Goal: Answer question/provide support: Share knowledge or assist other users

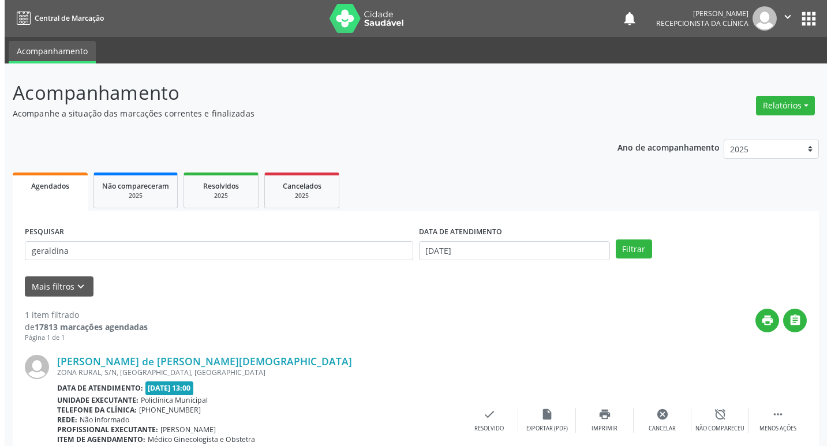
scroll to position [73, 0]
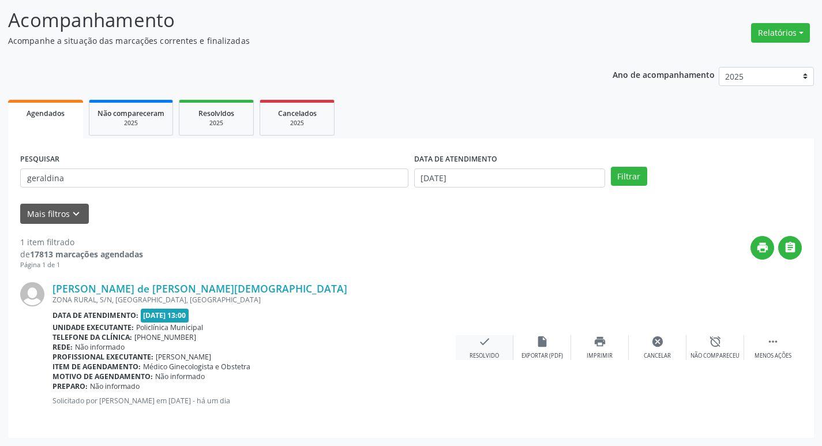
click at [487, 350] on div "check Resolvido" at bounding box center [485, 347] width 58 height 25
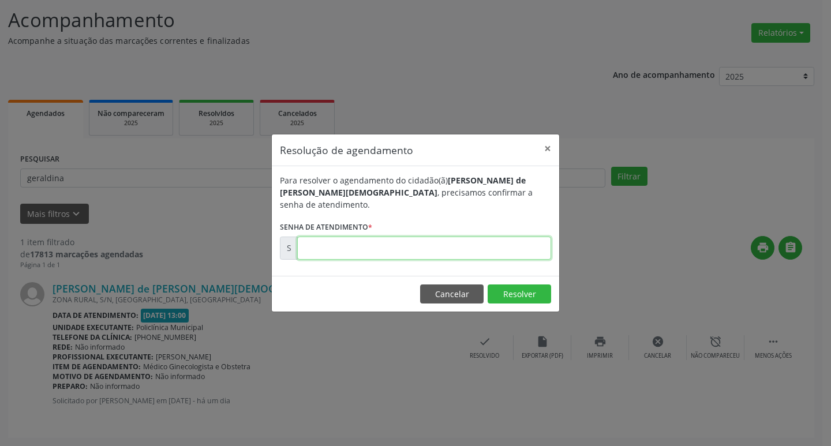
click at [384, 241] on input "text" at bounding box center [424, 248] width 254 height 23
click at [389, 247] on input "text" at bounding box center [424, 248] width 254 height 23
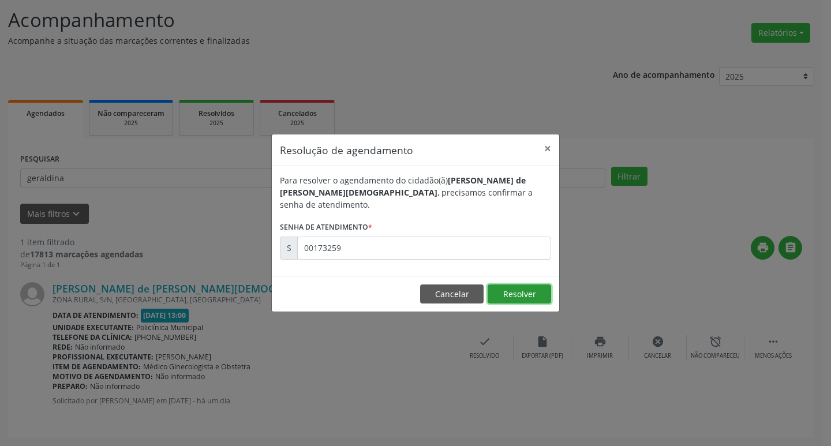
click at [523, 295] on button "Resolver" at bounding box center [518, 294] width 63 height 20
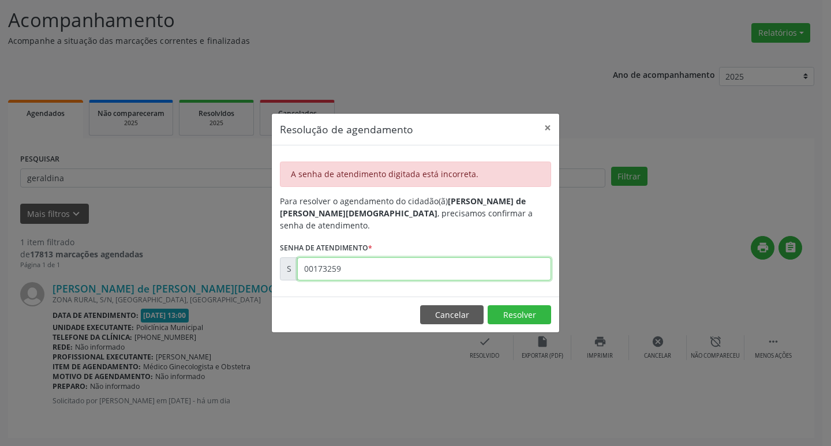
click at [444, 265] on input "00173259" at bounding box center [424, 268] width 254 height 23
type input "00173256"
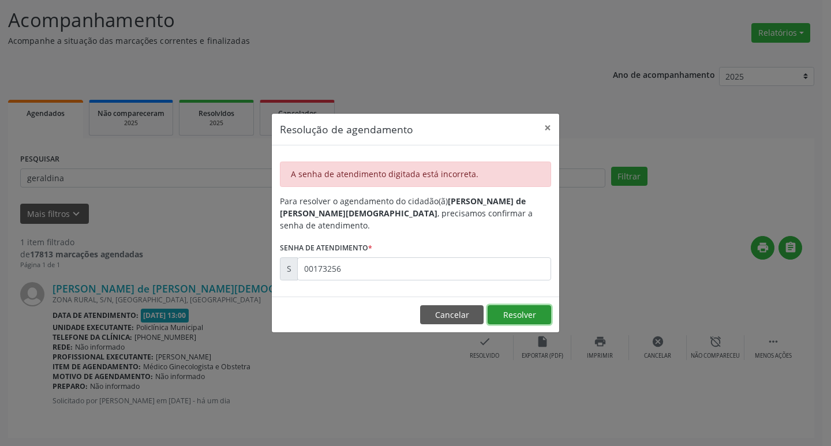
click at [537, 309] on button "Resolver" at bounding box center [518, 315] width 63 height 20
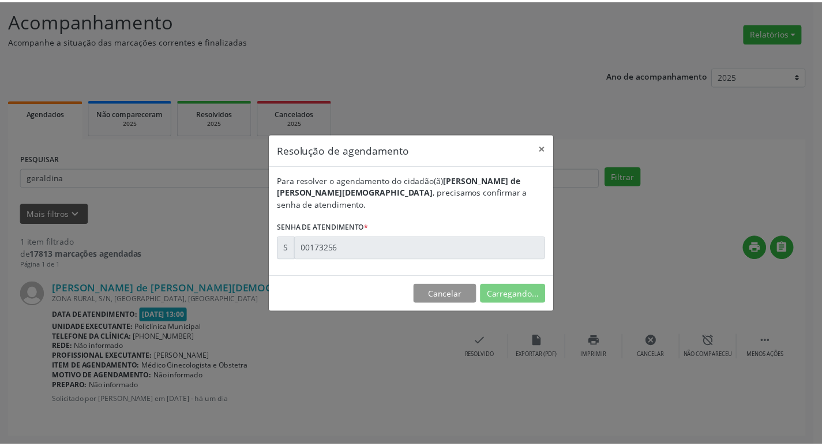
scroll to position [0, 0]
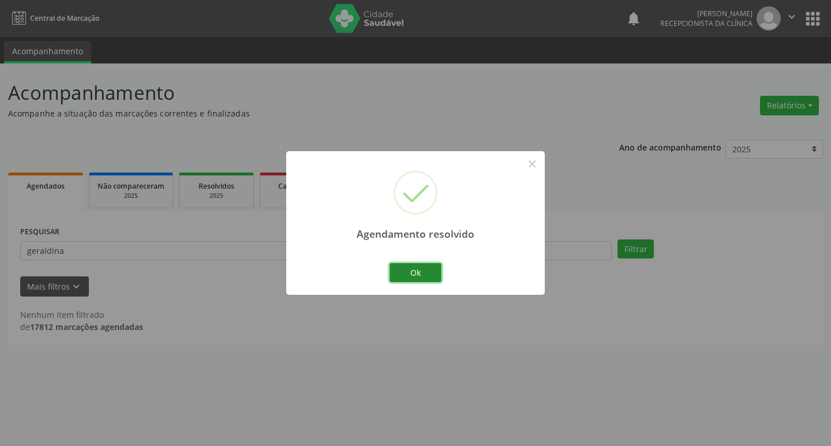
click at [407, 265] on button "Ok" at bounding box center [415, 273] width 52 height 20
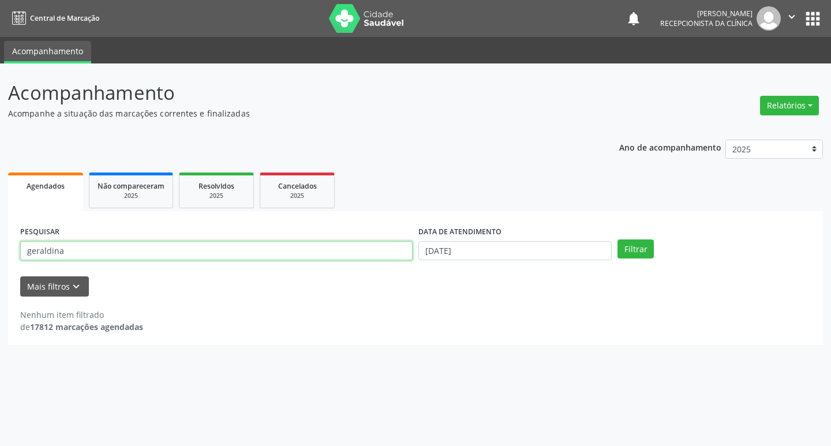
click at [347, 245] on input "geraldina" at bounding box center [216, 251] width 392 height 20
type input "g"
click at [250, 243] on input "[PERSON_NAME]" at bounding box center [216, 251] width 392 height 20
type input "[PERSON_NAME]"
click at [632, 253] on button "Filtrar" at bounding box center [635, 249] width 36 height 20
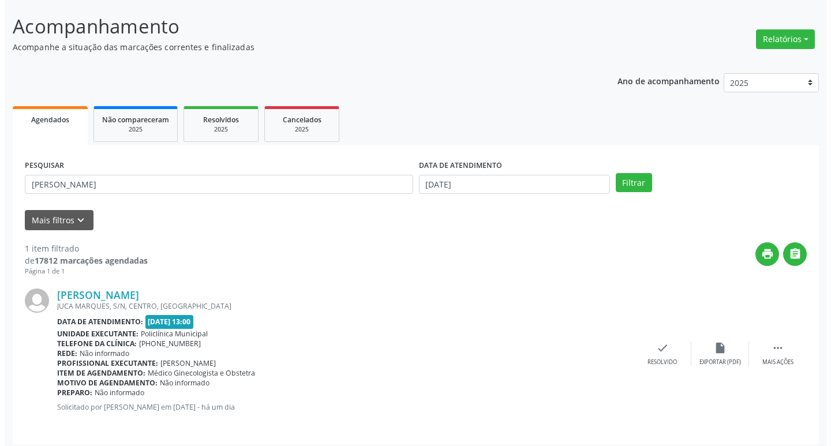
scroll to position [73, 0]
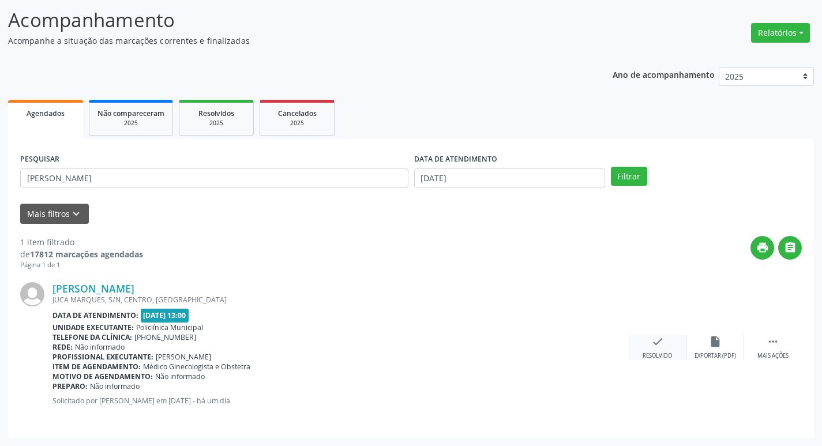
click at [666, 344] on div "check Resolvido" at bounding box center [658, 347] width 58 height 25
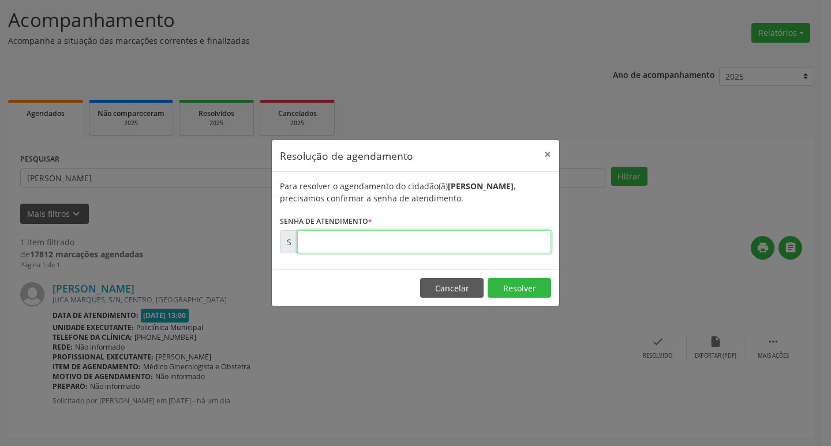
click at [395, 239] on input "text" at bounding box center [424, 241] width 254 height 23
type input "00173091"
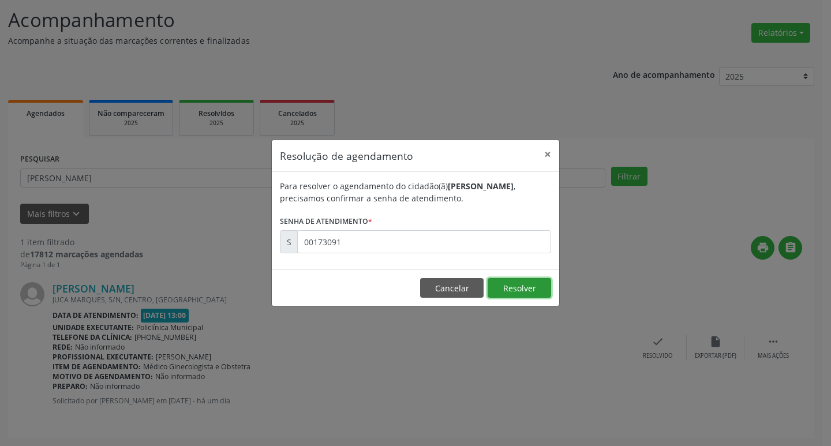
click at [529, 282] on button "Resolver" at bounding box center [518, 288] width 63 height 20
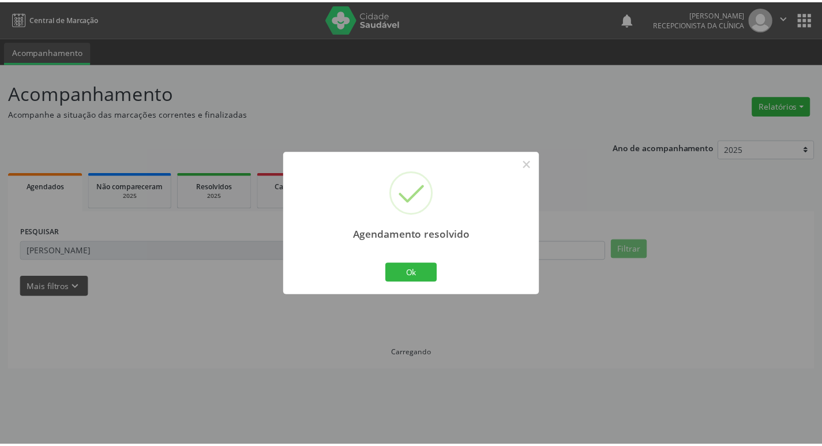
scroll to position [0, 0]
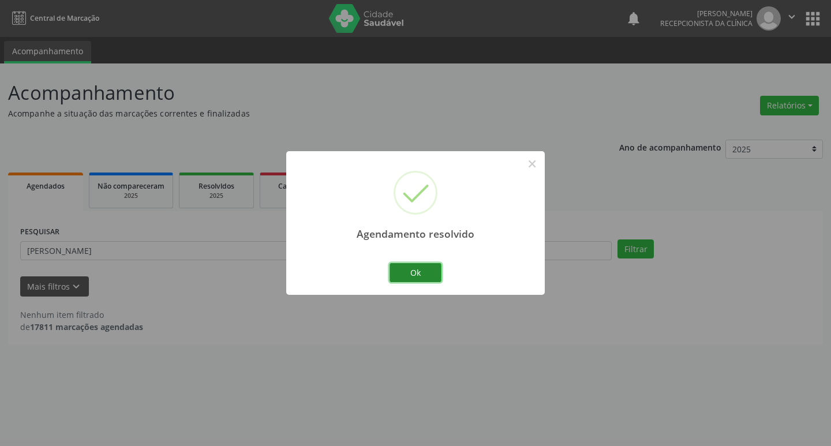
click at [428, 271] on button "Ok" at bounding box center [415, 273] width 52 height 20
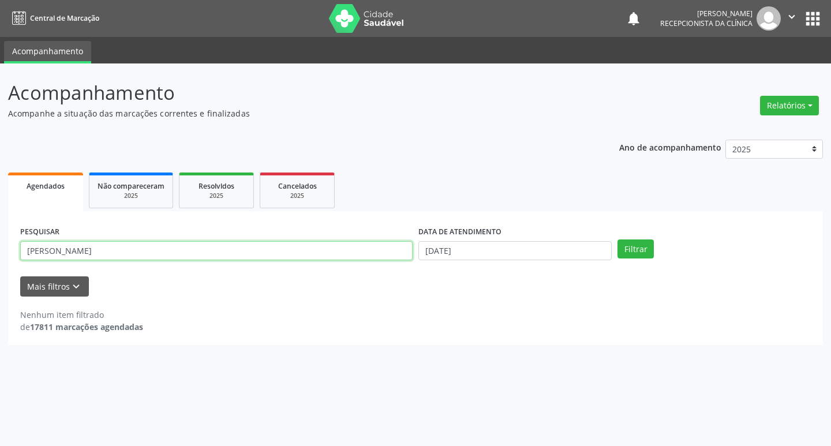
click at [243, 246] on input "[PERSON_NAME]" at bounding box center [216, 251] width 392 height 20
type input "d"
click at [216, 255] on input "text" at bounding box center [216, 251] width 392 height 20
type input "[PERSON_NAME]"
click at [637, 260] on div "PESQUISAR [PERSON_NAME] DATA DE ATENDIMENTO [DATE] Filtrar" at bounding box center [415, 245] width 796 height 45
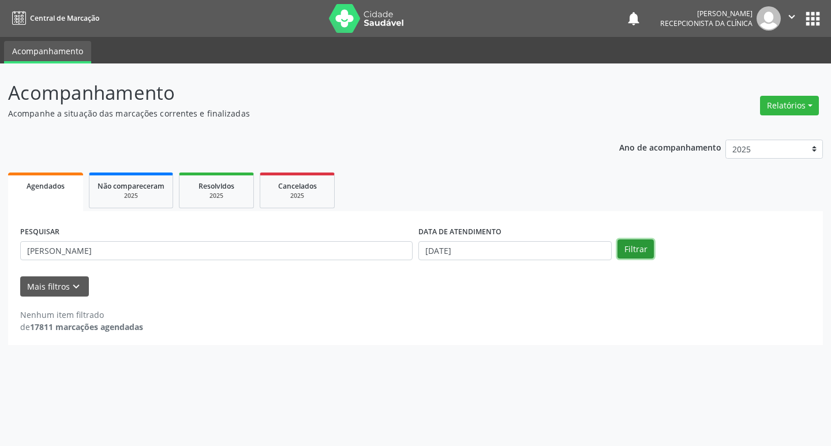
click at [639, 257] on button "Filtrar" at bounding box center [635, 249] width 36 height 20
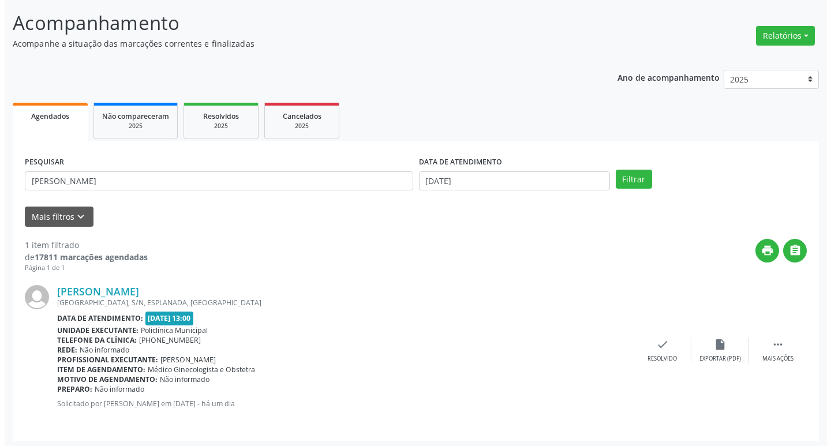
scroll to position [73, 0]
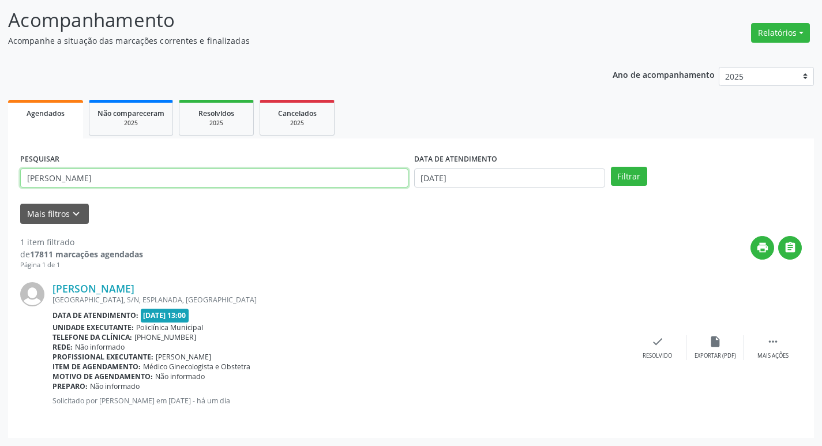
click at [297, 180] on input "[PERSON_NAME]" at bounding box center [214, 178] width 388 height 20
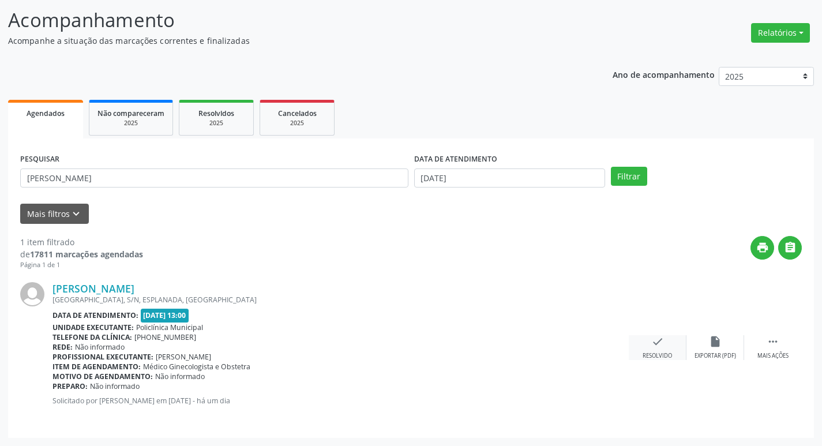
click at [663, 351] on div "check Resolvido" at bounding box center [658, 347] width 58 height 25
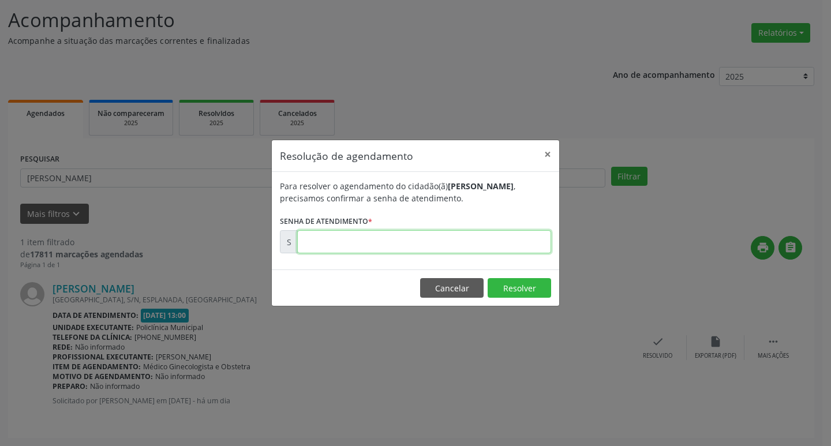
click at [428, 242] on input "text" at bounding box center [424, 241] width 254 height 23
type input "00173284"
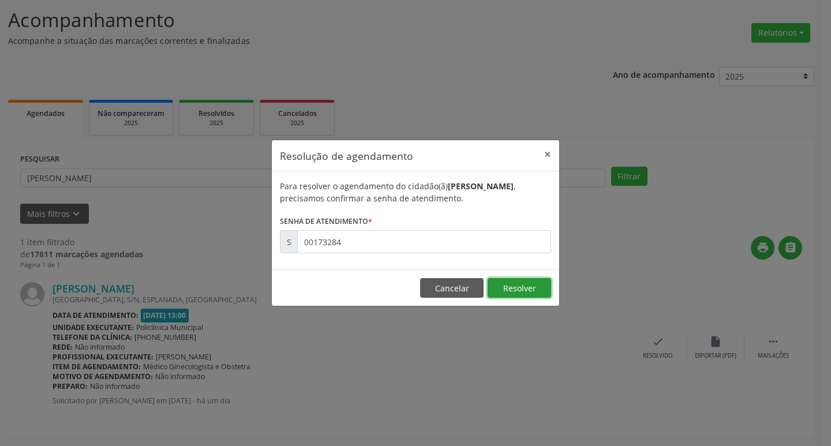
click at [509, 294] on button "Resolver" at bounding box center [518, 288] width 63 height 20
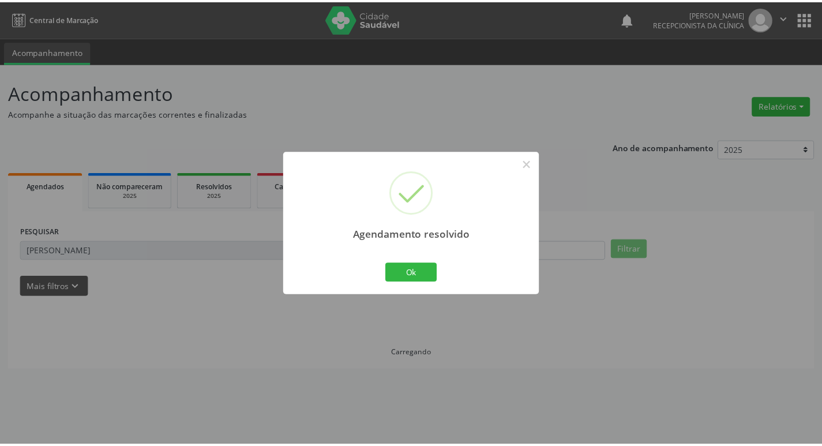
scroll to position [0, 0]
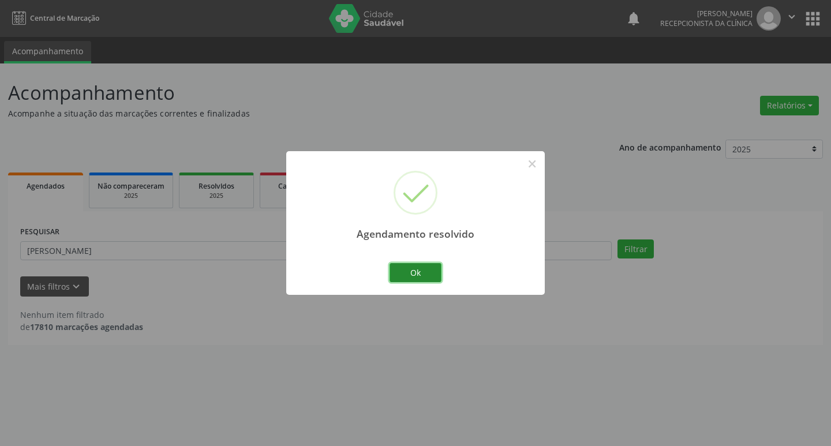
click at [408, 275] on button "Ok" at bounding box center [415, 273] width 52 height 20
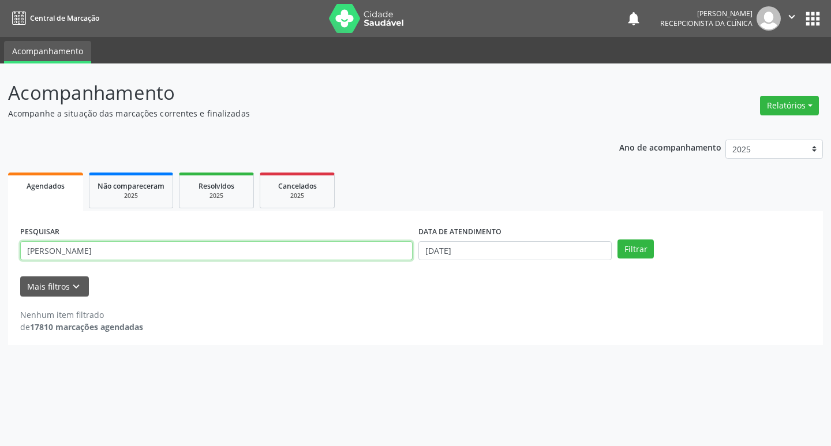
click at [271, 244] on input "[PERSON_NAME]" at bounding box center [216, 251] width 392 height 20
type input "g"
type input "ednalva"
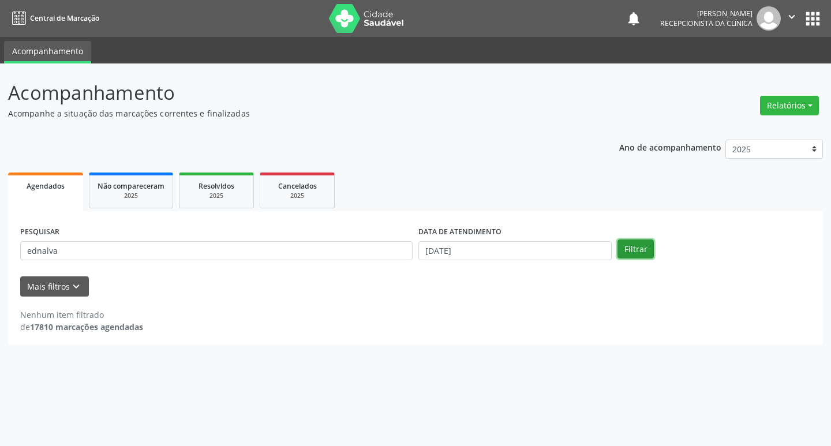
click at [646, 241] on button "Filtrar" at bounding box center [635, 249] width 36 height 20
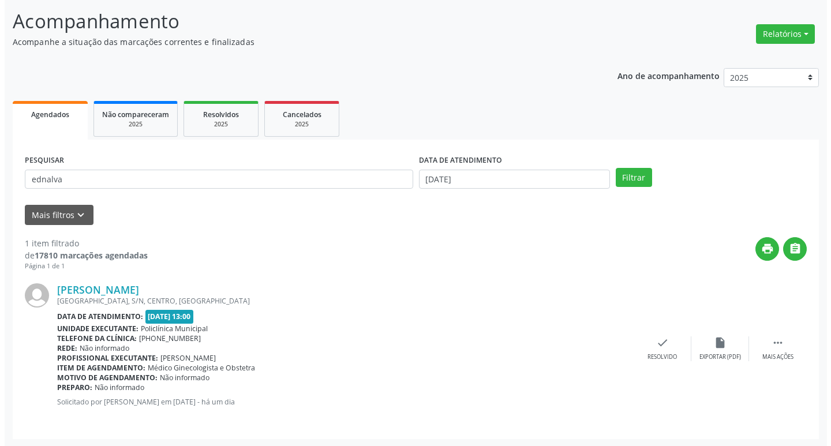
scroll to position [73, 0]
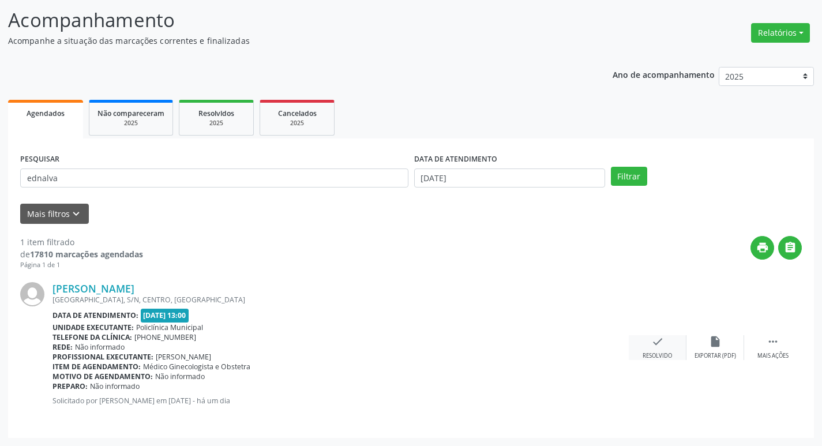
click at [650, 344] on div "check Resolvido" at bounding box center [658, 347] width 58 height 25
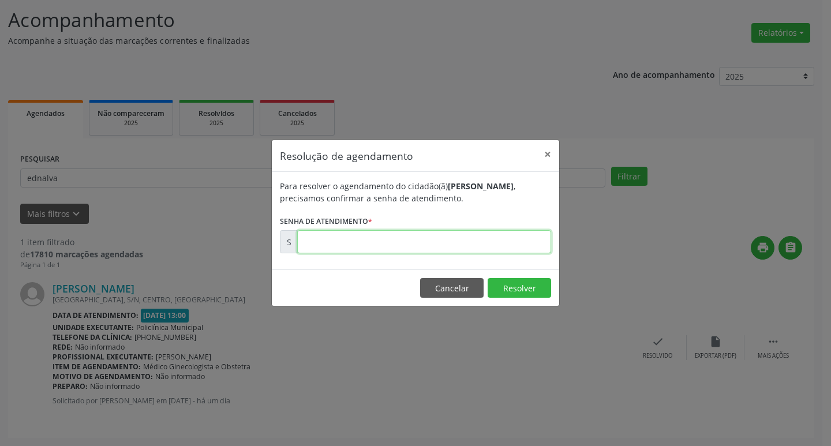
click at [411, 234] on input "text" at bounding box center [424, 241] width 254 height 23
type input "00172998"
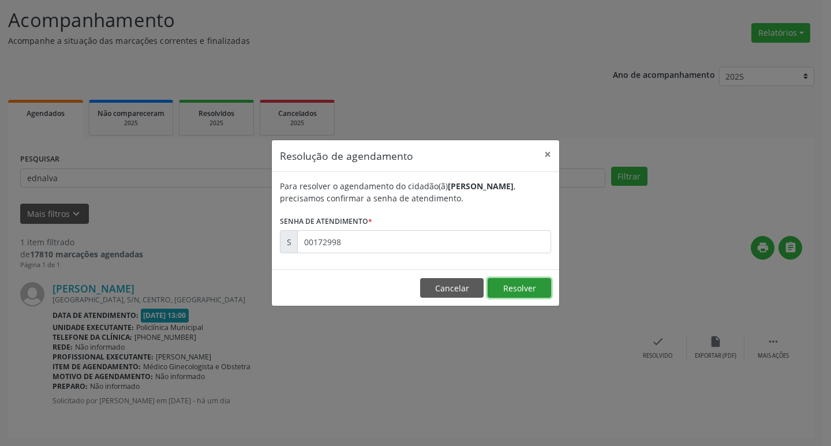
click at [511, 290] on button "Resolver" at bounding box center [518, 288] width 63 height 20
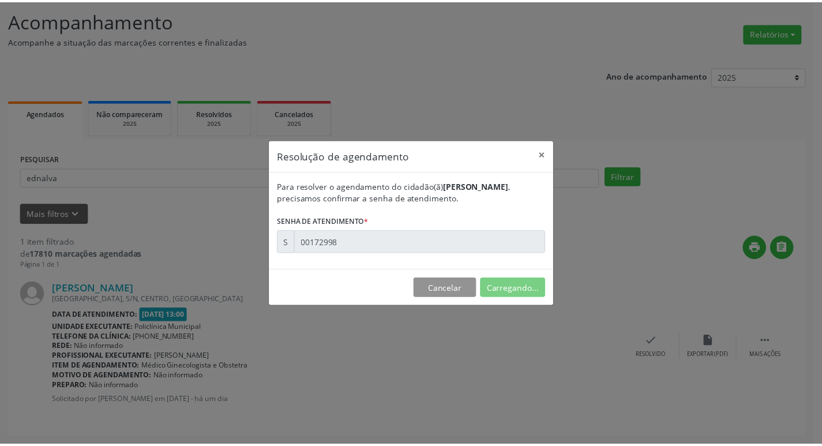
scroll to position [0, 0]
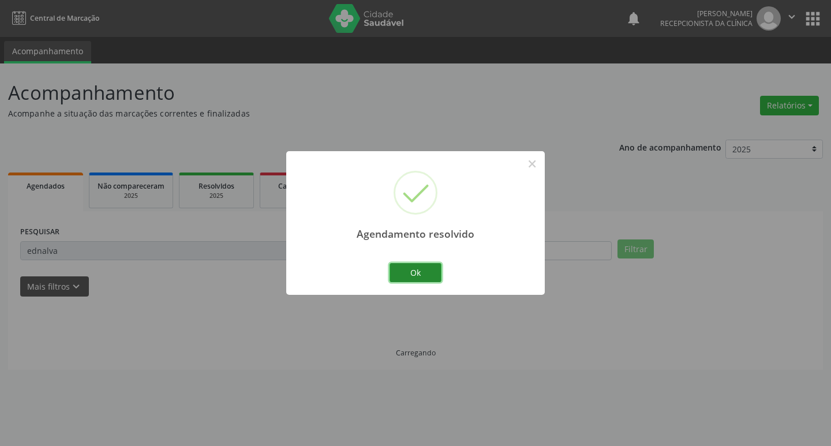
click at [416, 275] on button "Ok" at bounding box center [415, 273] width 52 height 20
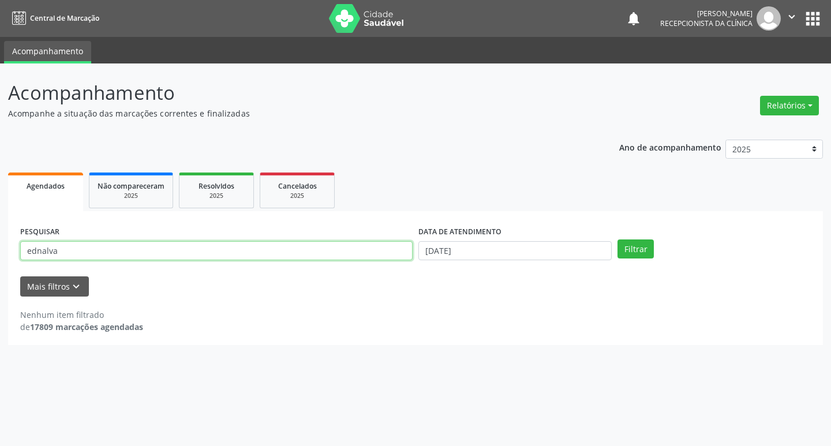
click at [282, 248] on input "ednalva" at bounding box center [216, 251] width 392 height 20
type input "e"
type input "raimunda"
click at [629, 255] on button "Filtrar" at bounding box center [635, 249] width 36 height 20
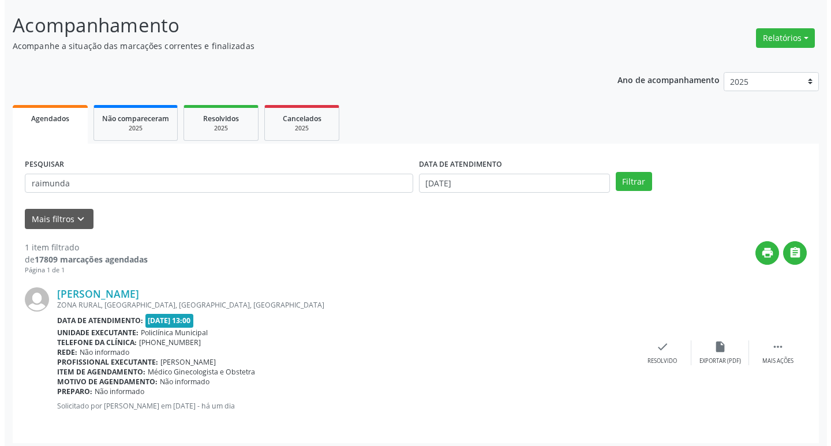
scroll to position [73, 0]
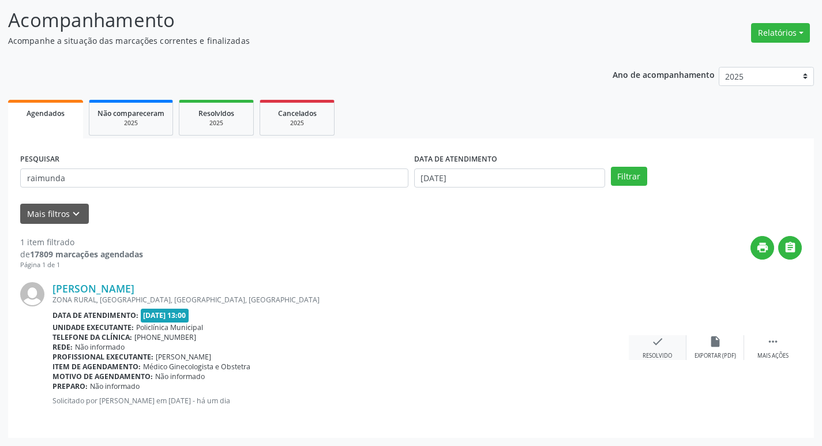
click at [659, 349] on div "check Resolvido" at bounding box center [658, 347] width 58 height 25
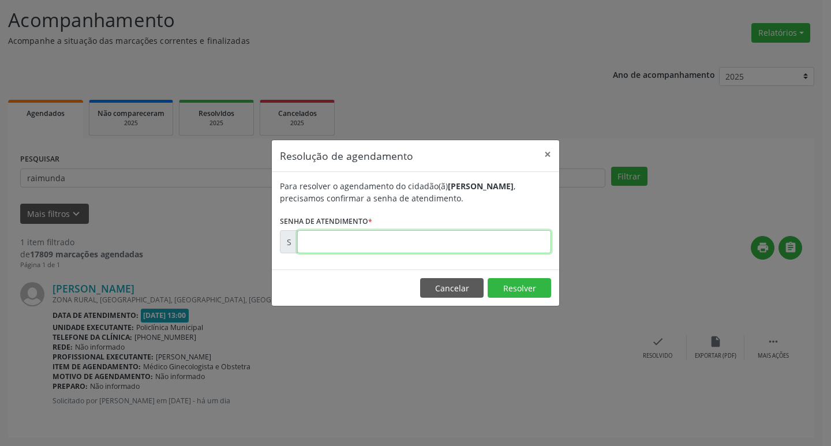
click at [399, 235] on input "text" at bounding box center [424, 241] width 254 height 23
type input "00173075"
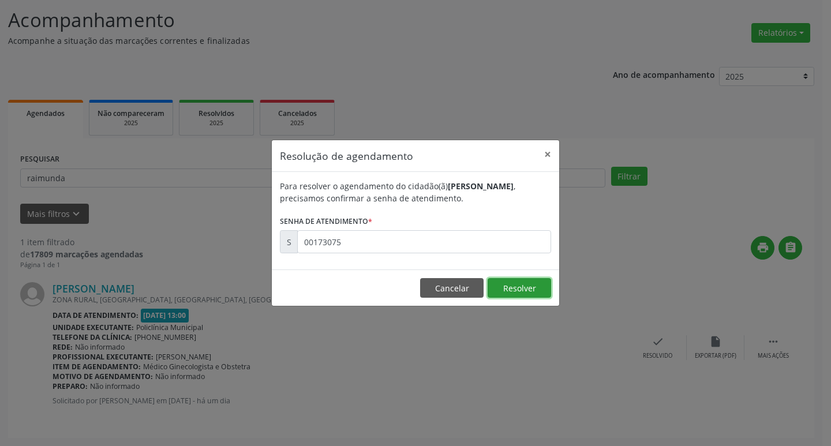
click at [522, 295] on button "Resolver" at bounding box center [518, 288] width 63 height 20
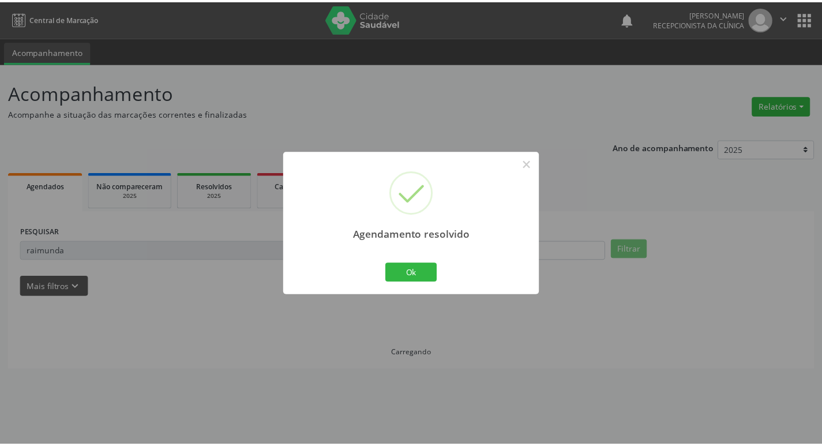
scroll to position [0, 0]
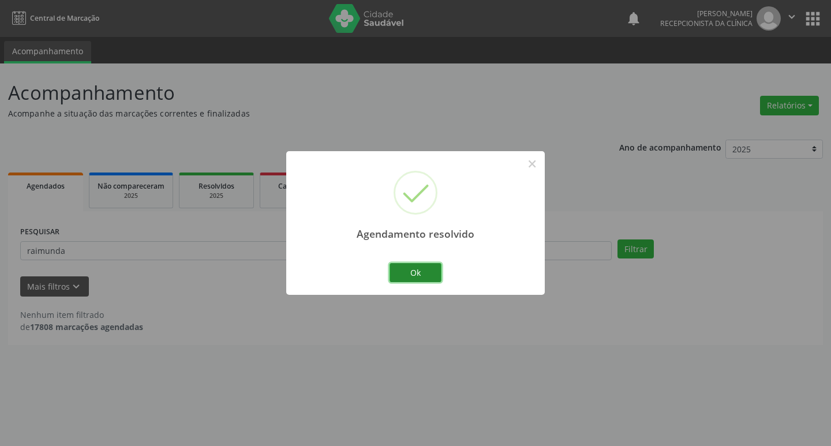
click at [420, 268] on button "Ok" at bounding box center [415, 273] width 52 height 20
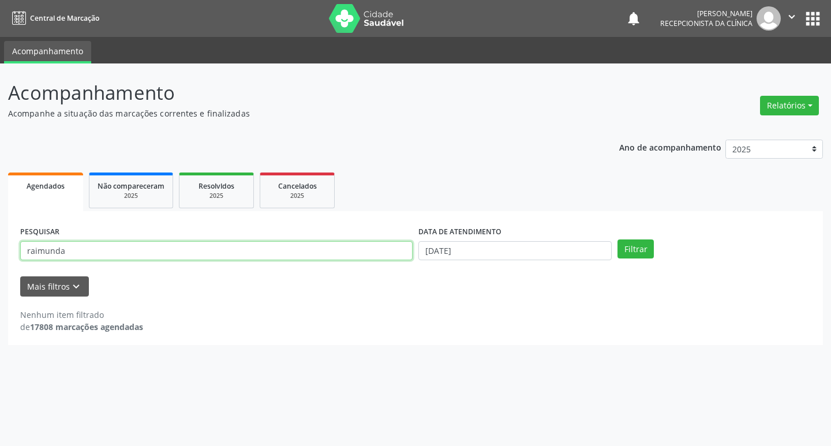
click at [336, 243] on input "raimunda" at bounding box center [216, 251] width 392 height 20
type input "r"
type input "silvana"
click at [645, 254] on button "Filtrar" at bounding box center [635, 249] width 36 height 20
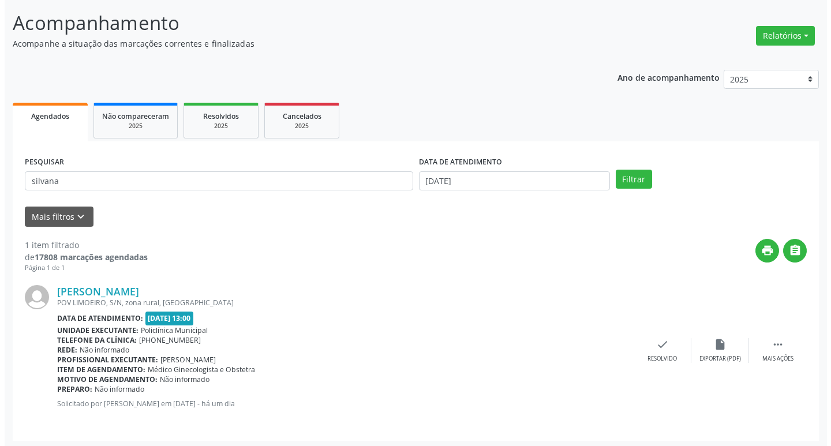
scroll to position [73, 0]
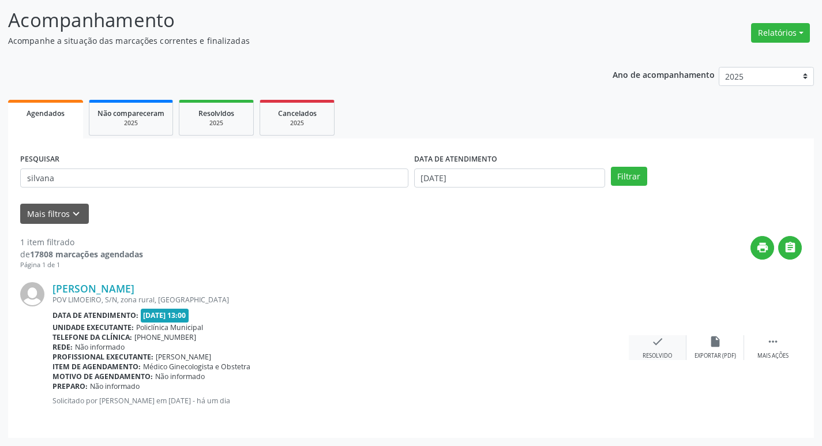
click at [653, 344] on icon "check" at bounding box center [657, 341] width 13 height 13
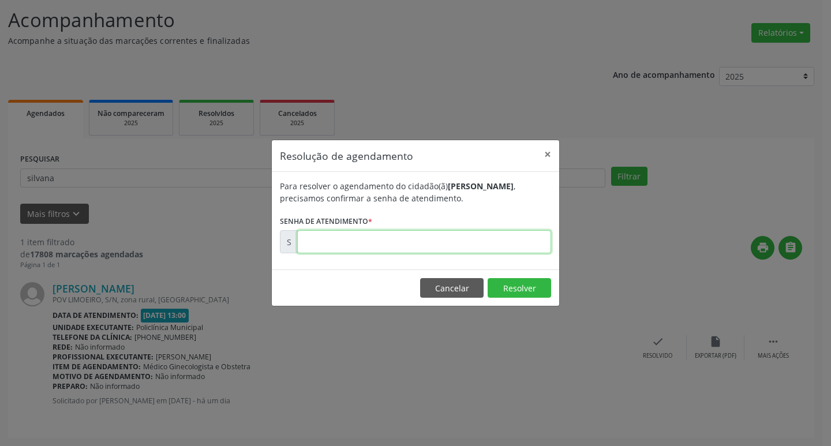
click at [363, 247] on input "text" at bounding box center [424, 241] width 254 height 23
type input "00173073"
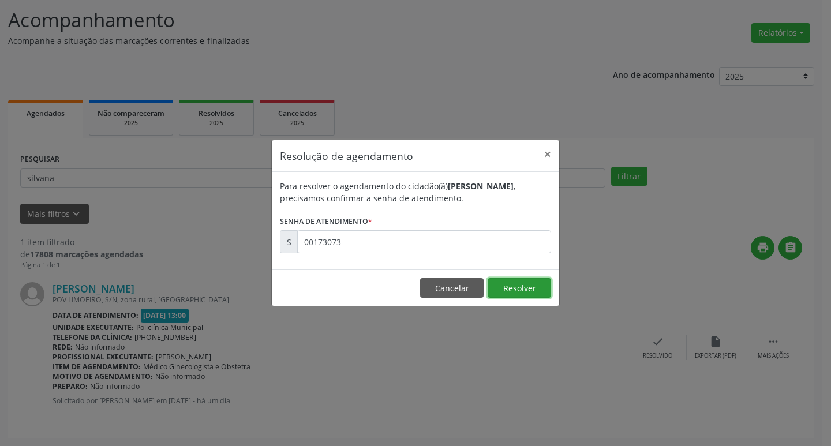
click at [531, 279] on button "Resolver" at bounding box center [518, 288] width 63 height 20
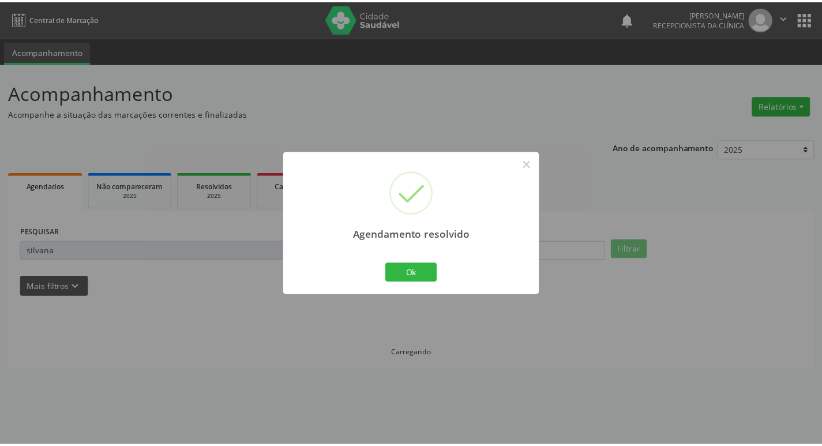
scroll to position [0, 0]
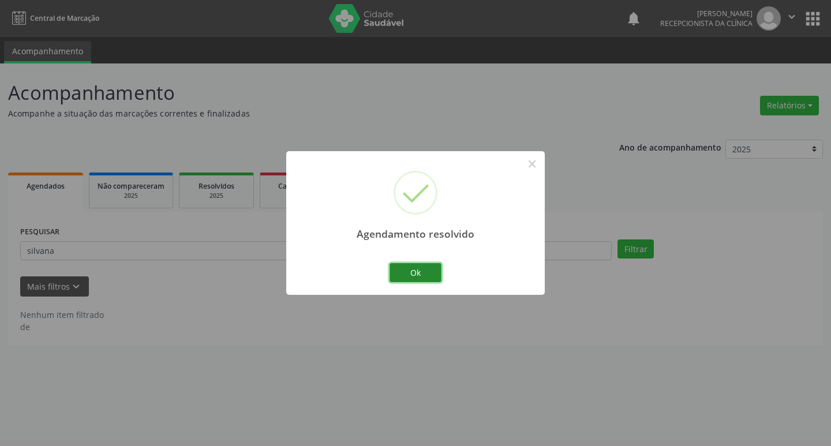
click at [417, 276] on button "Ok" at bounding box center [415, 273] width 52 height 20
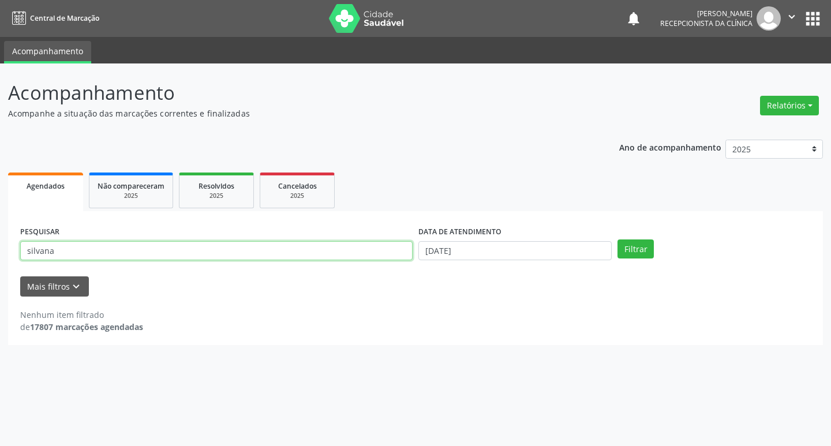
click at [305, 245] on input "silvana" at bounding box center [216, 251] width 392 height 20
type input "s"
click at [249, 257] on input "text" at bounding box center [216, 251] width 392 height 20
drag, startPoint x: 234, startPoint y: 249, endPoint x: 237, endPoint y: 257, distance: 7.8
click at [234, 250] on input "text" at bounding box center [216, 251] width 392 height 20
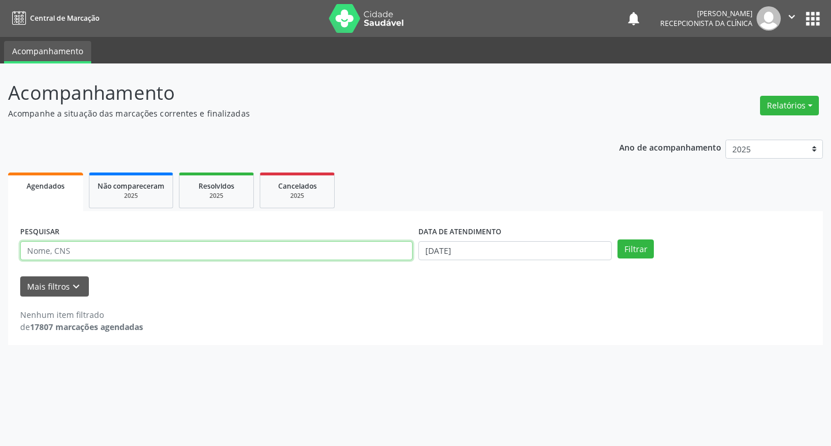
click at [268, 253] on input "text" at bounding box center [216, 251] width 392 height 20
type input "[PERSON_NAME]"
drag, startPoint x: 633, startPoint y: 248, endPoint x: 617, endPoint y: 243, distance: 17.0
click at [633, 248] on button "Filtrar" at bounding box center [635, 249] width 36 height 20
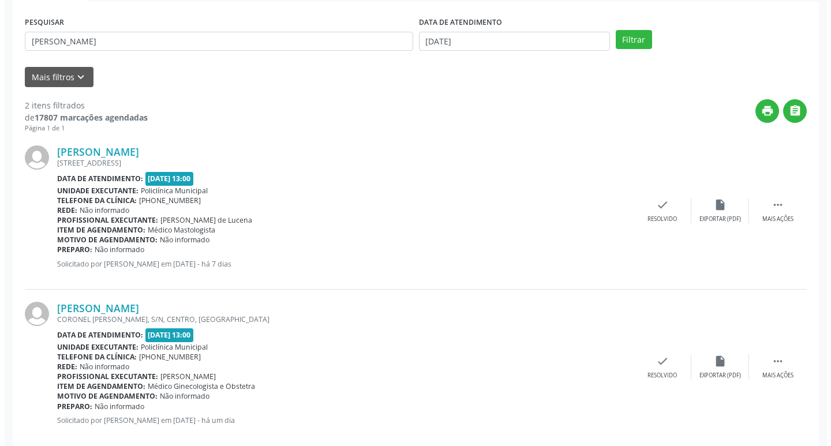
scroll to position [229, 0]
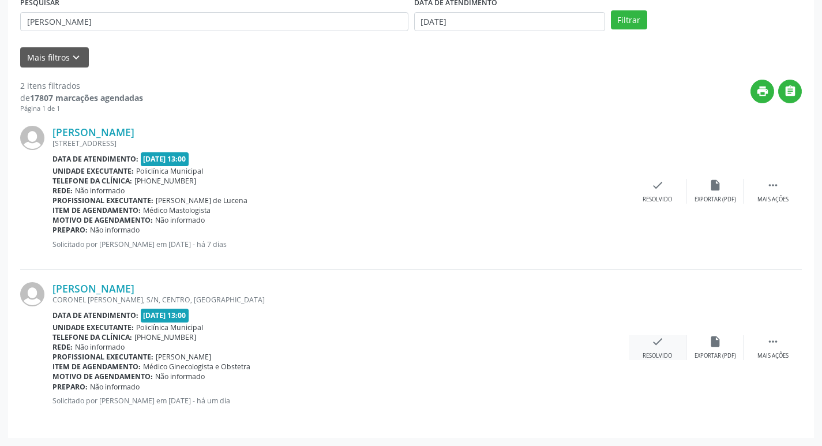
click at [655, 346] on icon "check" at bounding box center [657, 341] width 13 height 13
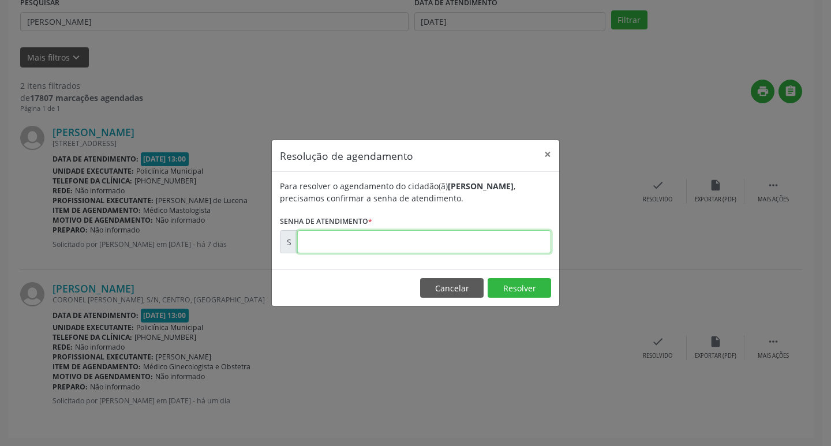
click at [417, 240] on input "text" at bounding box center [424, 241] width 254 height 23
type input "00172997"
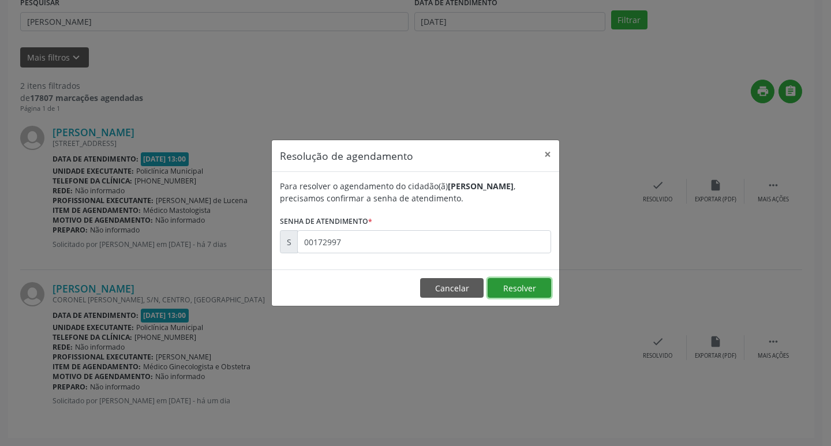
click at [526, 285] on button "Resolver" at bounding box center [518, 288] width 63 height 20
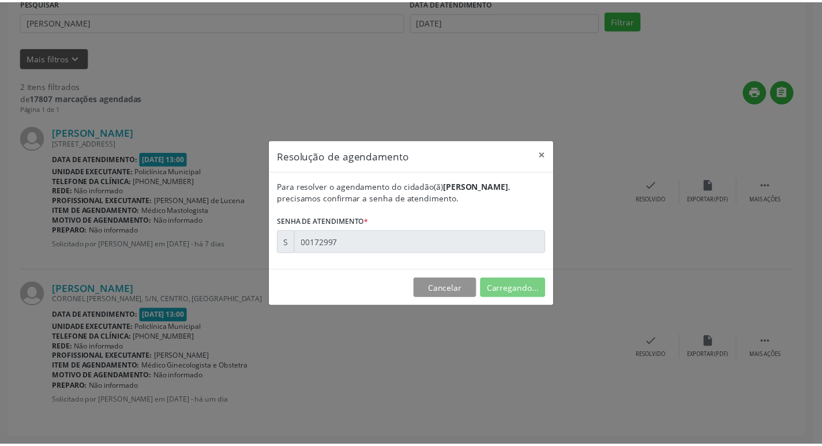
scroll to position [0, 0]
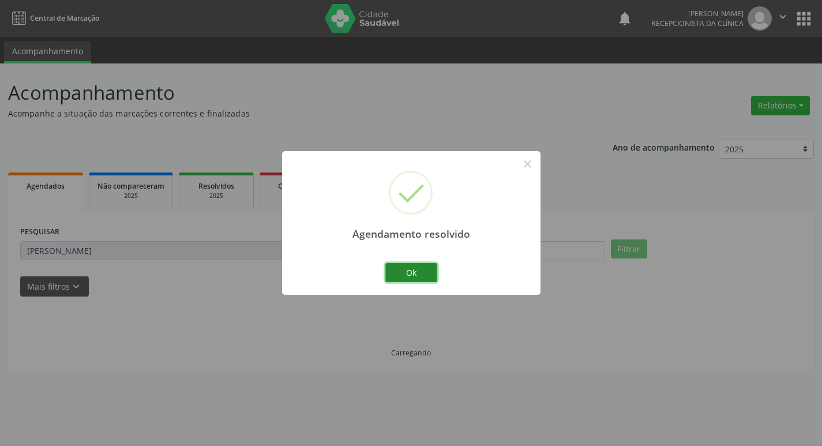
click at [417, 269] on button "Ok" at bounding box center [411, 273] width 52 height 20
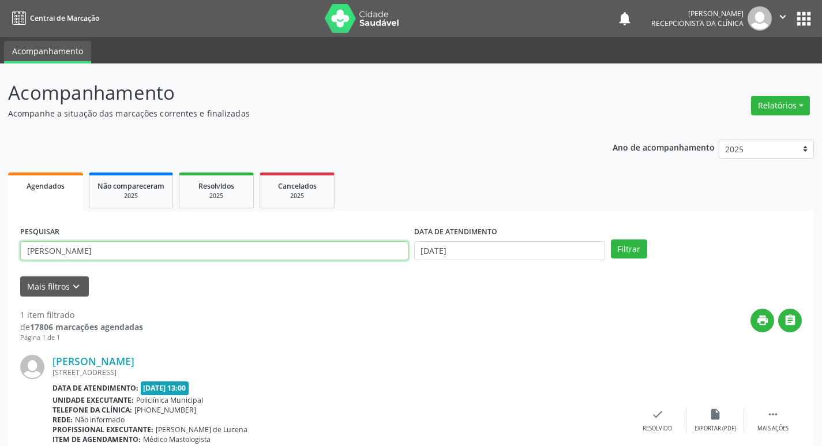
click at [172, 248] on input "[PERSON_NAME]" at bounding box center [214, 251] width 388 height 20
type input "a"
type input "cleinilde"
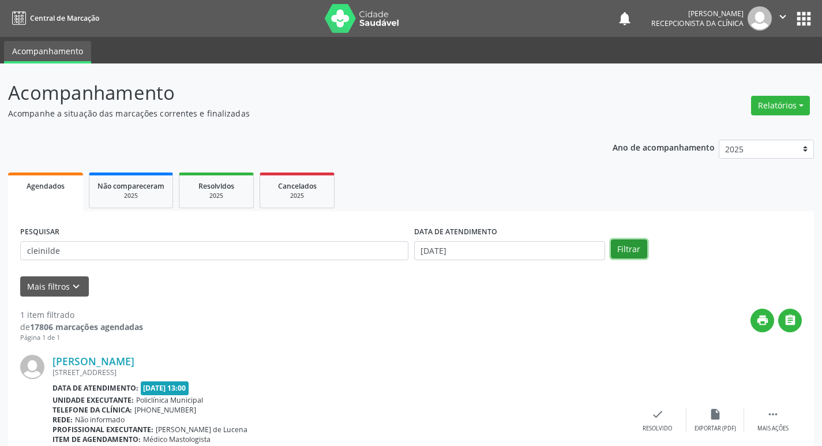
drag, startPoint x: 625, startPoint y: 245, endPoint x: 629, endPoint y: 253, distance: 8.8
click at [627, 245] on button "Filtrar" at bounding box center [629, 249] width 36 height 20
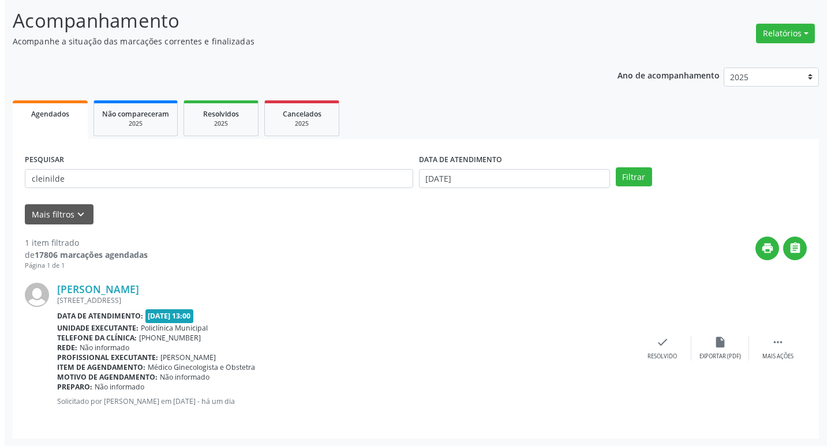
scroll to position [73, 0]
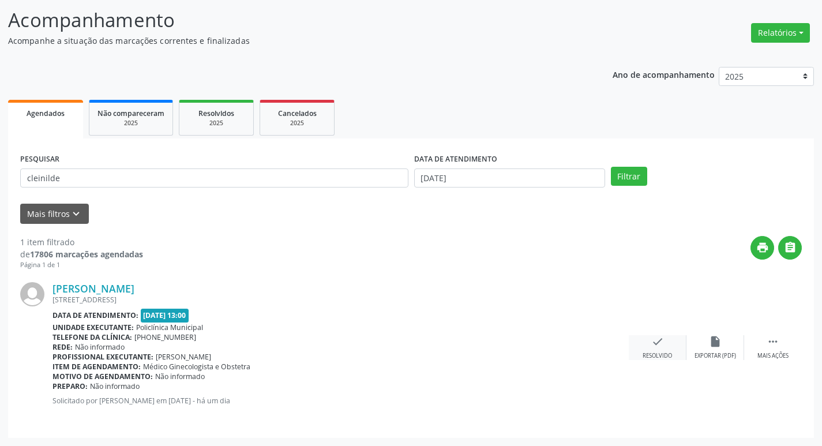
click at [667, 347] on div "check Resolvido" at bounding box center [658, 347] width 58 height 25
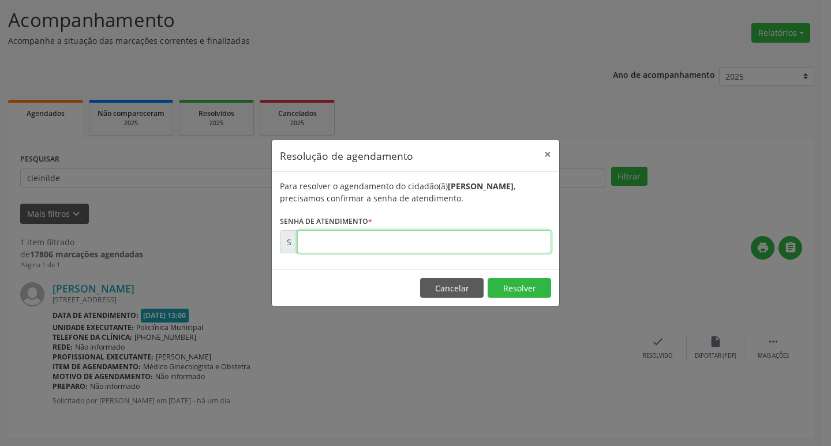
click at [347, 248] on input "text" at bounding box center [424, 241] width 254 height 23
type input "00172918"
click at [516, 277] on footer "Cancelar Resolver" at bounding box center [415, 287] width 287 height 36
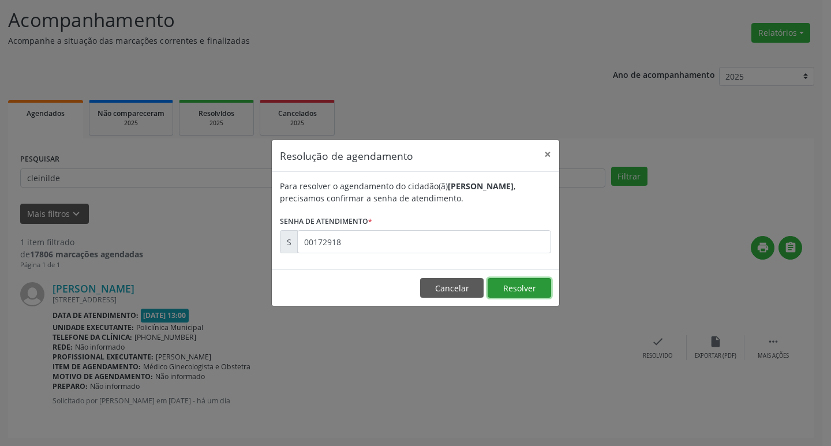
click at [517, 284] on button "Resolver" at bounding box center [518, 288] width 63 height 20
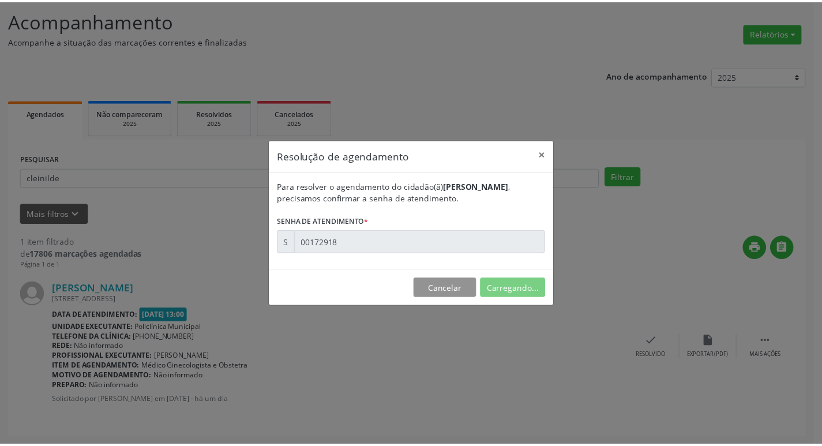
scroll to position [0, 0]
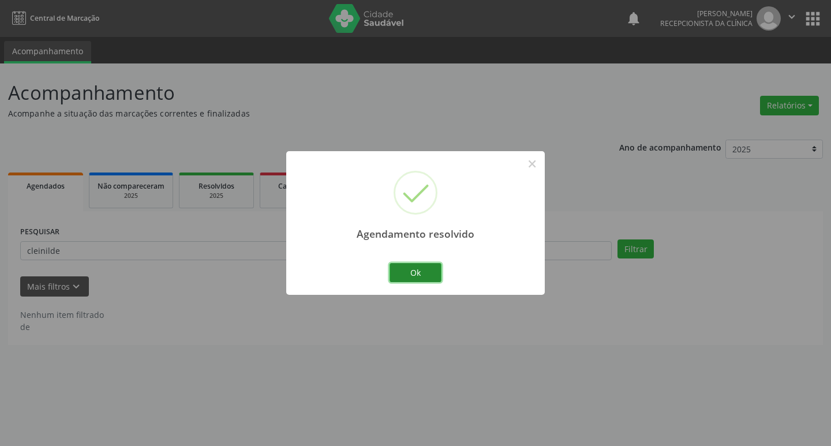
click at [432, 273] on button "Ok" at bounding box center [415, 273] width 52 height 20
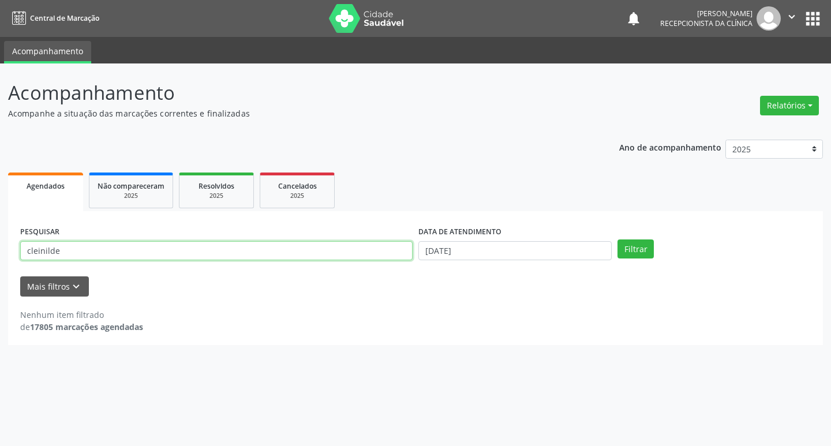
click at [182, 244] on input "cleinilde" at bounding box center [216, 251] width 392 height 20
type input "c"
type input "tainara"
click at [630, 253] on button "Filtrar" at bounding box center [635, 249] width 36 height 20
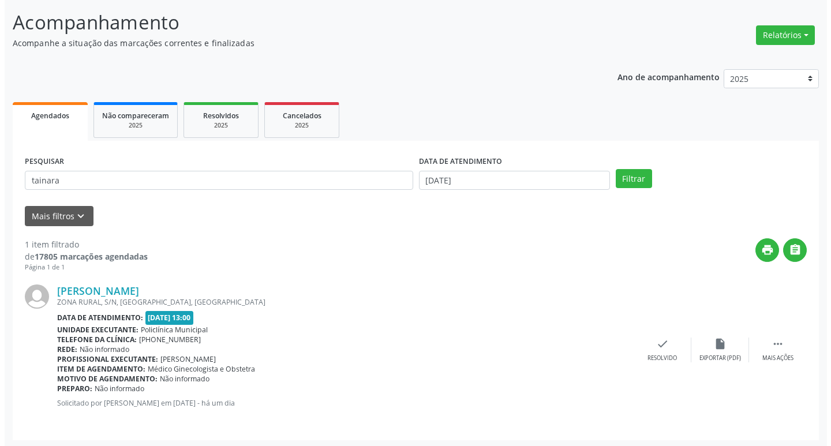
scroll to position [73, 0]
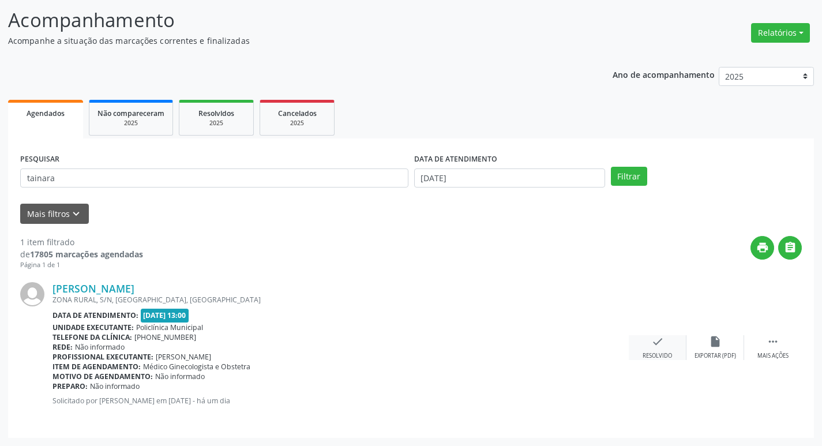
click at [650, 346] on div "check Resolvido" at bounding box center [658, 347] width 58 height 25
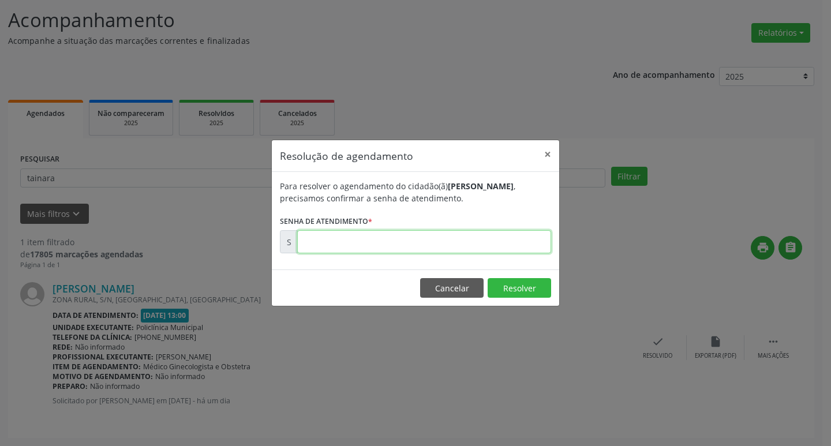
click at [370, 237] on input "text" at bounding box center [424, 241] width 254 height 23
type input "00172897"
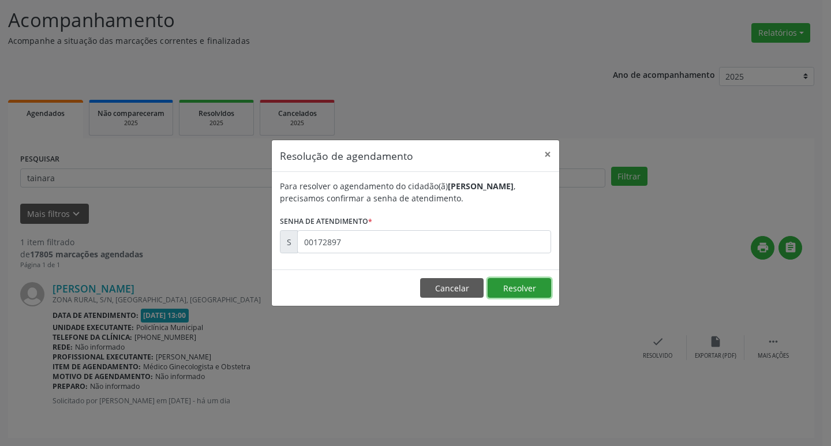
click at [524, 292] on button "Resolver" at bounding box center [518, 288] width 63 height 20
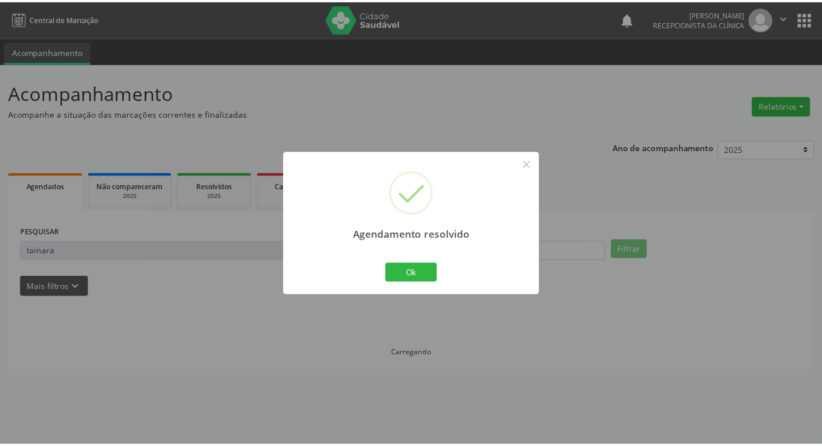
scroll to position [0, 0]
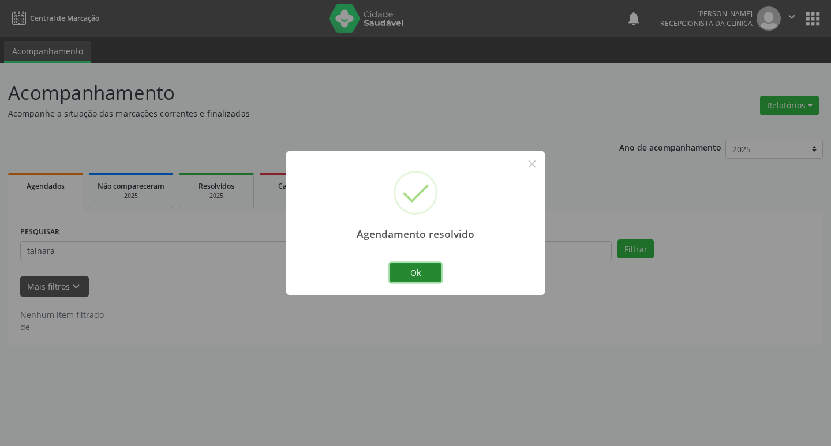
click at [415, 271] on button "Ok" at bounding box center [415, 273] width 52 height 20
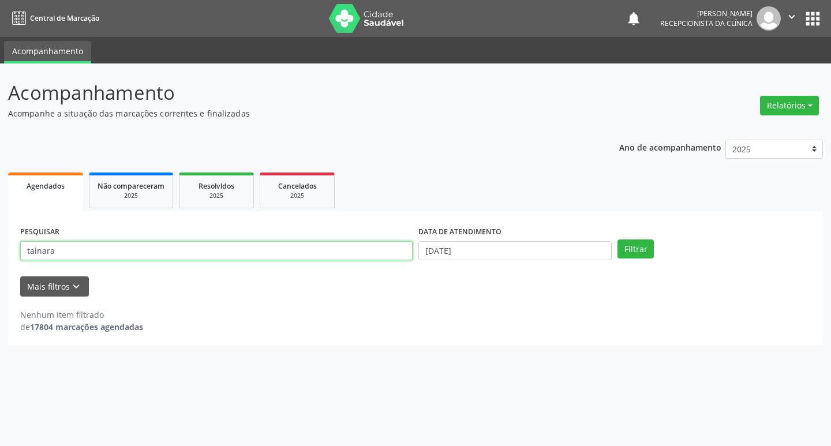
click at [245, 245] on input "tainara" at bounding box center [216, 251] width 392 height 20
type input "t"
type input "lelita"
click at [641, 252] on button "Filtrar" at bounding box center [635, 249] width 36 height 20
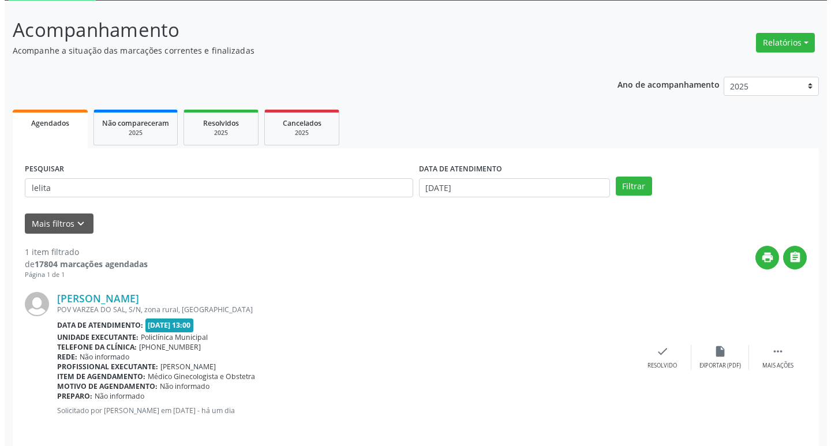
scroll to position [73, 0]
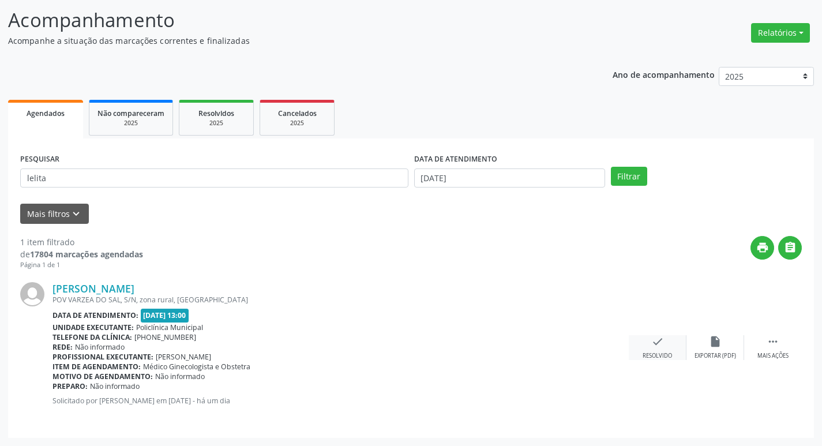
click at [657, 346] on icon "check" at bounding box center [657, 341] width 13 height 13
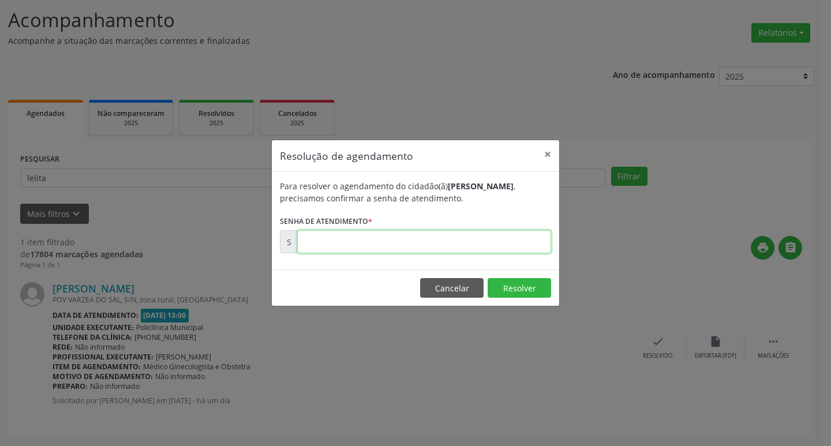
click at [423, 245] on input "text" at bounding box center [424, 241] width 254 height 23
type input "00173060"
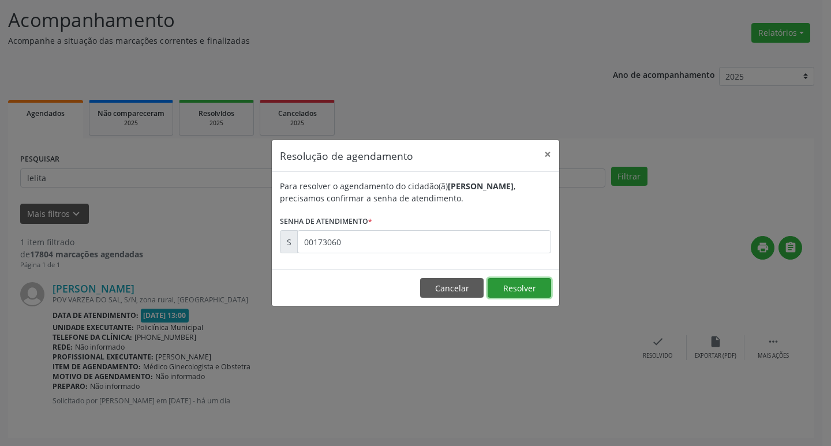
click at [528, 285] on button "Resolver" at bounding box center [518, 288] width 63 height 20
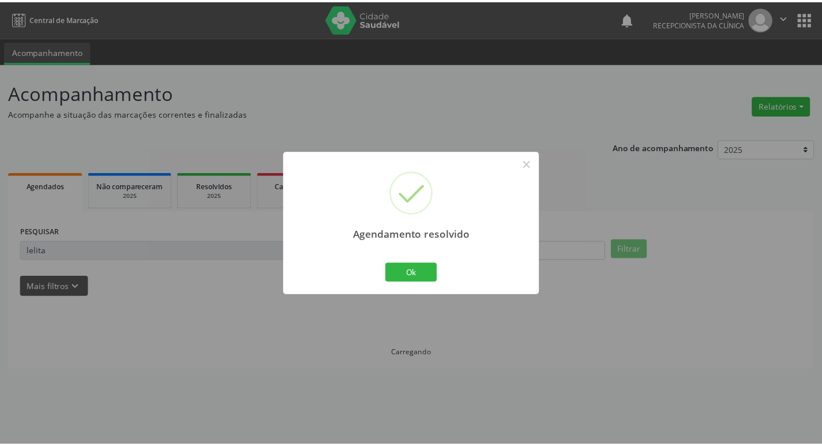
scroll to position [0, 0]
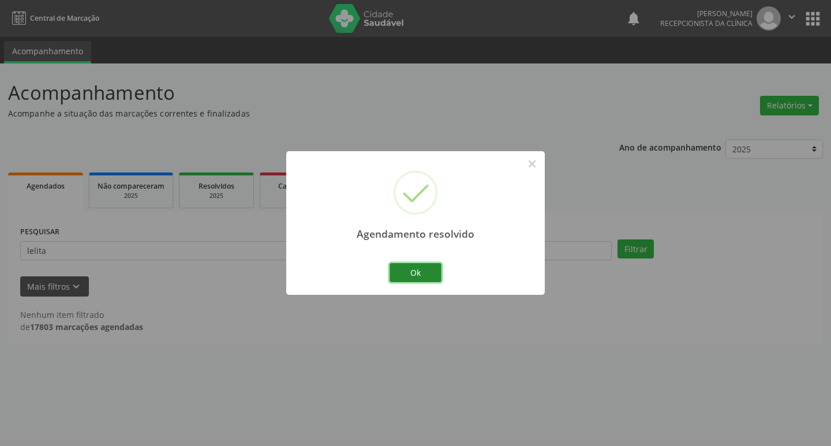
click at [436, 270] on button "Ok" at bounding box center [415, 273] width 52 height 20
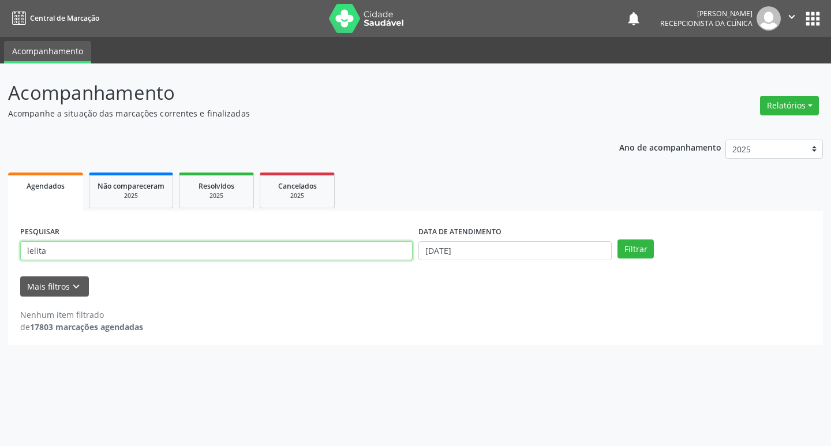
click at [257, 244] on input "lelita" at bounding box center [216, 251] width 392 height 20
type input "l"
type input "neusa"
click at [641, 249] on button "Filtrar" at bounding box center [635, 249] width 36 height 20
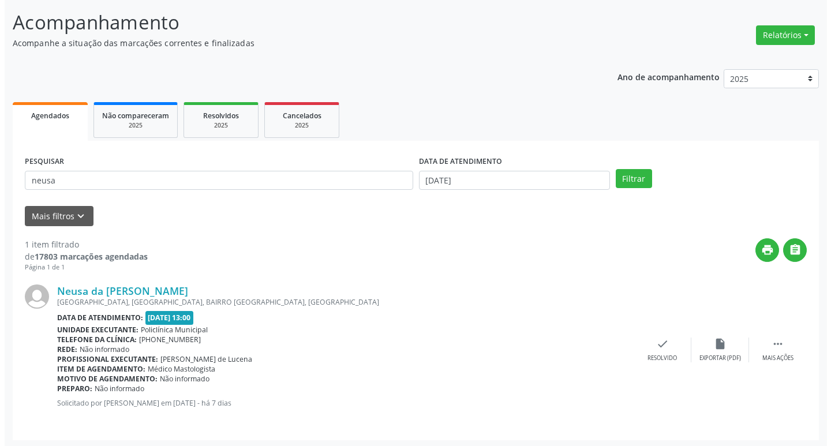
scroll to position [73, 0]
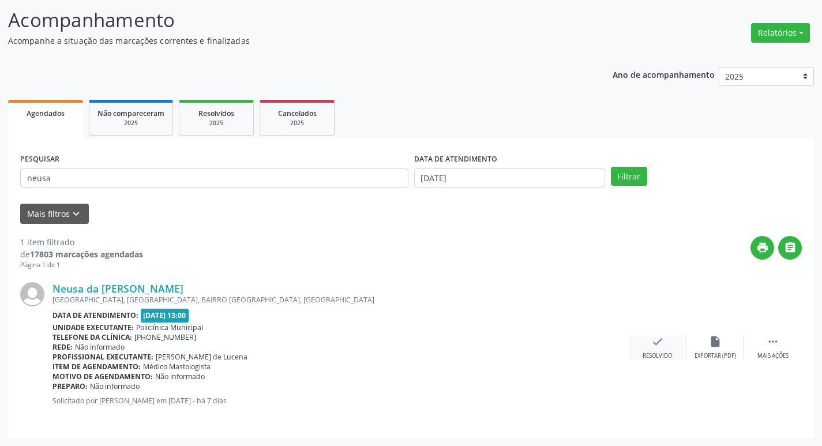
click at [661, 348] on div "check Resolvido" at bounding box center [658, 347] width 58 height 25
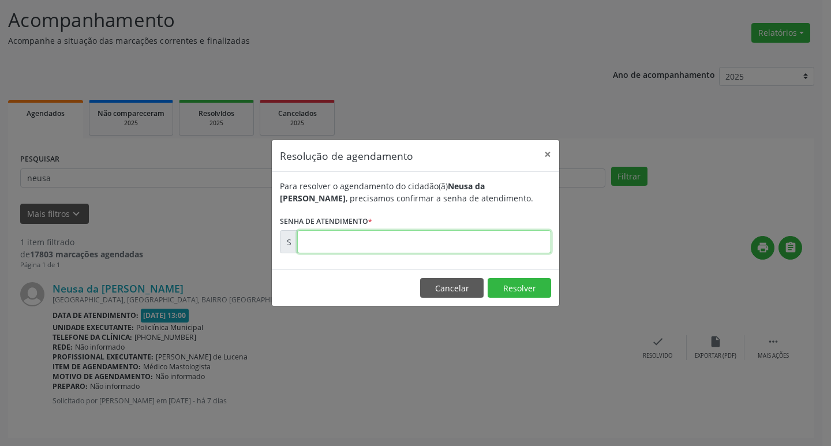
click at [388, 240] on input "text" at bounding box center [424, 241] width 254 height 23
type input "00172175"
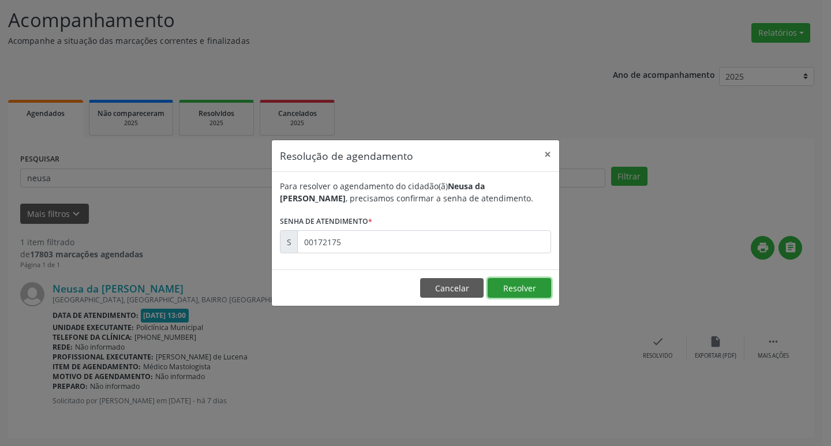
click at [531, 288] on button "Resolver" at bounding box center [518, 288] width 63 height 20
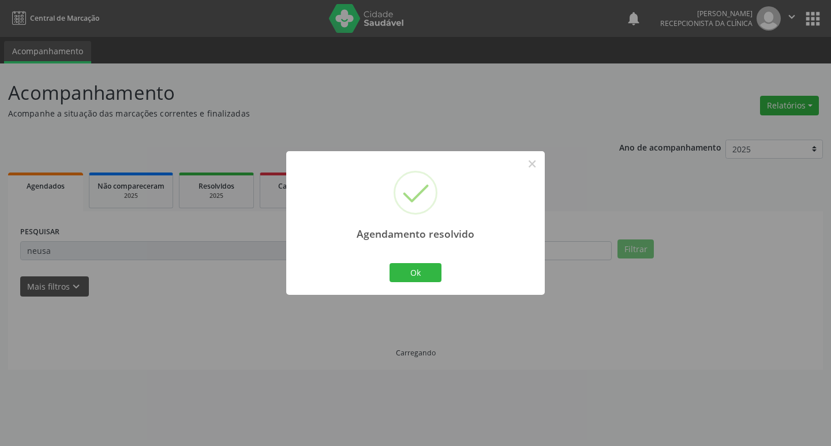
scroll to position [0, 0]
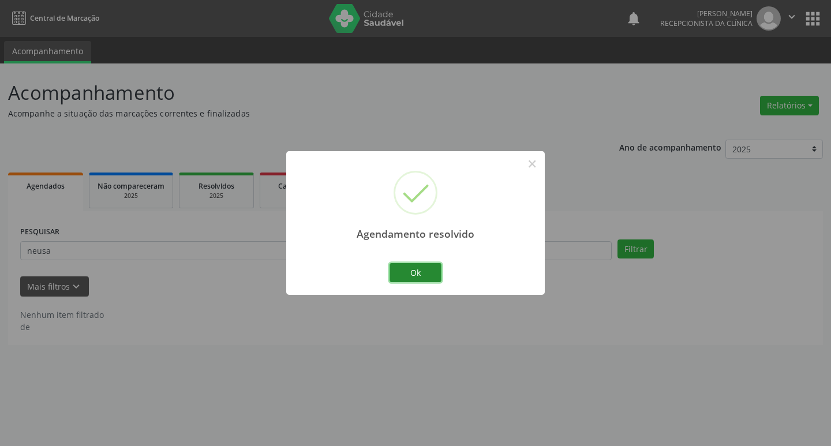
click at [417, 271] on button "Ok" at bounding box center [415, 273] width 52 height 20
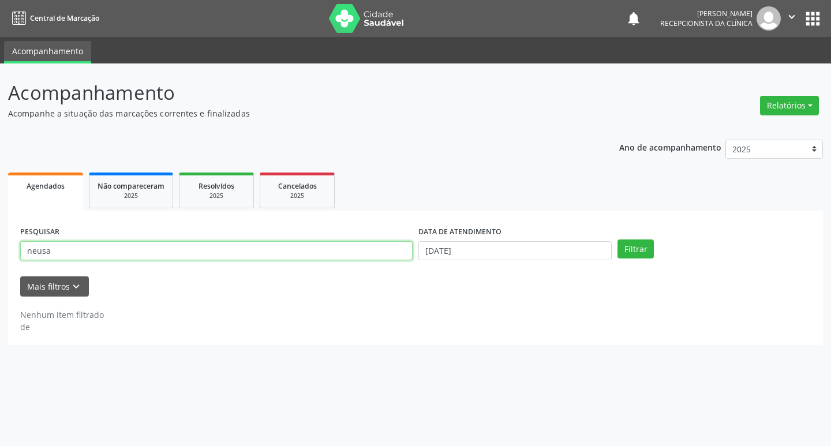
click at [276, 257] on input "neusa" at bounding box center [216, 251] width 392 height 20
type input "n"
type input "[PERSON_NAME]"
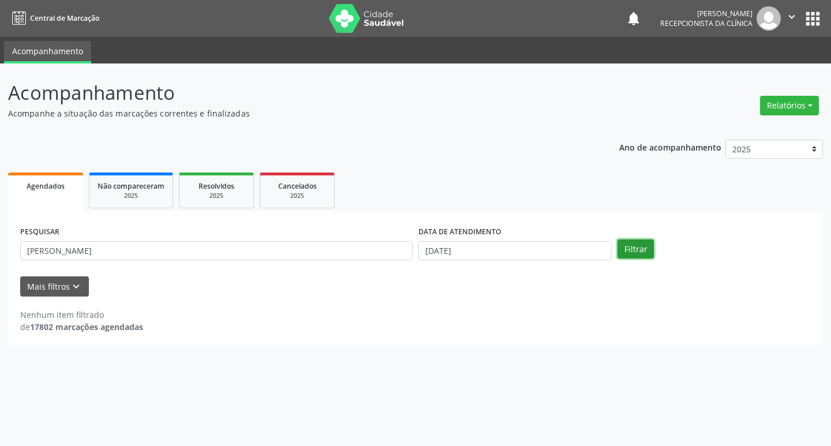
click at [648, 244] on button "Filtrar" at bounding box center [635, 249] width 36 height 20
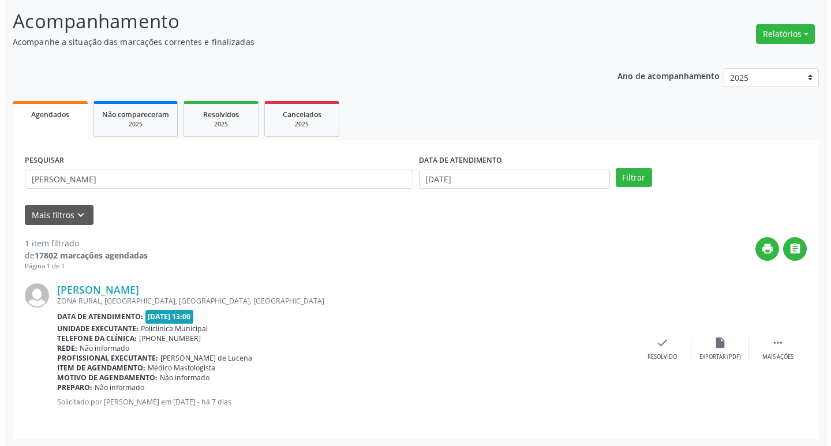
scroll to position [73, 0]
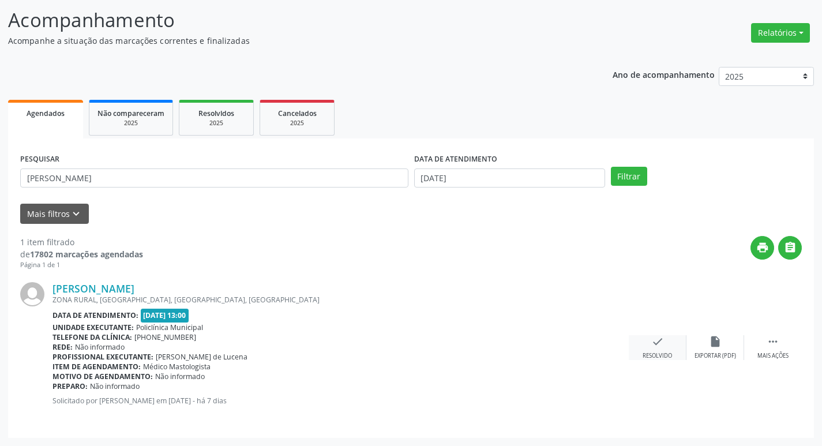
click at [659, 337] on icon "check" at bounding box center [657, 341] width 13 height 13
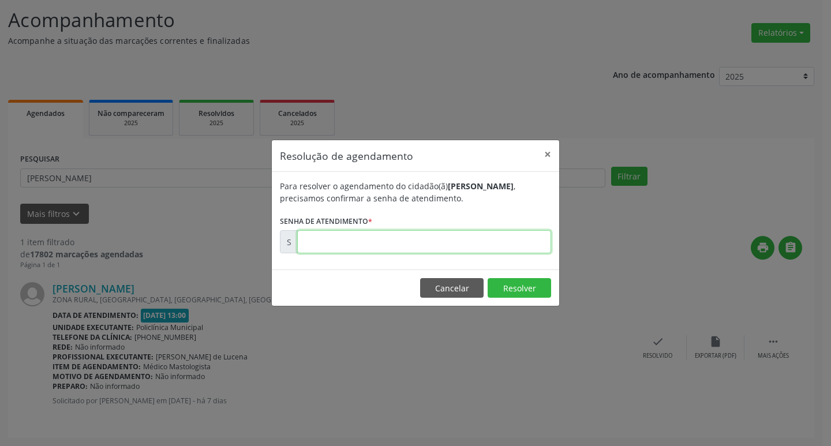
click at [395, 246] on input "text" at bounding box center [424, 241] width 254 height 23
type input "00172186"
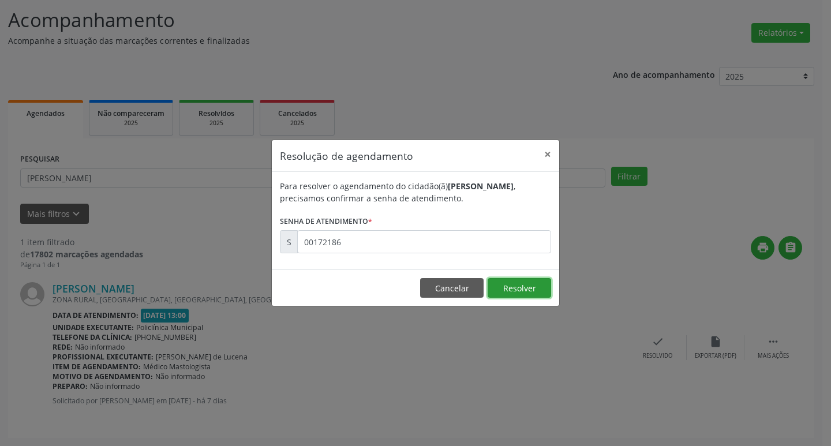
click at [526, 282] on button "Resolver" at bounding box center [518, 288] width 63 height 20
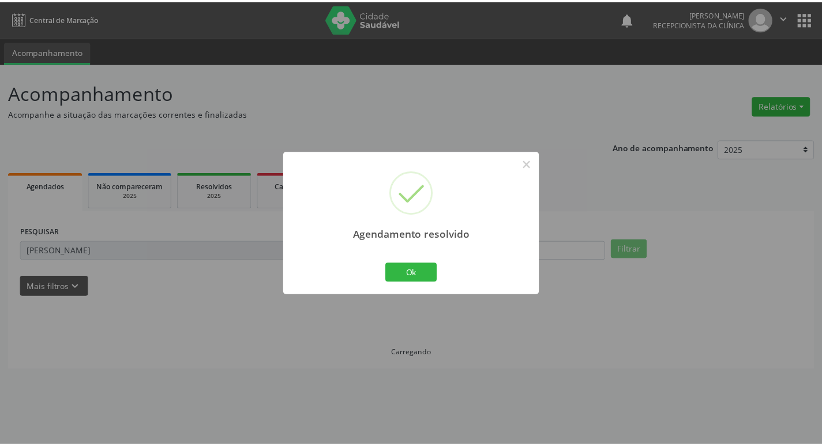
scroll to position [0, 0]
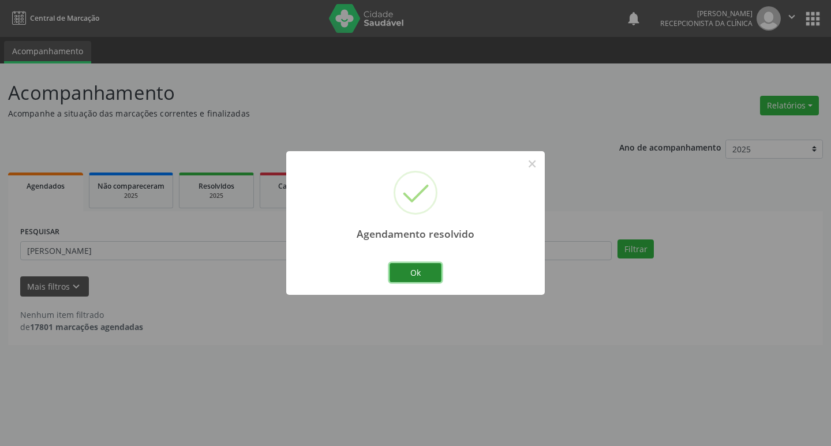
click at [429, 272] on button "Ok" at bounding box center [415, 273] width 52 height 20
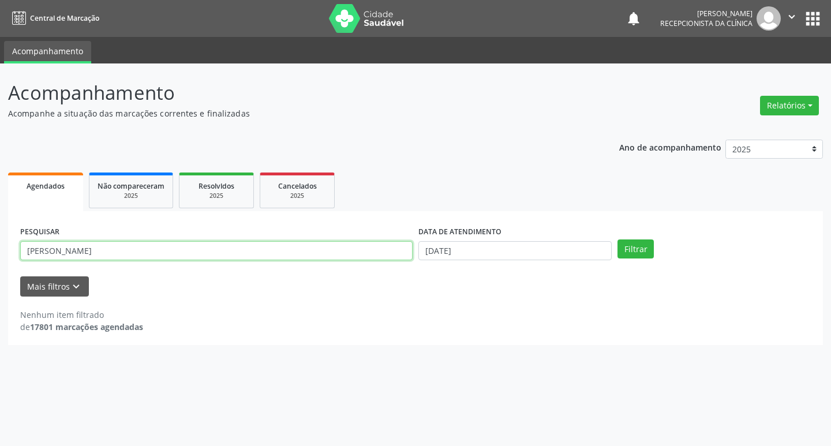
click at [365, 248] on input "[PERSON_NAME]" at bounding box center [216, 251] width 392 height 20
type input "j"
click at [62, 250] on input "[PERSON_NAME]" at bounding box center [216, 251] width 392 height 20
type input "[PERSON_NAME]"
click at [633, 250] on button "Filtrar" at bounding box center [635, 249] width 36 height 20
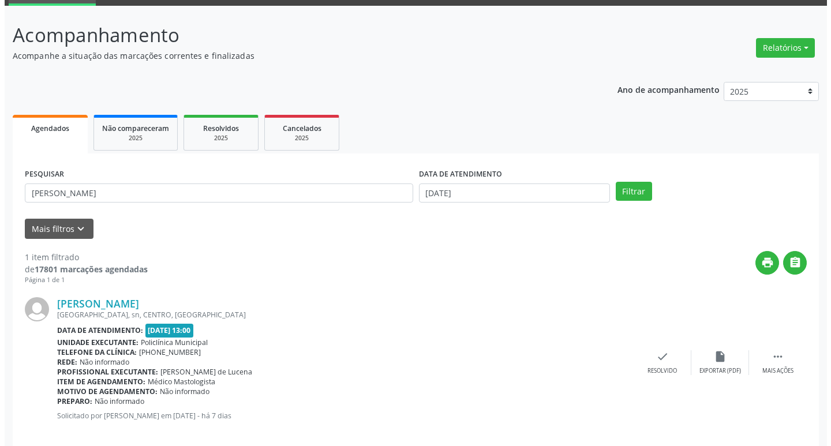
scroll to position [73, 0]
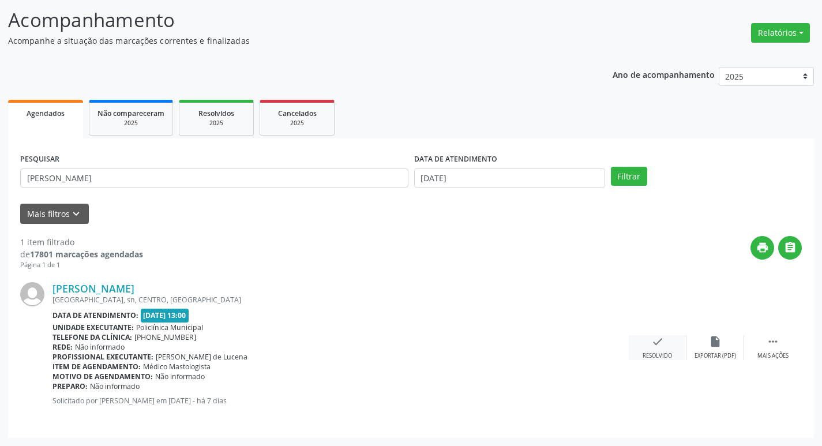
click at [656, 351] on div "check Resolvido" at bounding box center [658, 347] width 58 height 25
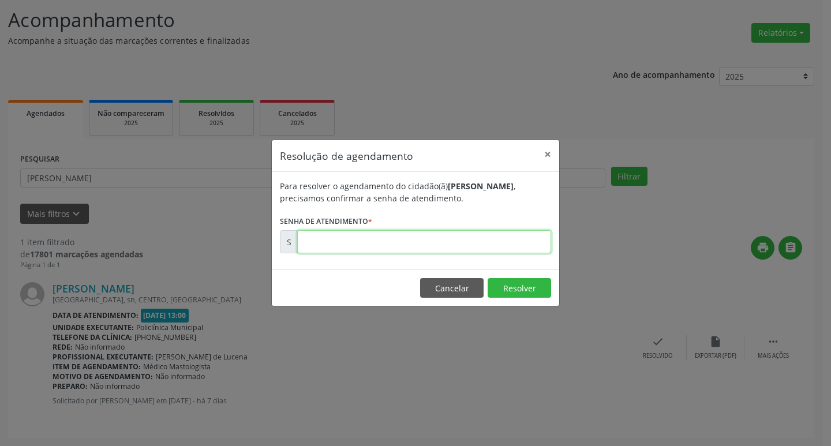
click at [479, 246] on input "text" at bounding box center [424, 241] width 254 height 23
click at [452, 243] on input "text" at bounding box center [424, 241] width 254 height 23
type input "00172209"
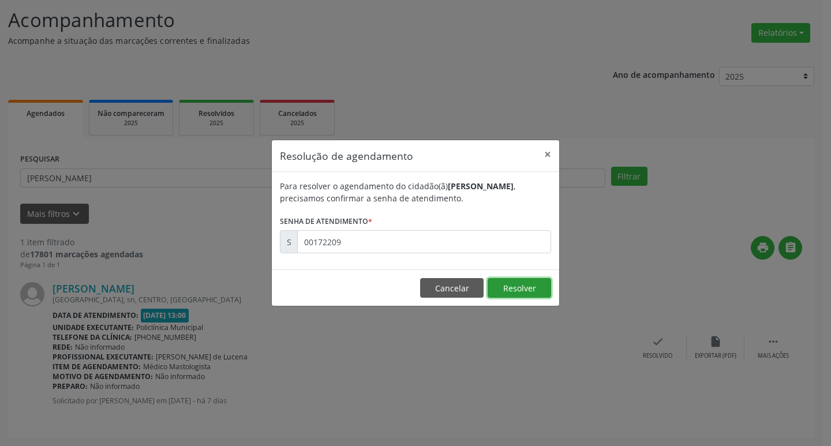
click at [513, 290] on button "Resolver" at bounding box center [518, 288] width 63 height 20
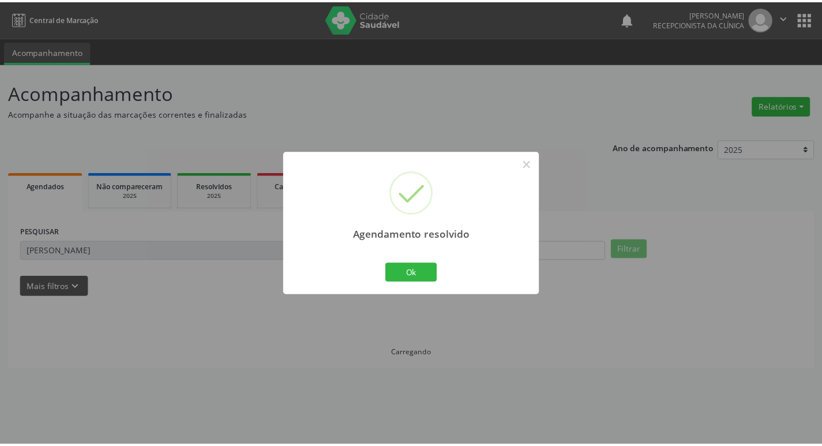
scroll to position [0, 0]
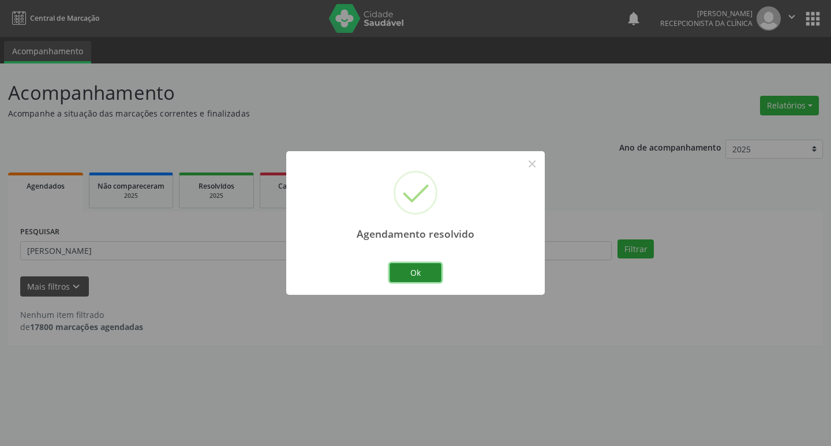
click at [426, 265] on button "Ok" at bounding box center [415, 273] width 52 height 20
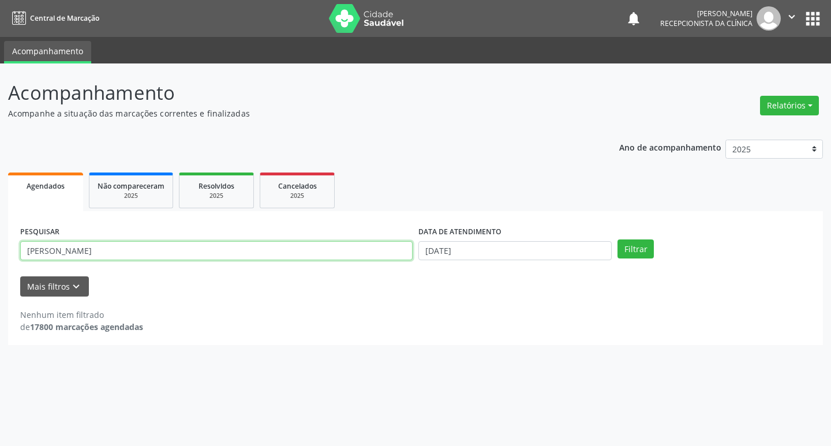
click at [289, 248] on input "[PERSON_NAME]" at bounding box center [216, 251] width 392 height 20
type input "m"
type input "gimar"
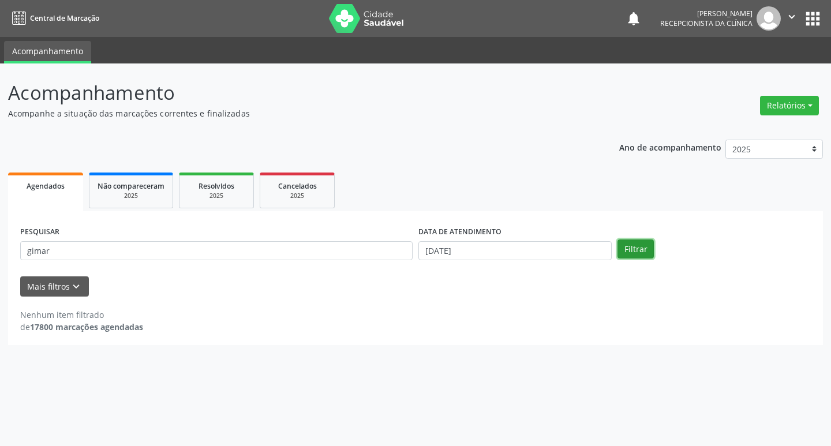
click at [645, 251] on button "Filtrar" at bounding box center [635, 249] width 36 height 20
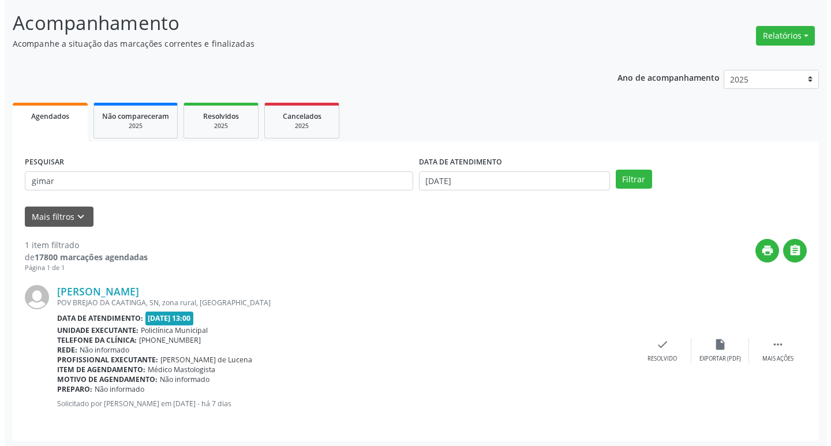
scroll to position [73, 0]
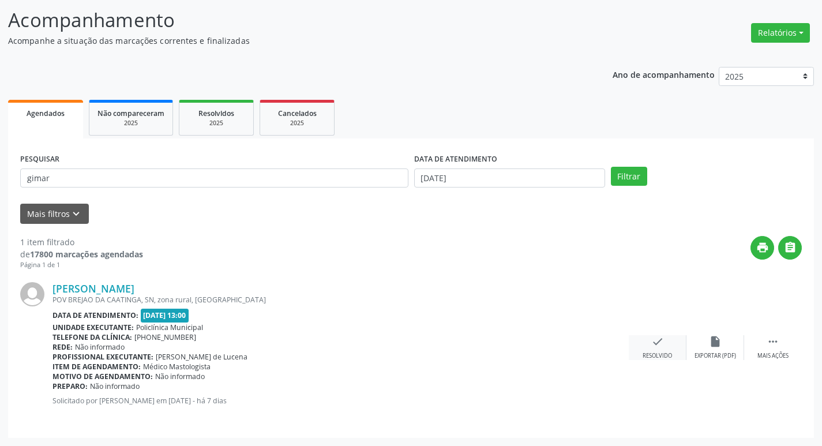
click at [667, 358] on div "Resolvido" at bounding box center [657, 356] width 29 height 8
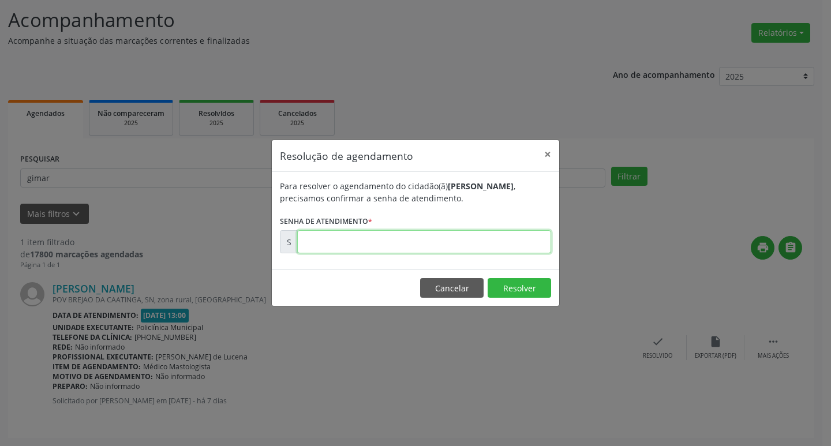
click at [371, 244] on input "text" at bounding box center [424, 241] width 254 height 23
type input "00172182"
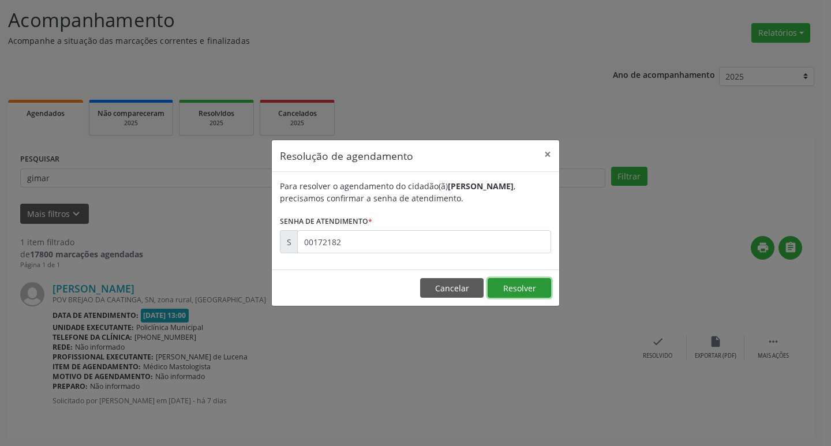
click at [510, 284] on button "Resolver" at bounding box center [518, 288] width 63 height 20
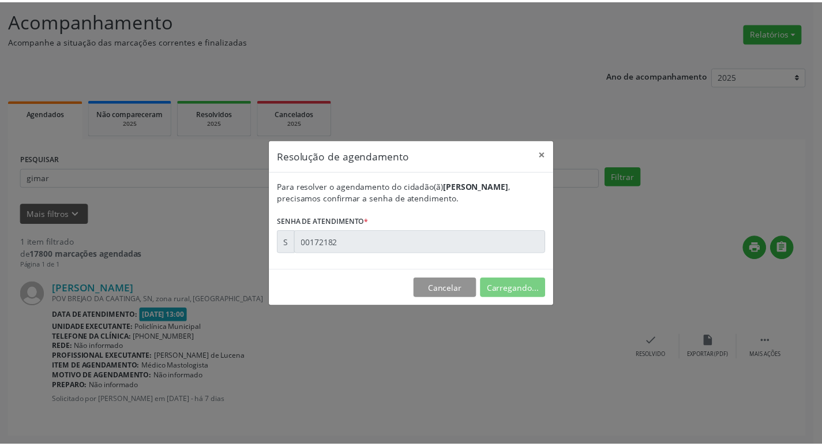
scroll to position [0, 0]
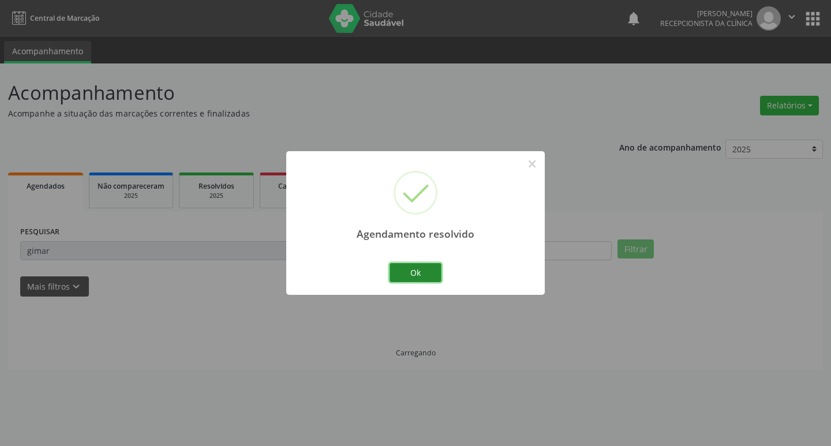
click at [423, 270] on button "Ok" at bounding box center [415, 273] width 52 height 20
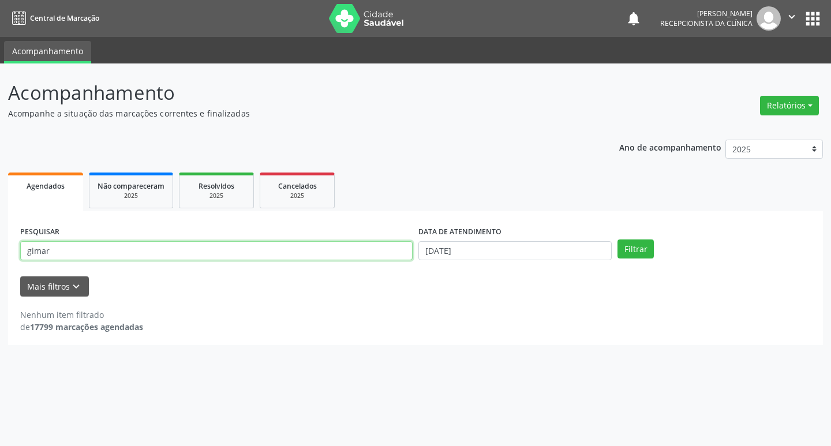
click at [362, 244] on input "gimar" at bounding box center [216, 251] width 392 height 20
type input "g"
type input "[PERSON_NAME]"
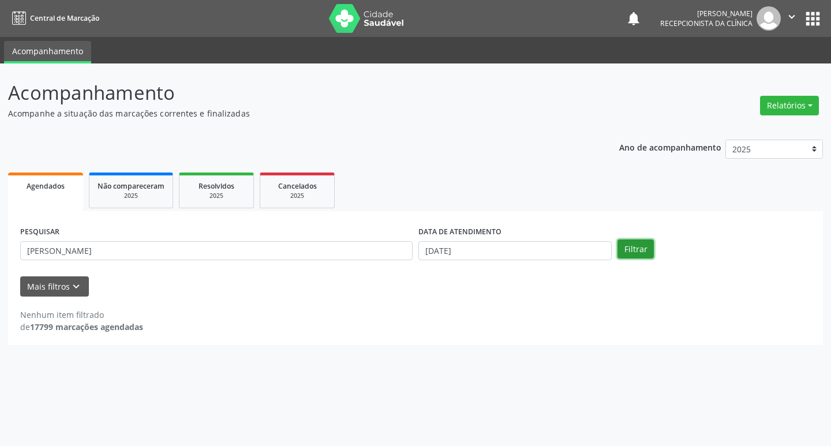
click at [635, 246] on button "Filtrar" at bounding box center [635, 249] width 36 height 20
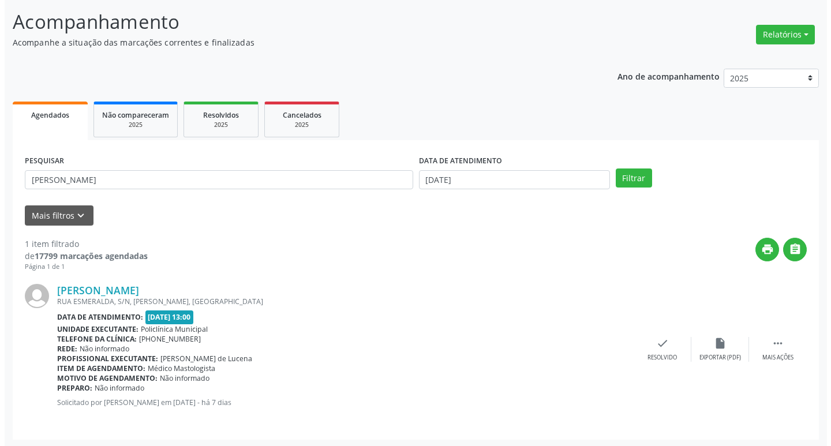
scroll to position [73, 0]
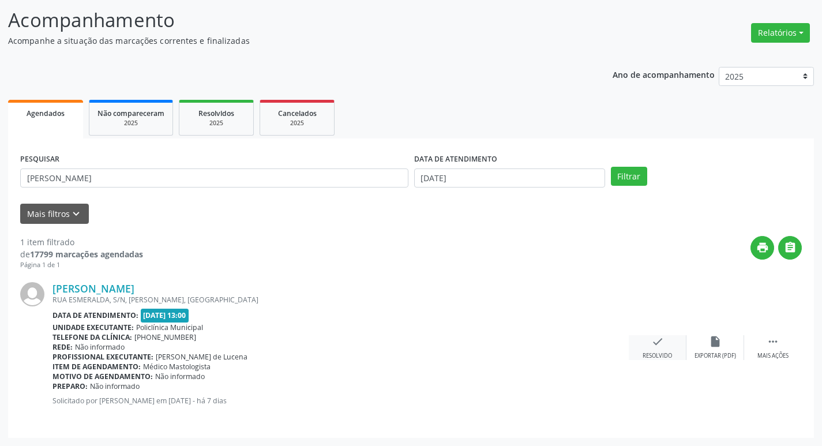
click at [657, 350] on div "check Resolvido" at bounding box center [658, 347] width 58 height 25
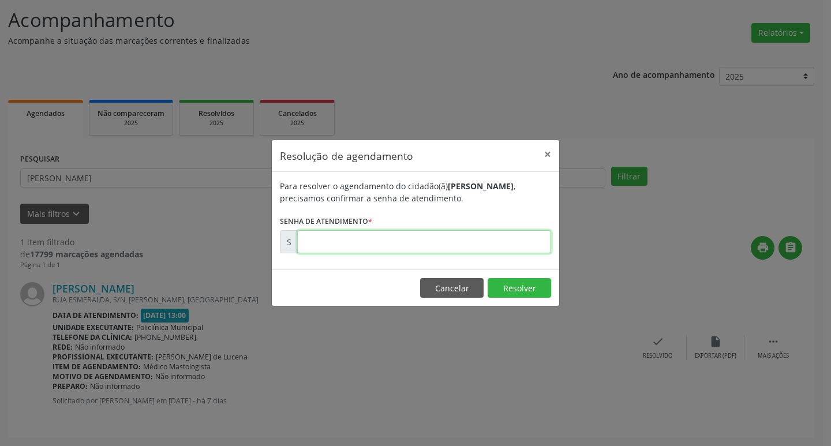
click at [360, 239] on input "text" at bounding box center [424, 241] width 254 height 23
type input "00172183"
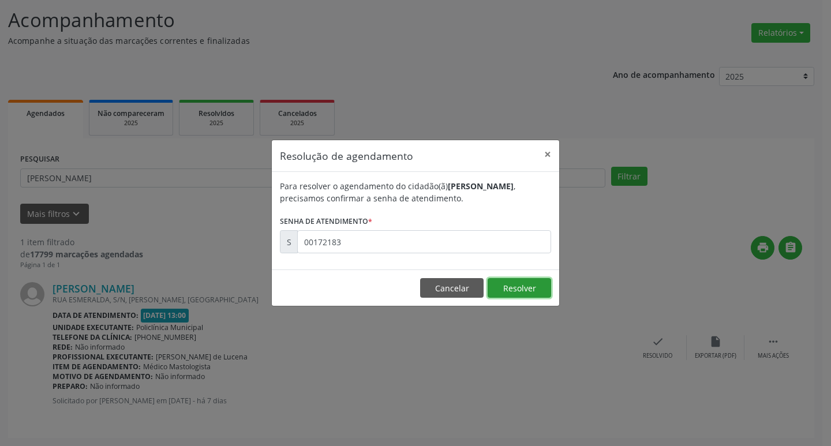
click at [511, 283] on button "Resolver" at bounding box center [518, 288] width 63 height 20
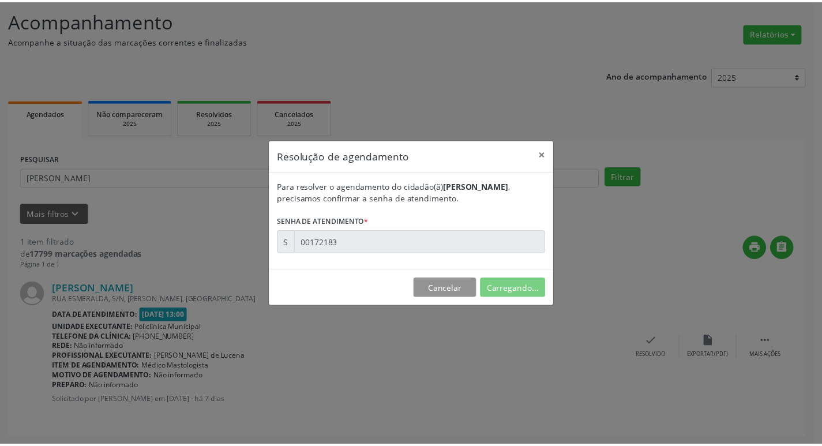
scroll to position [0, 0]
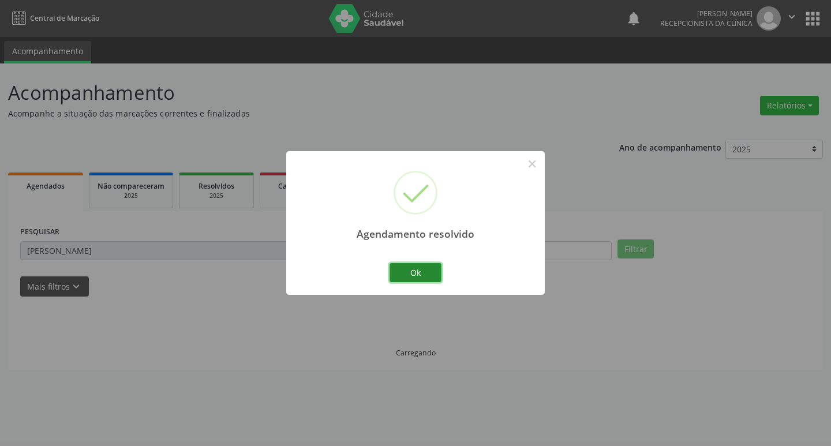
click at [434, 265] on button "Ok" at bounding box center [415, 273] width 52 height 20
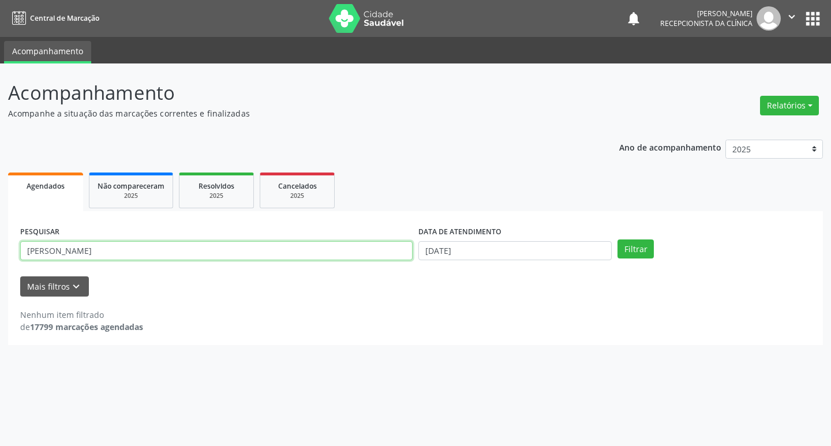
click at [380, 257] on input "[PERSON_NAME]" at bounding box center [216, 251] width 392 height 20
type input "a"
type input "marineide"
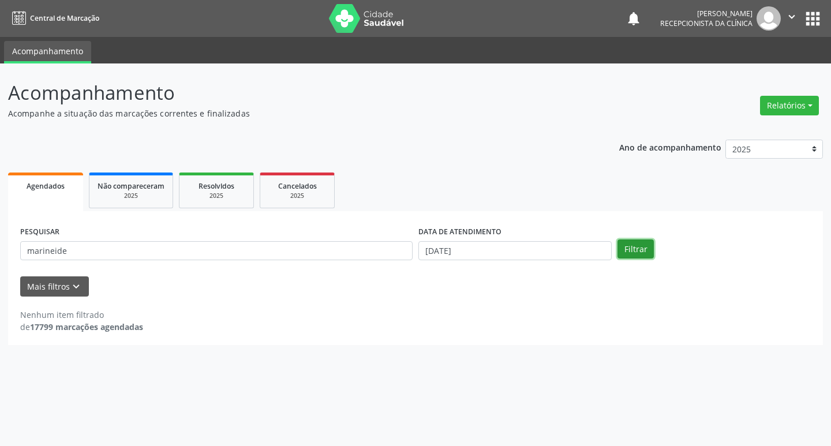
click at [648, 250] on button "Filtrar" at bounding box center [635, 249] width 36 height 20
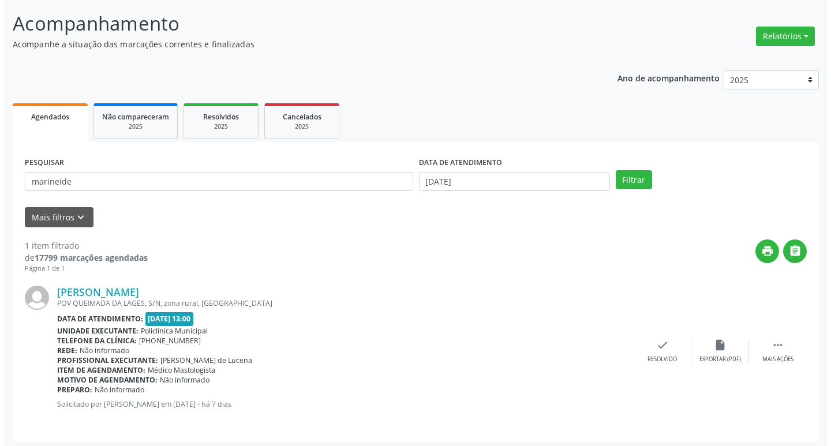
scroll to position [73, 0]
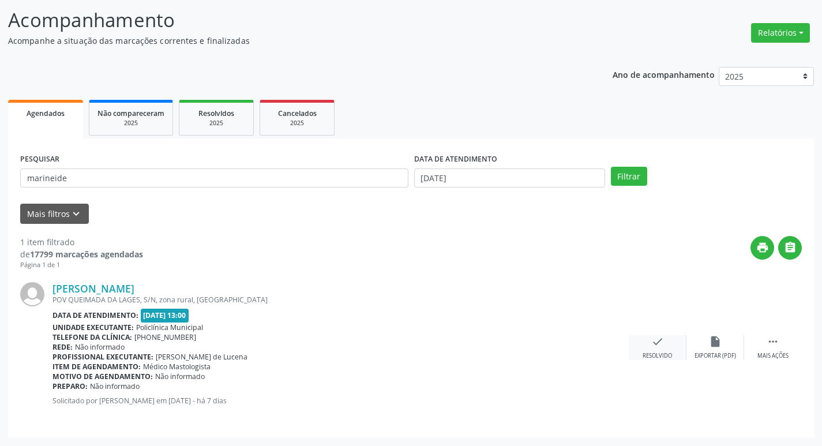
click at [671, 341] on div "check Resolvido" at bounding box center [658, 347] width 58 height 25
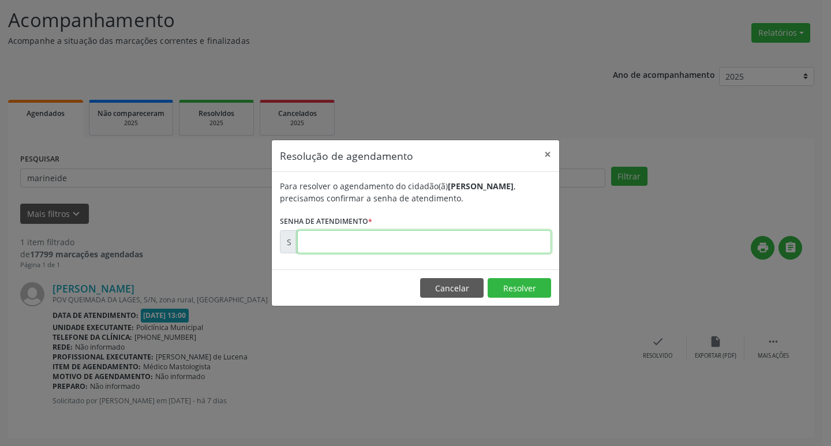
click at [445, 242] on input "text" at bounding box center [424, 241] width 254 height 23
type input "00172174"
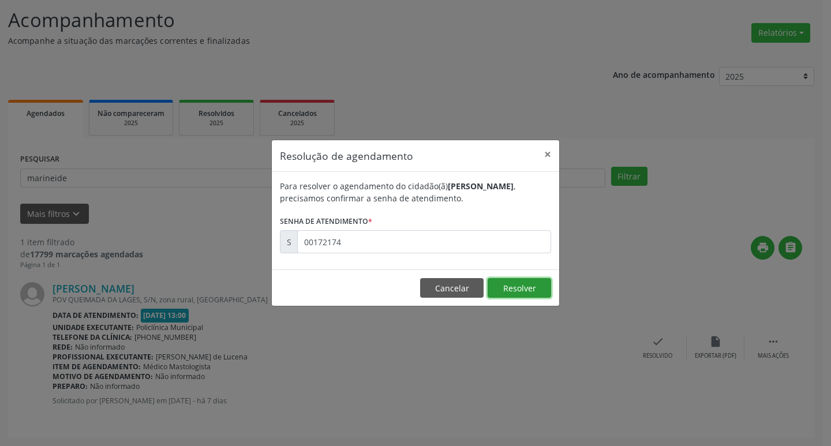
click at [515, 282] on button "Resolver" at bounding box center [518, 288] width 63 height 20
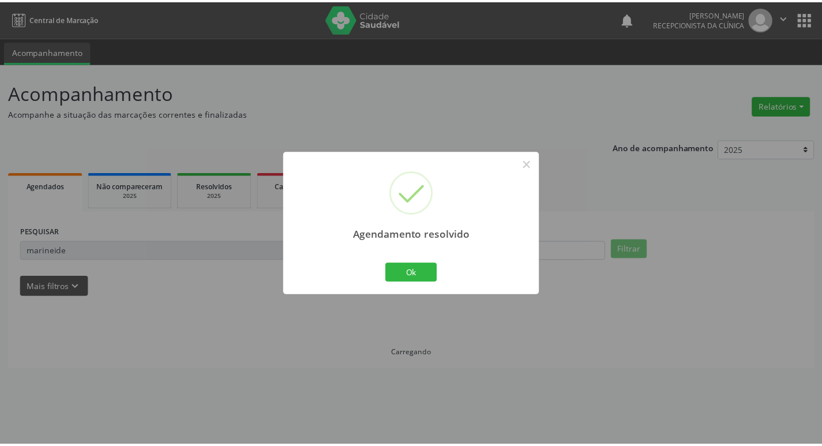
scroll to position [0, 0]
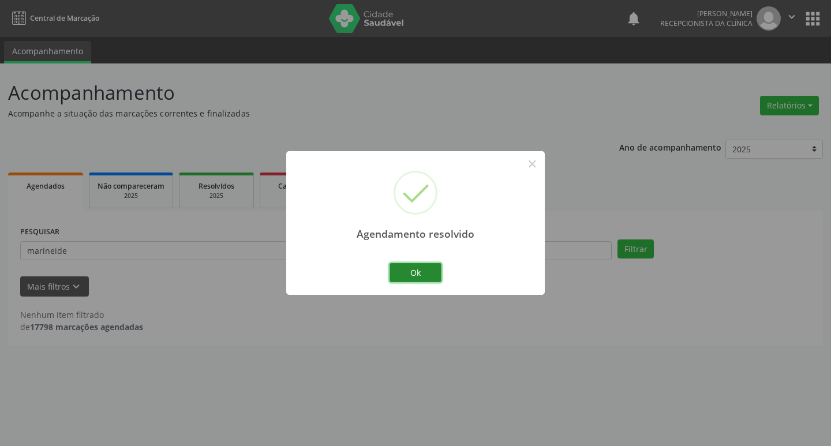
click at [421, 275] on button "Ok" at bounding box center [415, 273] width 52 height 20
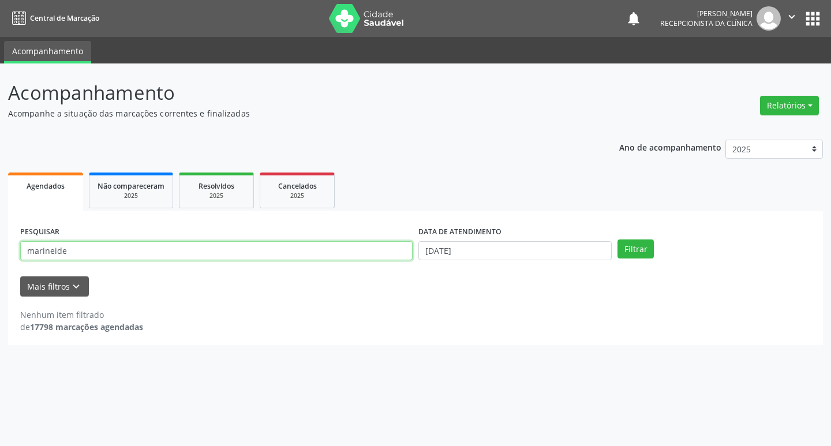
click at [346, 253] on input "marineide" at bounding box center [216, 251] width 392 height 20
click at [280, 245] on input "marineideliliane" at bounding box center [216, 251] width 392 height 20
type input "m"
type input "liliane"
click at [631, 247] on button "Filtrar" at bounding box center [635, 249] width 36 height 20
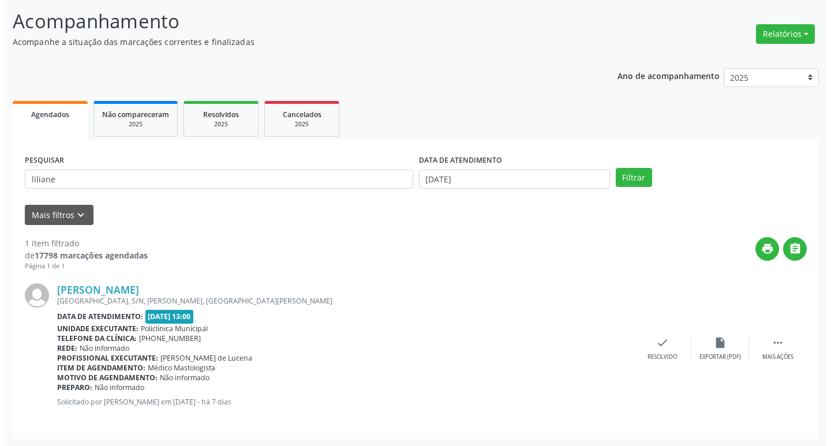
scroll to position [73, 0]
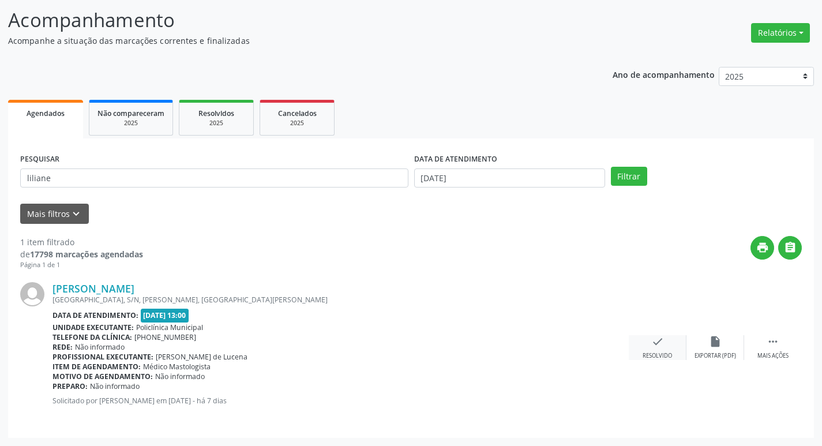
click at [659, 350] on div "check Resolvido" at bounding box center [658, 347] width 58 height 25
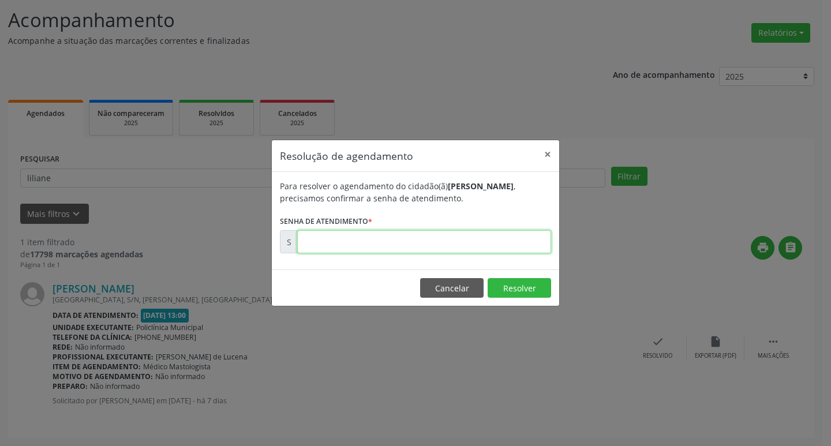
click at [320, 244] on input "text" at bounding box center [424, 241] width 254 height 23
type input "00172188"
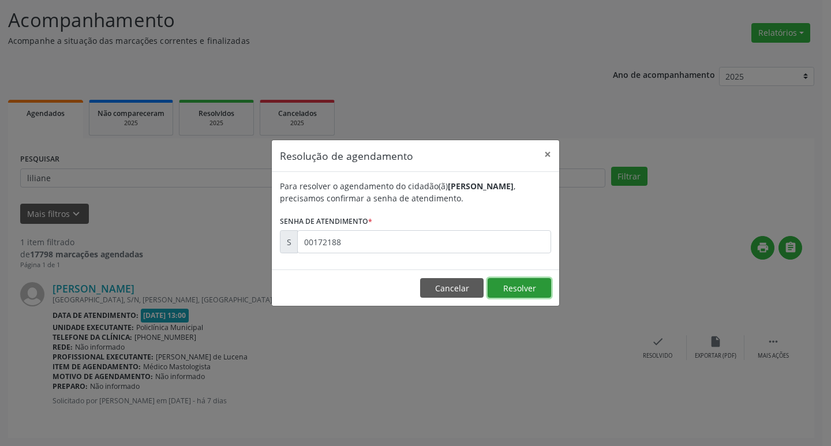
click at [537, 296] on button "Resolver" at bounding box center [518, 288] width 63 height 20
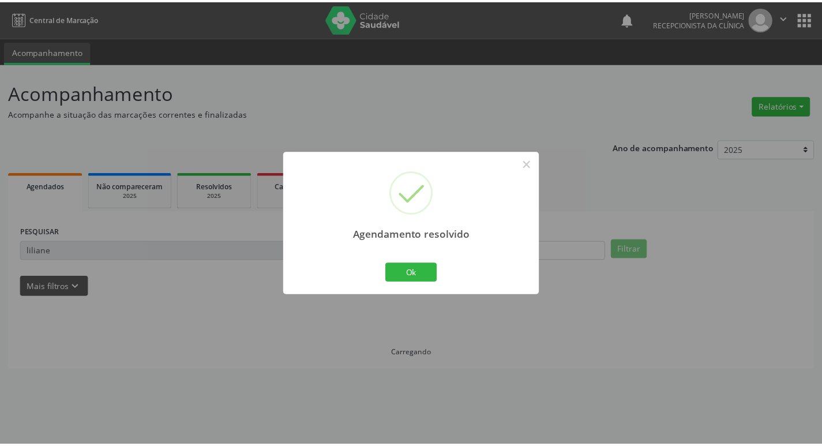
scroll to position [0, 0]
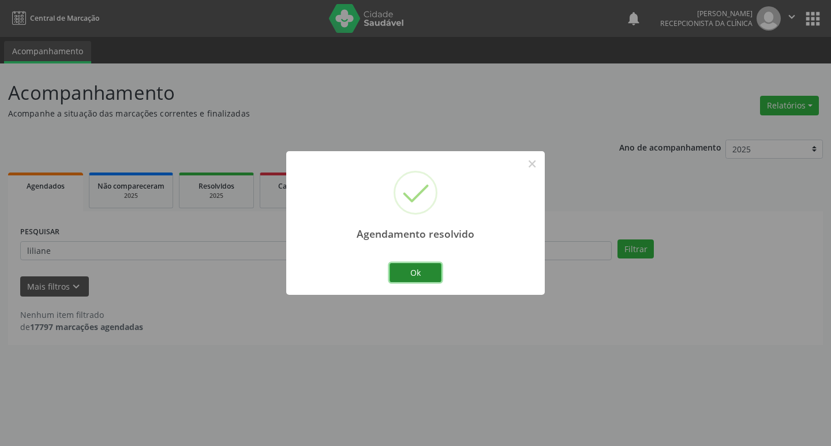
click at [420, 271] on button "Ok" at bounding box center [415, 273] width 52 height 20
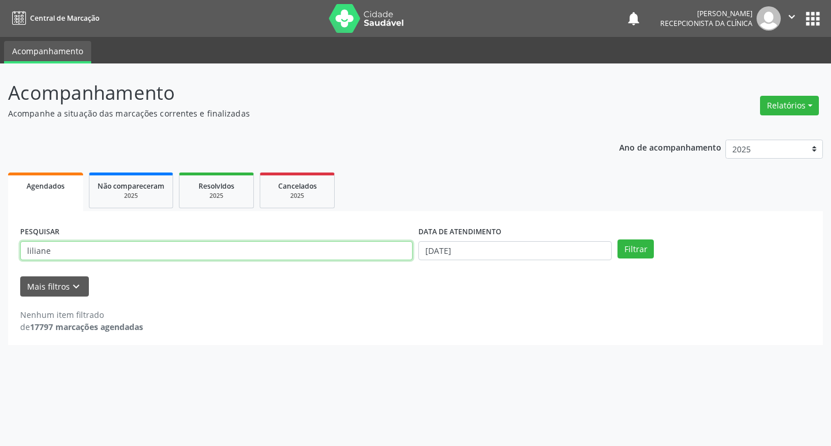
click at [250, 248] on input "liliane" at bounding box center [216, 251] width 392 height 20
click at [258, 241] on input "lilianeivana" at bounding box center [216, 251] width 392 height 20
type input "l"
type input "[PERSON_NAME]"
click at [639, 249] on button "Filtrar" at bounding box center [635, 249] width 36 height 20
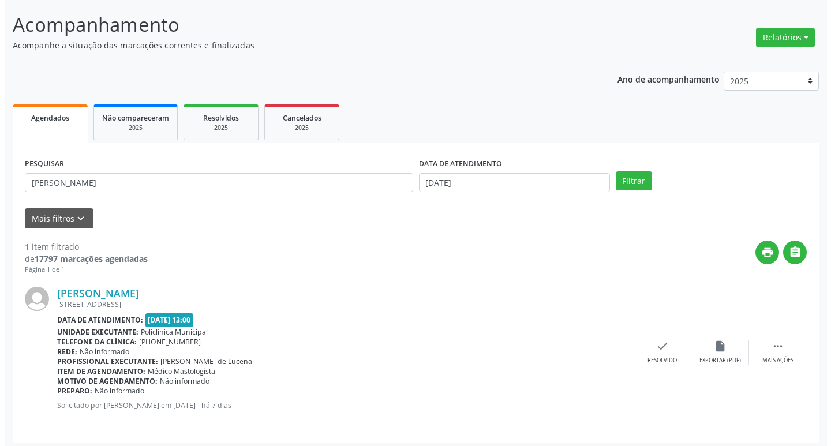
scroll to position [73, 0]
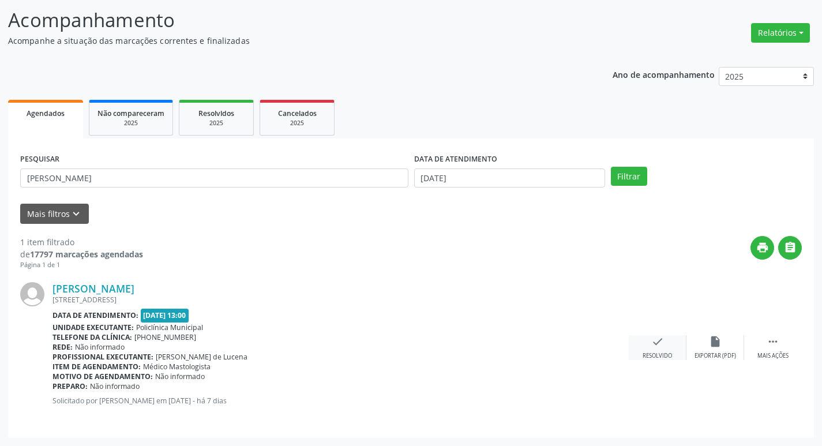
click at [674, 350] on div "check Resolvido" at bounding box center [658, 347] width 58 height 25
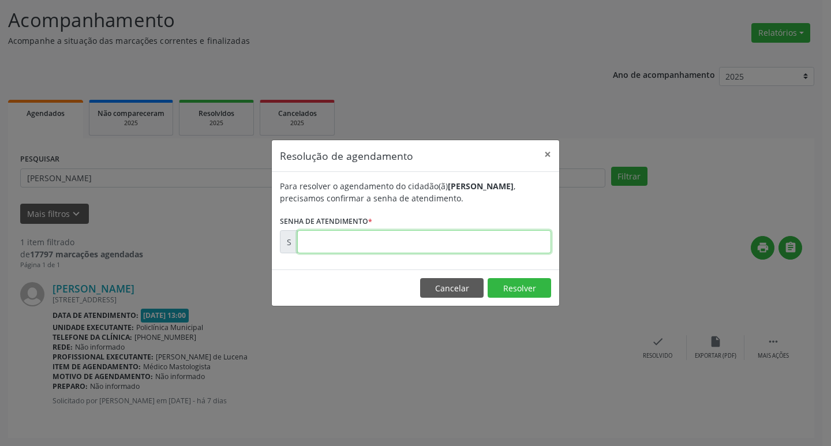
click at [473, 247] on input "text" at bounding box center [424, 241] width 254 height 23
type input "00172185"
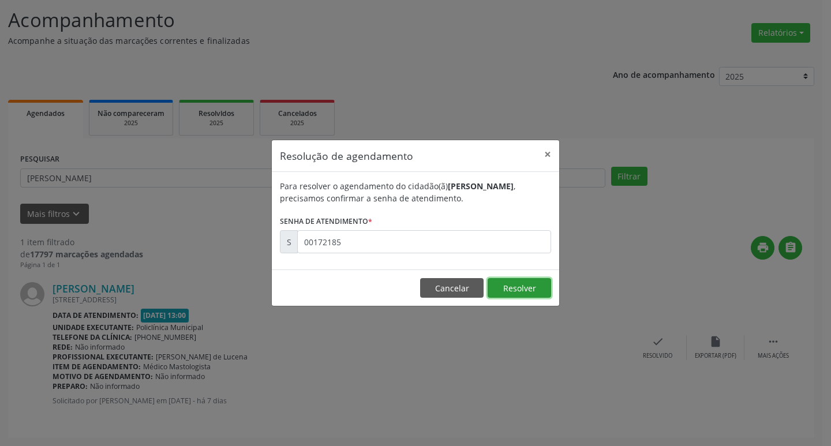
click at [508, 291] on button "Resolver" at bounding box center [518, 288] width 63 height 20
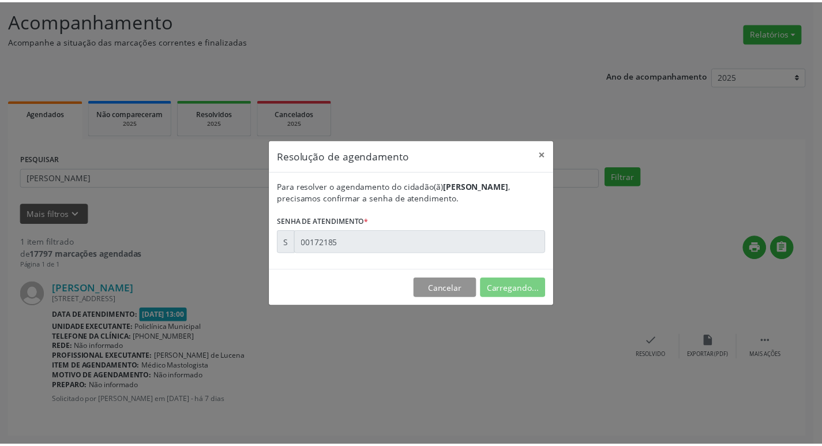
scroll to position [0, 0]
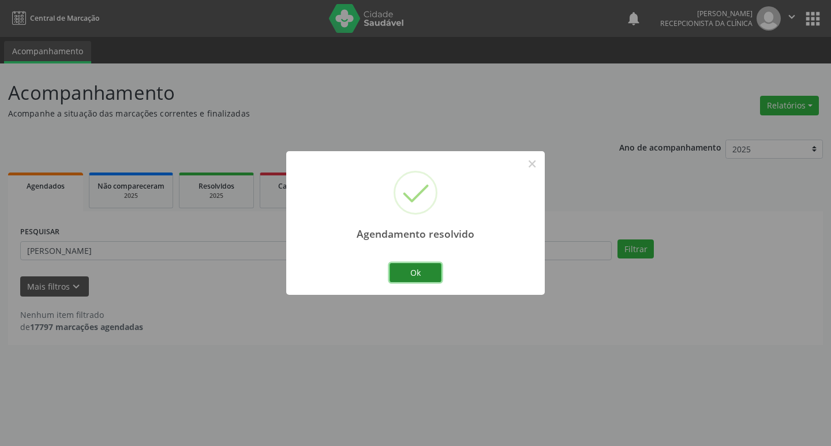
click at [425, 274] on button "Ok" at bounding box center [415, 273] width 52 height 20
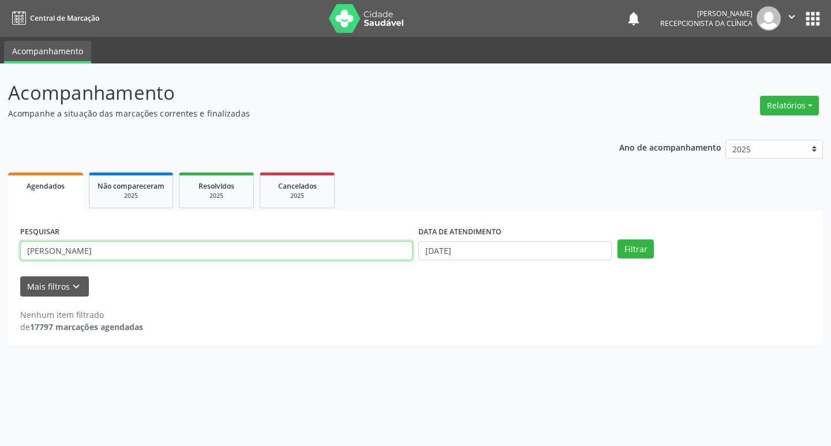
click at [303, 252] on input "[PERSON_NAME]" at bounding box center [216, 251] width 392 height 20
type input "i"
type input "denoura"
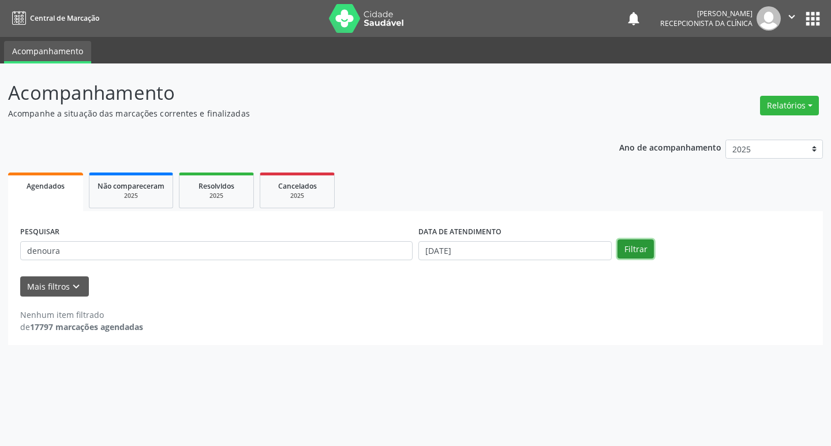
click at [637, 241] on button "Filtrar" at bounding box center [635, 249] width 36 height 20
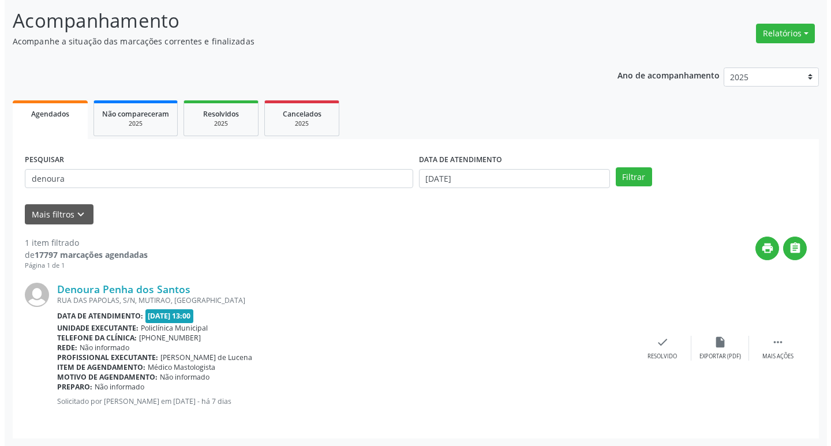
scroll to position [73, 0]
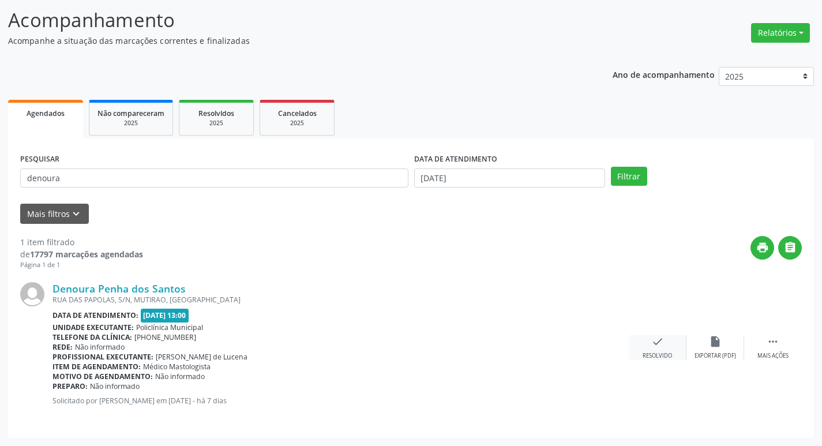
click at [661, 347] on icon "check" at bounding box center [657, 341] width 13 height 13
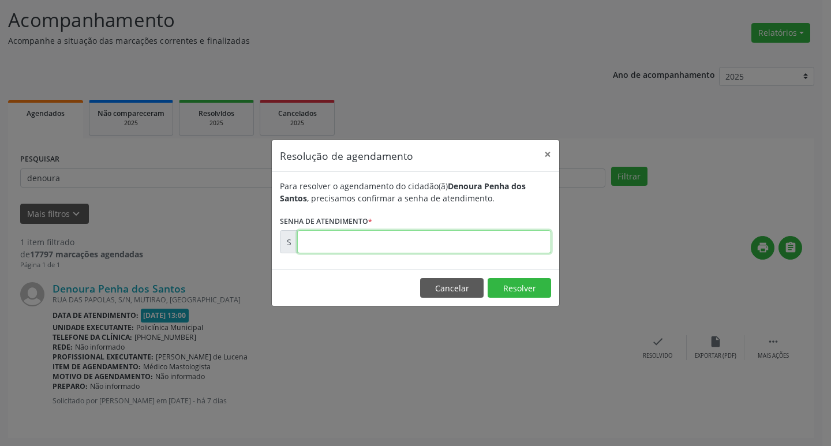
click at [337, 246] on input "text" at bounding box center [424, 241] width 254 height 23
type input "00172181"
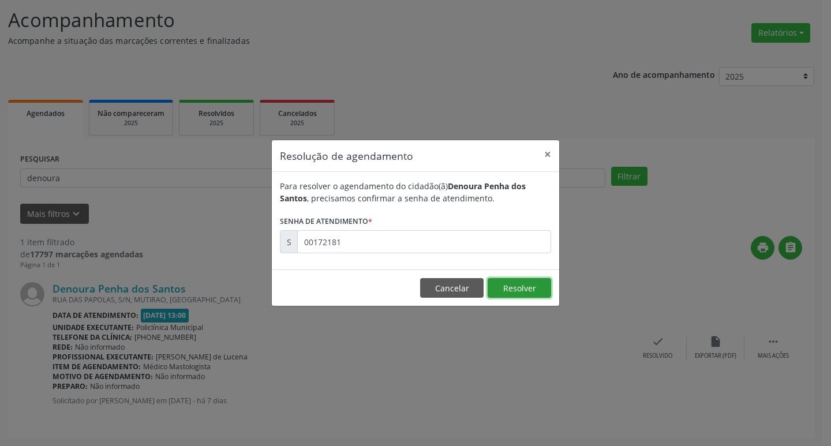
click at [502, 287] on button "Resolver" at bounding box center [518, 288] width 63 height 20
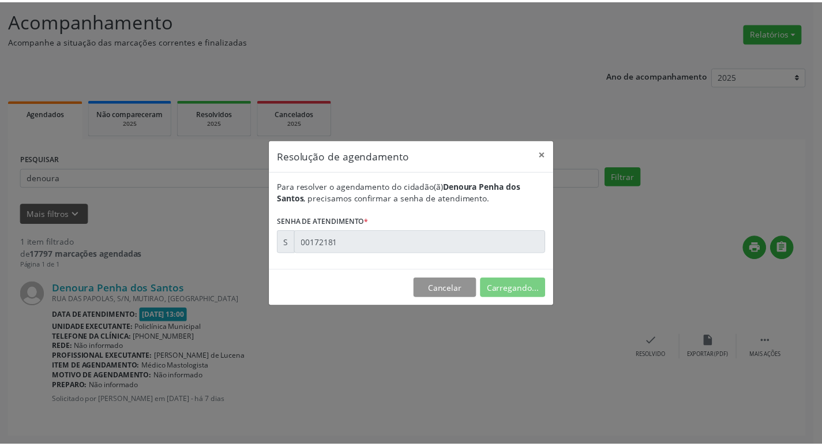
scroll to position [0, 0]
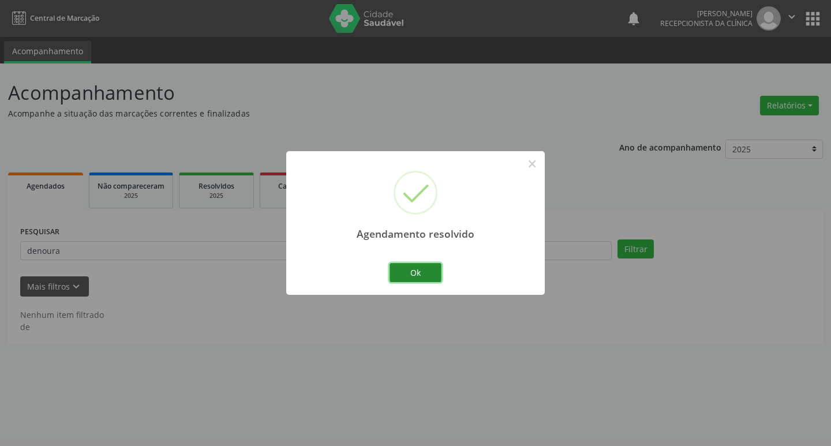
click at [428, 265] on button "Ok" at bounding box center [415, 273] width 52 height 20
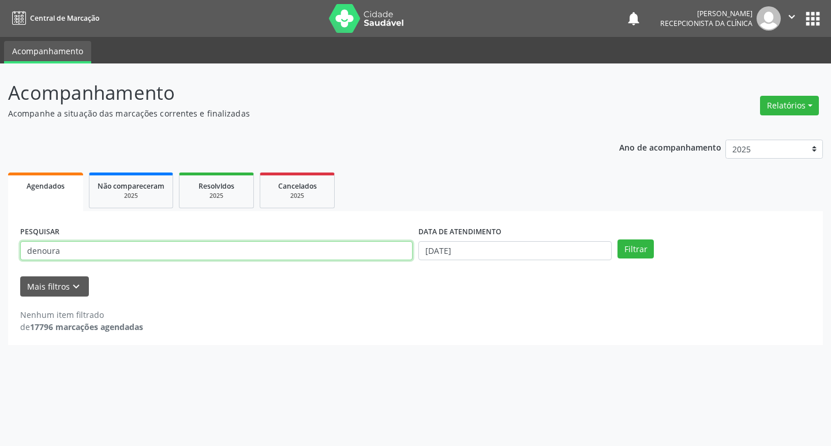
click at [280, 252] on input "denoura" at bounding box center [216, 251] width 392 height 20
type input "d"
click at [85, 246] on input "suzansa" at bounding box center [216, 251] width 392 height 20
type input "suzana"
click at [629, 249] on button "Filtrar" at bounding box center [635, 249] width 36 height 20
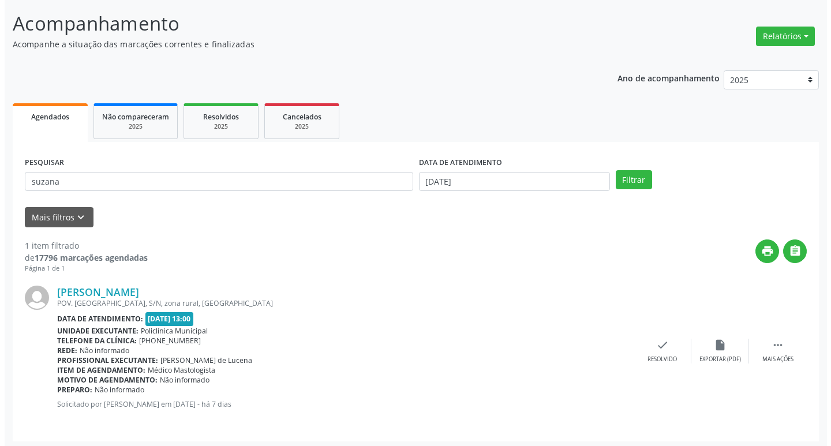
scroll to position [73, 0]
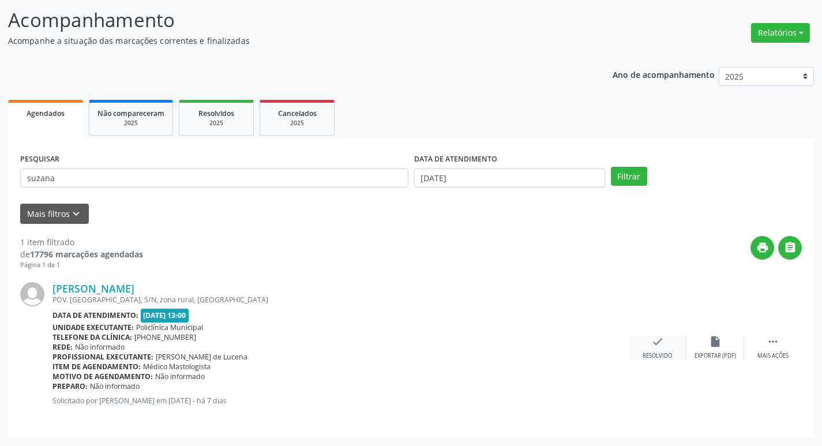
click at [654, 343] on icon "check" at bounding box center [657, 341] width 13 height 13
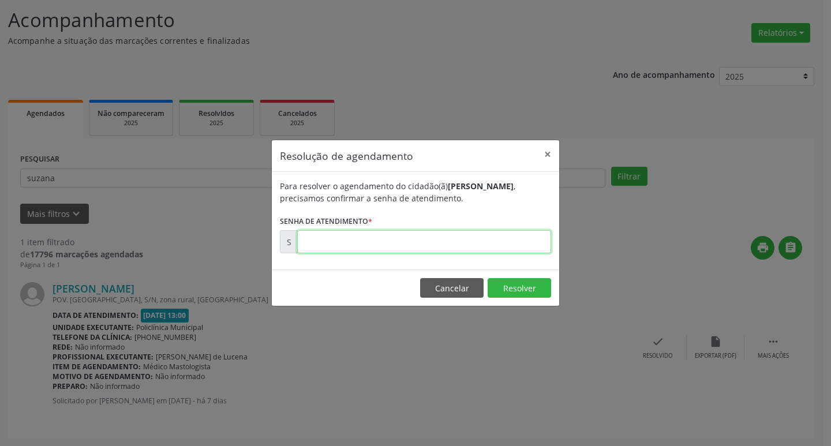
click at [313, 245] on input "text" at bounding box center [424, 241] width 254 height 23
type input "00172184"
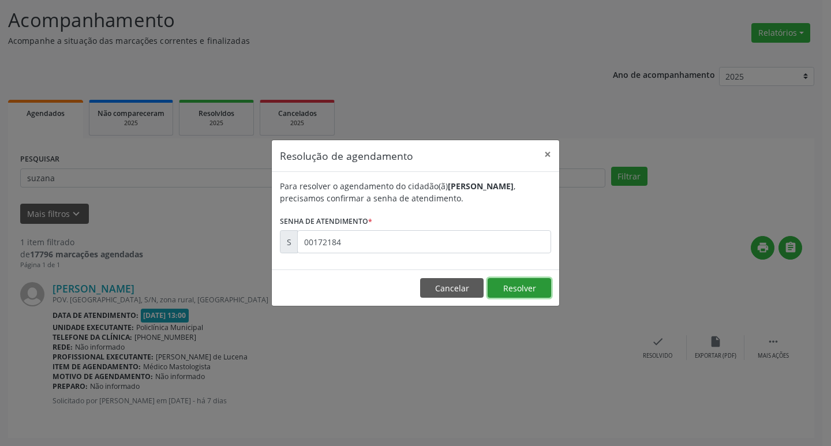
click at [527, 284] on button "Resolver" at bounding box center [518, 288] width 63 height 20
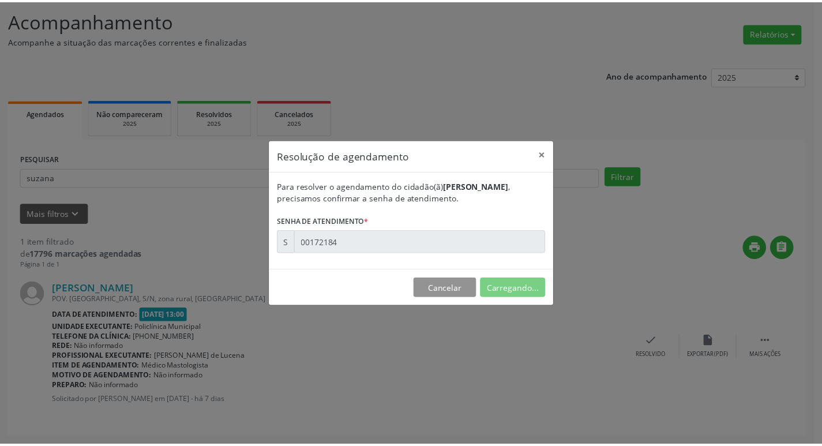
scroll to position [0, 0]
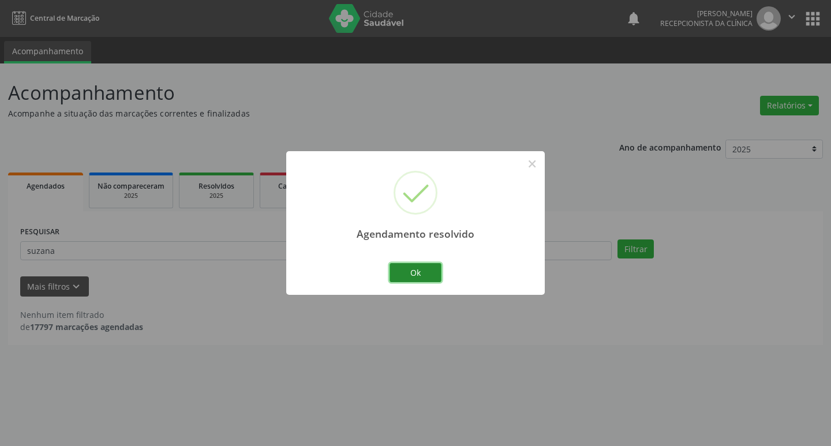
click at [423, 268] on button "Ok" at bounding box center [415, 273] width 52 height 20
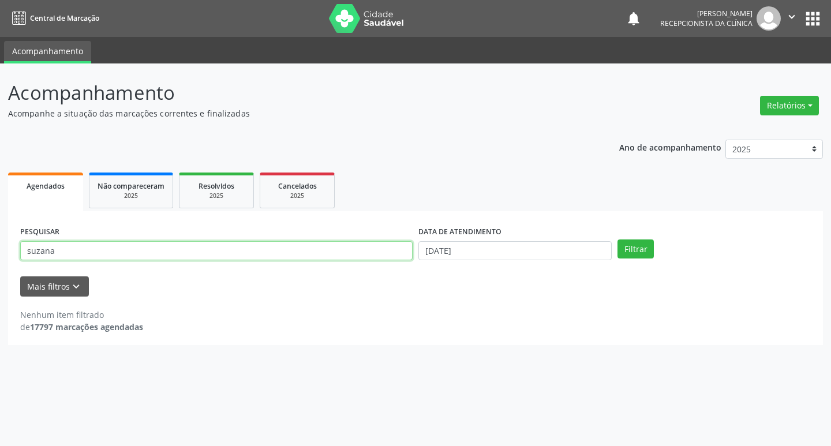
click at [213, 251] on input "suzana" at bounding box center [216, 251] width 392 height 20
type input "s"
type input "l"
type input "jalma"
click at [643, 252] on button "Filtrar" at bounding box center [635, 249] width 36 height 20
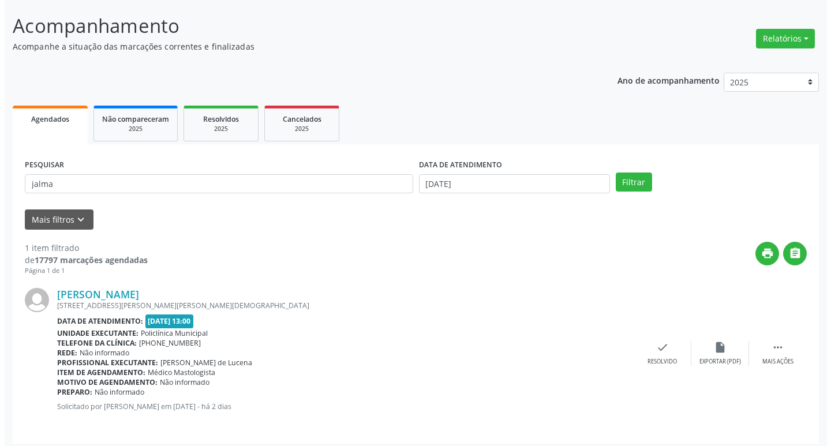
scroll to position [73, 0]
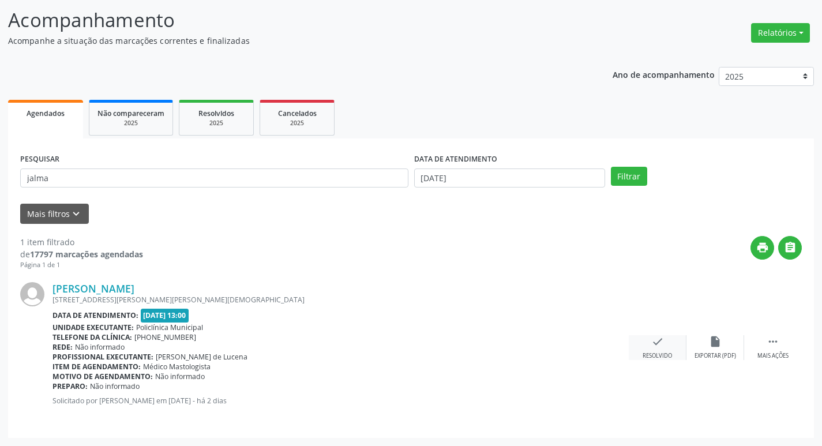
click at [657, 344] on icon "check" at bounding box center [657, 341] width 13 height 13
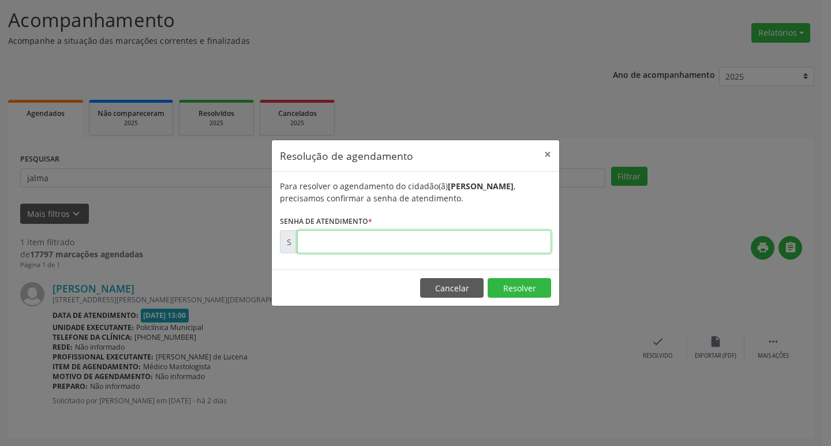
click at [331, 244] on input "text" at bounding box center [424, 241] width 254 height 23
type input "00172851"
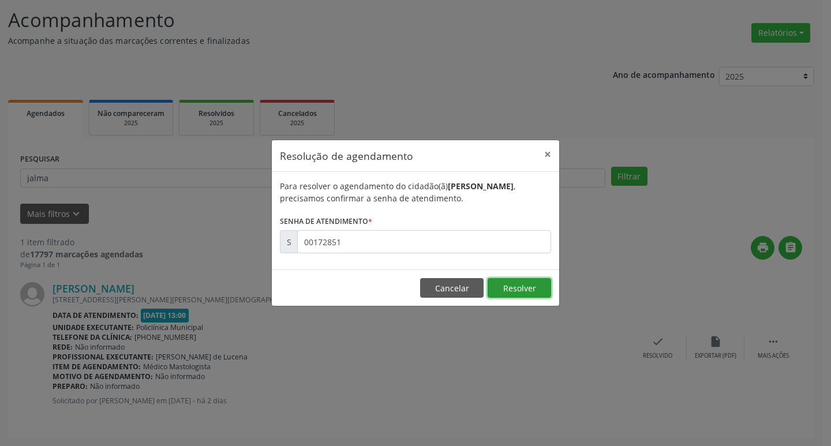
click at [517, 286] on button "Resolver" at bounding box center [518, 288] width 63 height 20
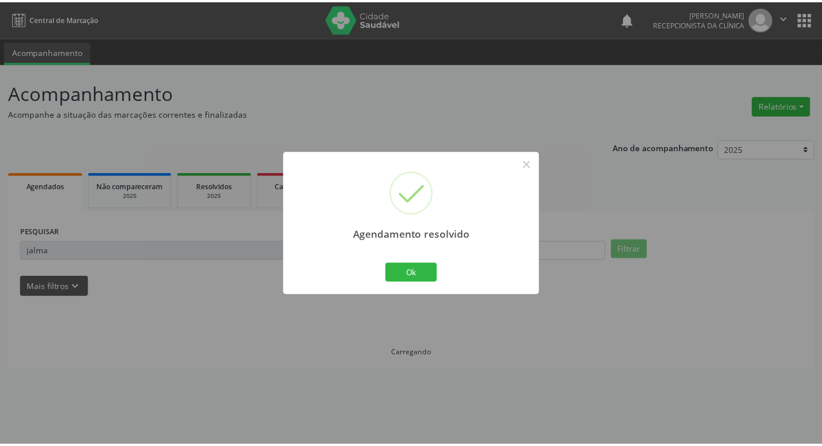
scroll to position [0, 0]
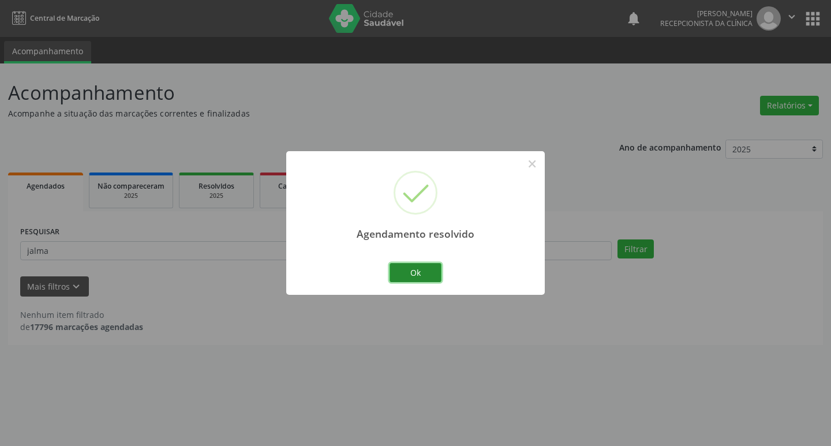
click at [425, 275] on button "Ok" at bounding box center [415, 273] width 52 height 20
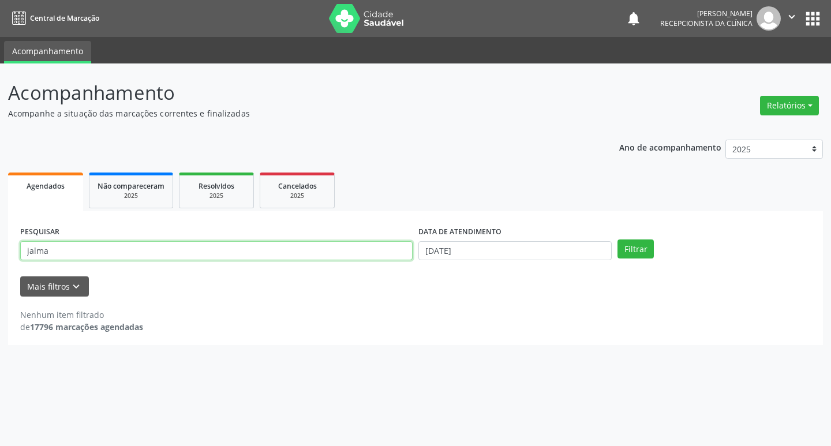
click at [349, 257] on input "jalma" at bounding box center [216, 251] width 392 height 20
type input "j"
type input "lidiane"
click at [635, 246] on button "Filtrar" at bounding box center [635, 249] width 36 height 20
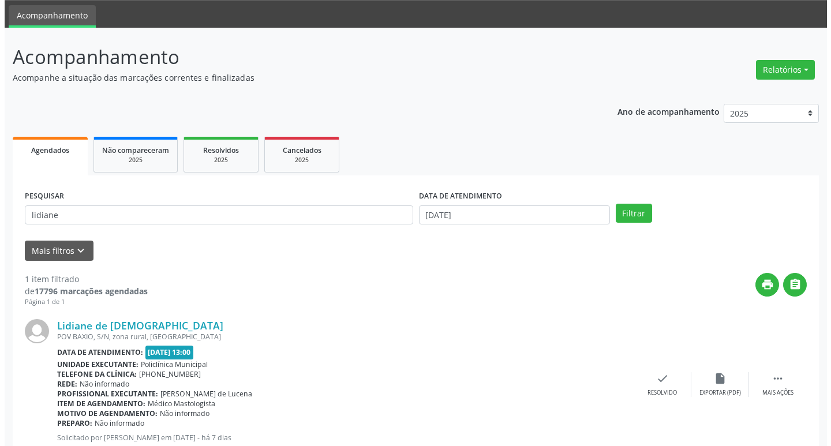
scroll to position [73, 0]
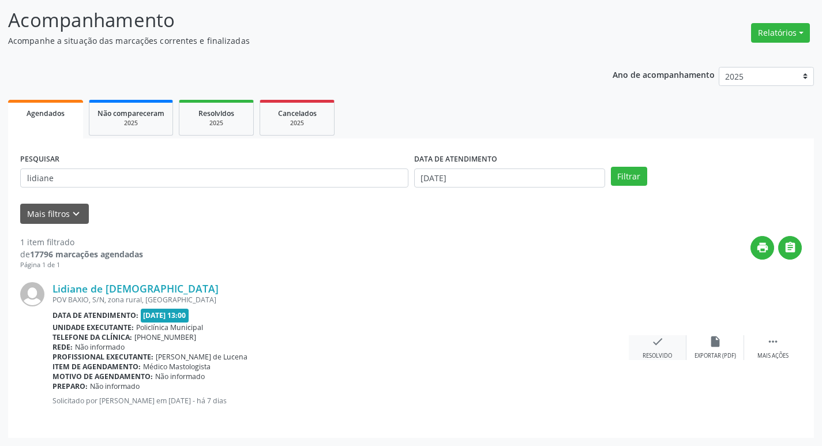
click at [658, 352] on div "Resolvido" at bounding box center [657, 356] width 29 height 8
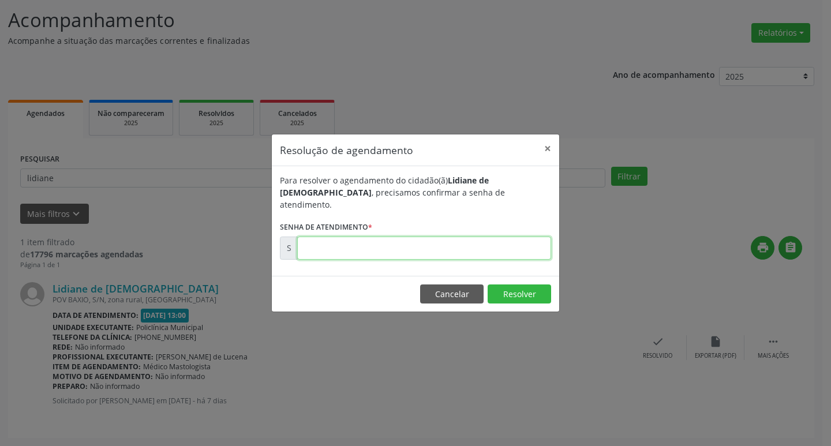
click at [359, 249] on input "text" at bounding box center [424, 248] width 254 height 23
type input "00172170"
click at [534, 299] on footer "Cancelar Resolver" at bounding box center [415, 294] width 287 height 36
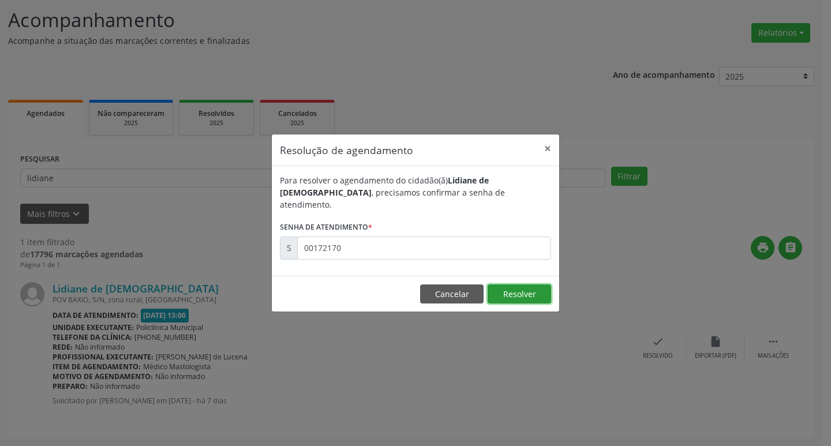
click at [522, 284] on button "Resolver" at bounding box center [518, 294] width 63 height 20
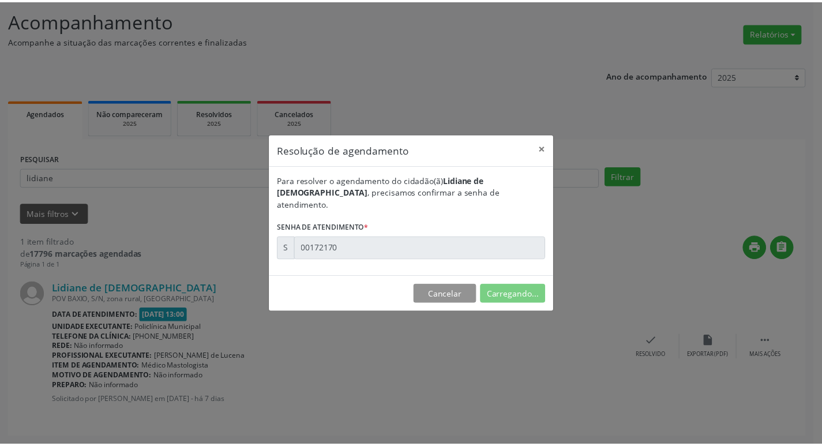
scroll to position [0, 0]
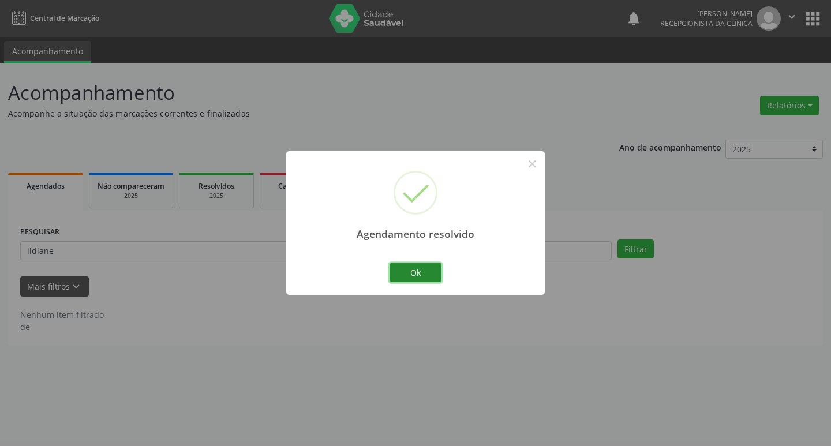
click at [431, 268] on button "Ok" at bounding box center [415, 273] width 52 height 20
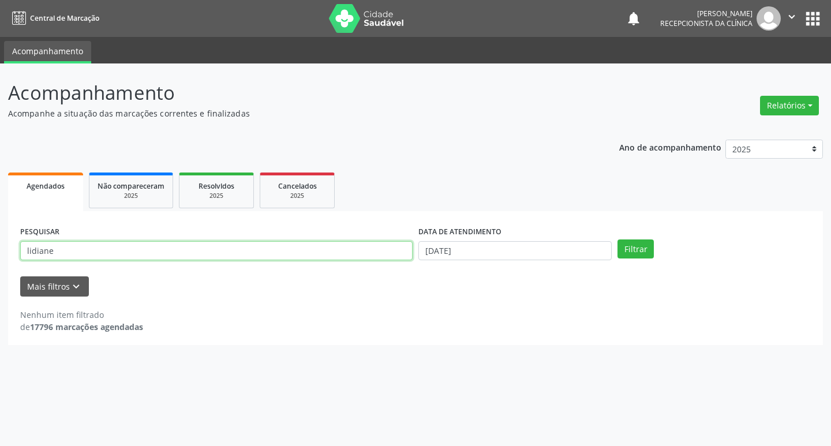
click at [344, 251] on input "lidiane" at bounding box center [216, 251] width 392 height 20
type input "l"
type input "[PERSON_NAME]"
click at [636, 245] on button "Filtrar" at bounding box center [635, 249] width 36 height 20
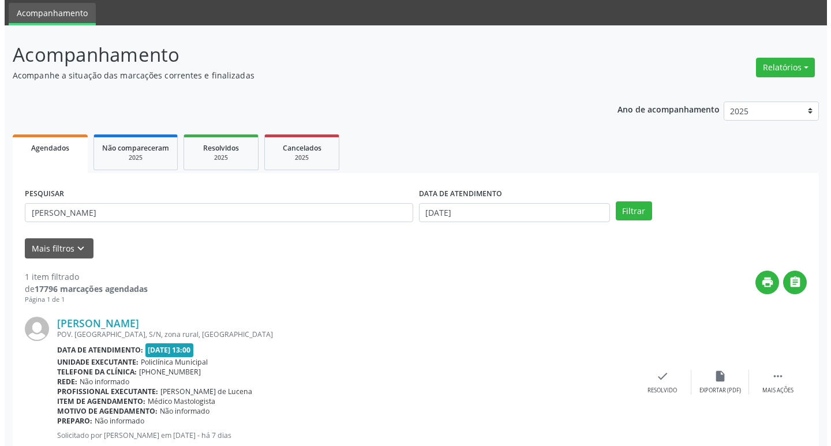
scroll to position [73, 0]
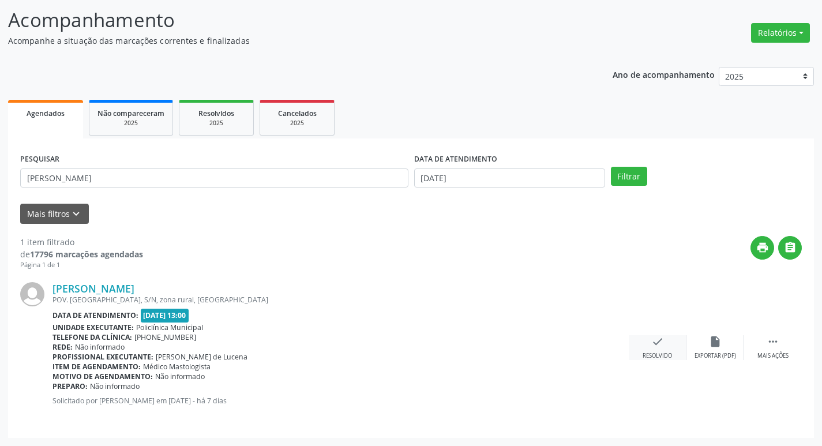
click at [663, 347] on icon "check" at bounding box center [657, 341] width 13 height 13
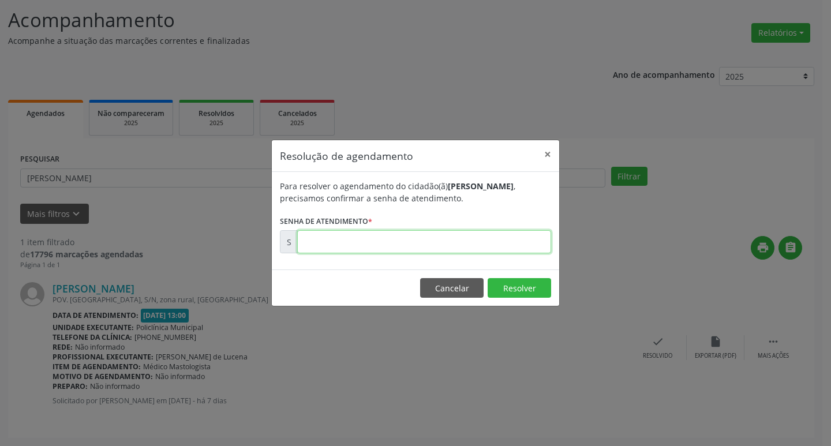
click at [363, 238] on input "text" at bounding box center [424, 241] width 254 height 23
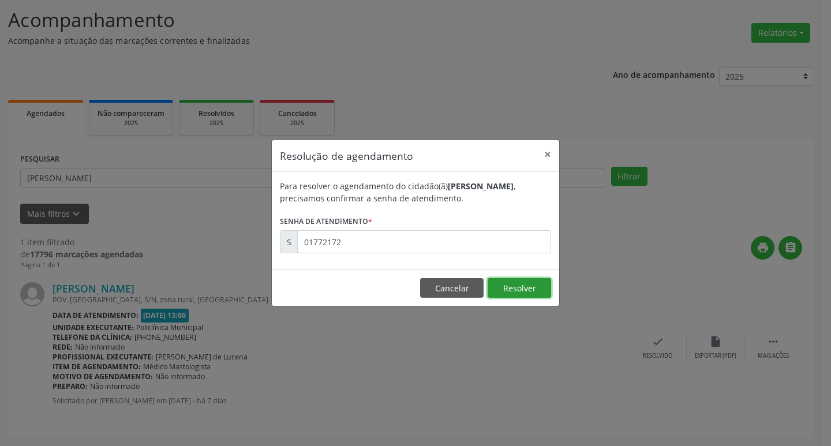
click at [514, 287] on button "Resolver" at bounding box center [518, 288] width 63 height 20
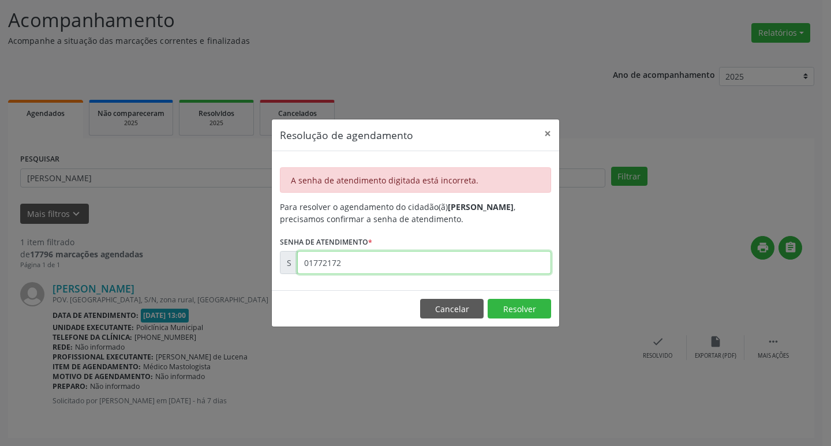
click at [359, 265] on input "01772172" at bounding box center [424, 262] width 254 height 23
type input "00172172"
click at [522, 308] on button "Resolver" at bounding box center [518, 309] width 63 height 20
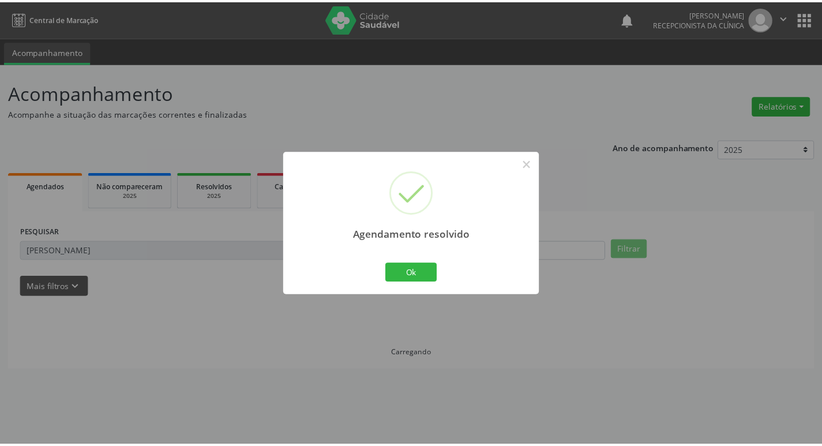
scroll to position [0, 0]
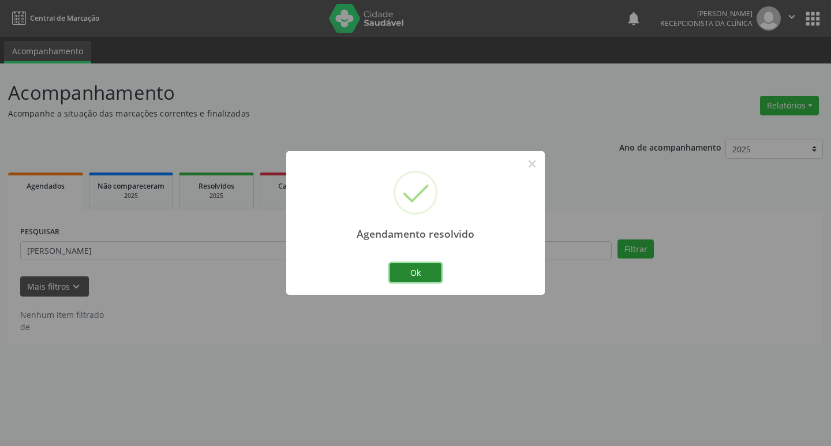
click at [425, 273] on button "Ok" at bounding box center [415, 273] width 52 height 20
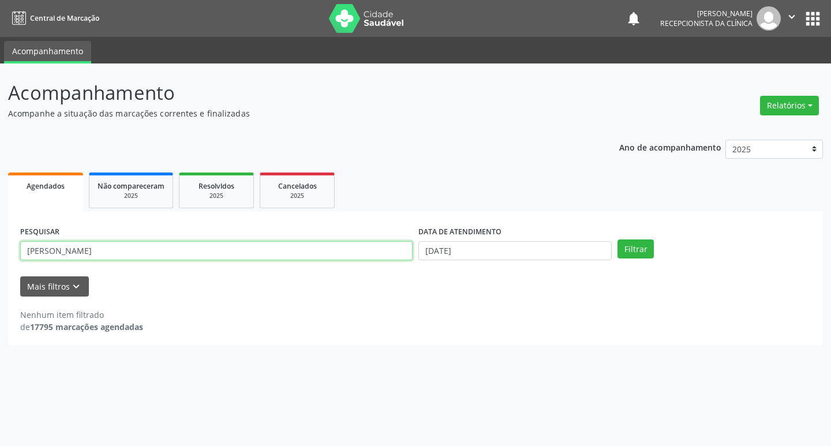
click at [302, 247] on input "[PERSON_NAME]" at bounding box center [216, 251] width 392 height 20
type input "m"
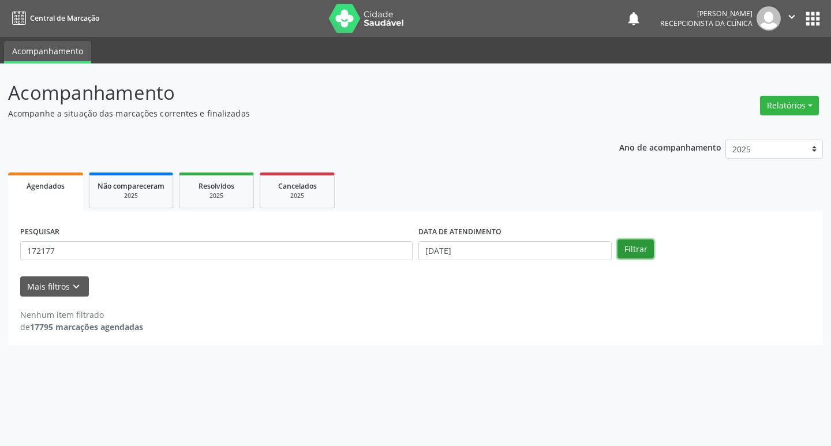
click at [632, 241] on button "Filtrar" at bounding box center [635, 249] width 36 height 20
click at [262, 247] on input "172177" at bounding box center [216, 251] width 392 height 20
type input "1"
type input "ivonete"
click at [636, 253] on button "Filtrar" at bounding box center [635, 249] width 36 height 20
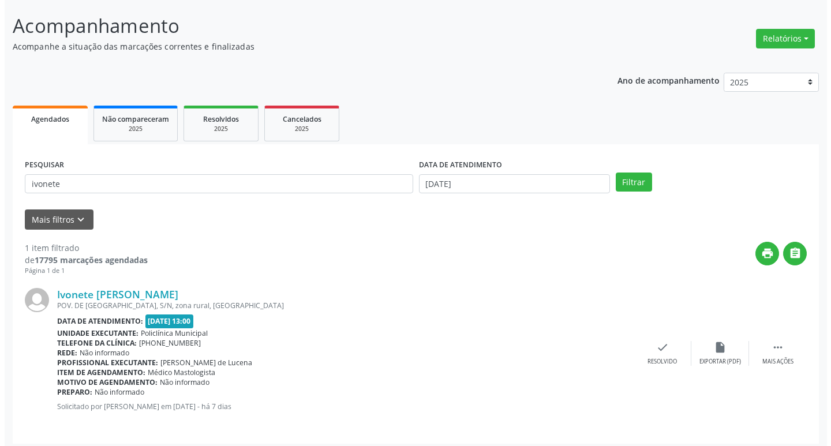
scroll to position [73, 0]
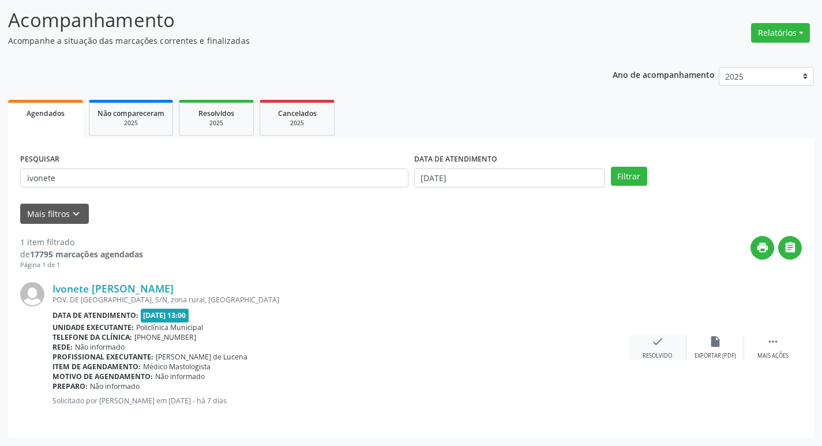
click at [647, 344] on div "check Resolvido" at bounding box center [658, 347] width 58 height 25
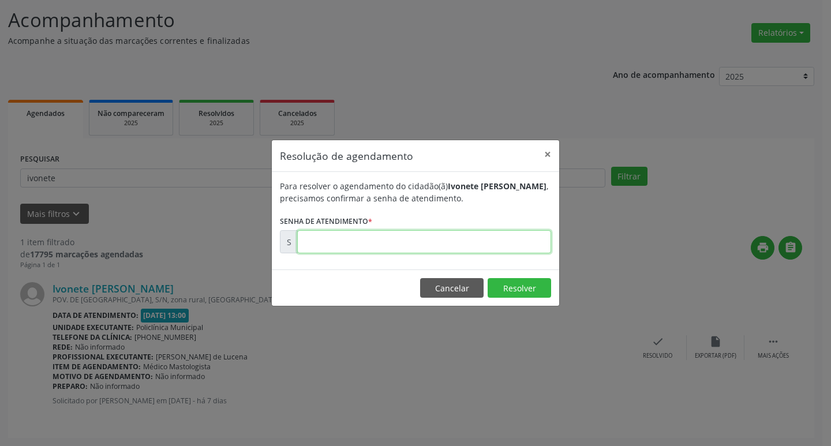
click at [387, 238] on input "text" at bounding box center [424, 241] width 254 height 23
type input "00172177"
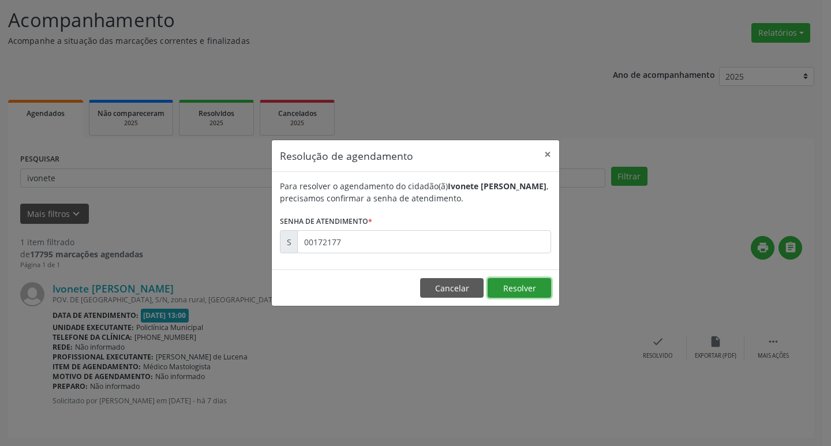
click at [527, 292] on button "Resolver" at bounding box center [518, 288] width 63 height 20
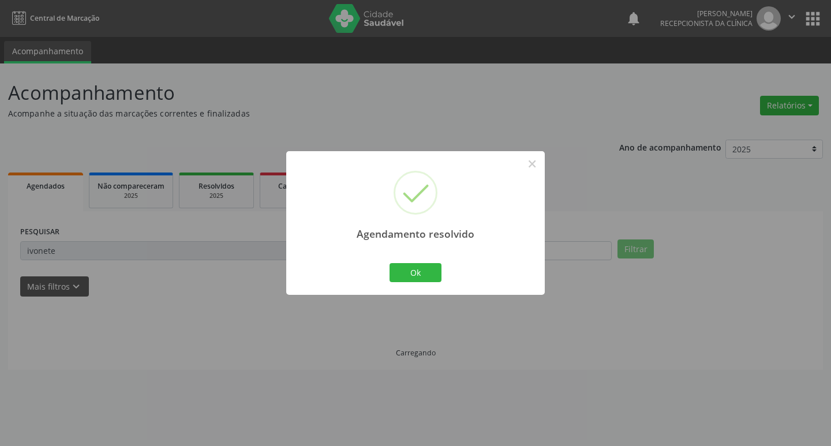
scroll to position [0, 0]
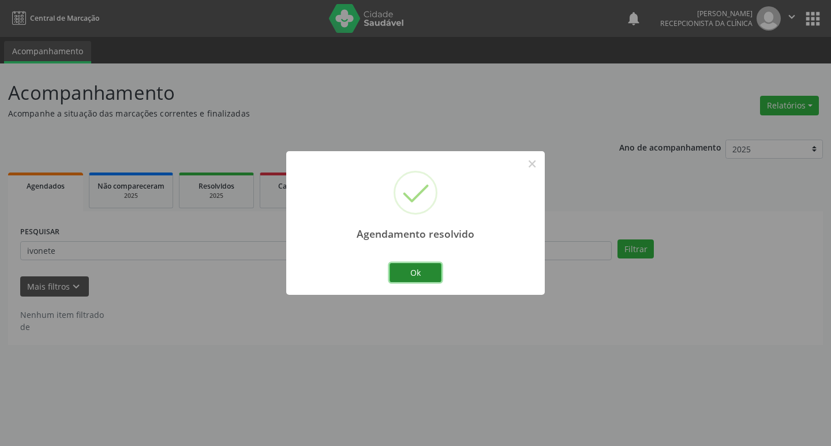
click at [437, 265] on button "Ok" at bounding box center [415, 273] width 52 height 20
